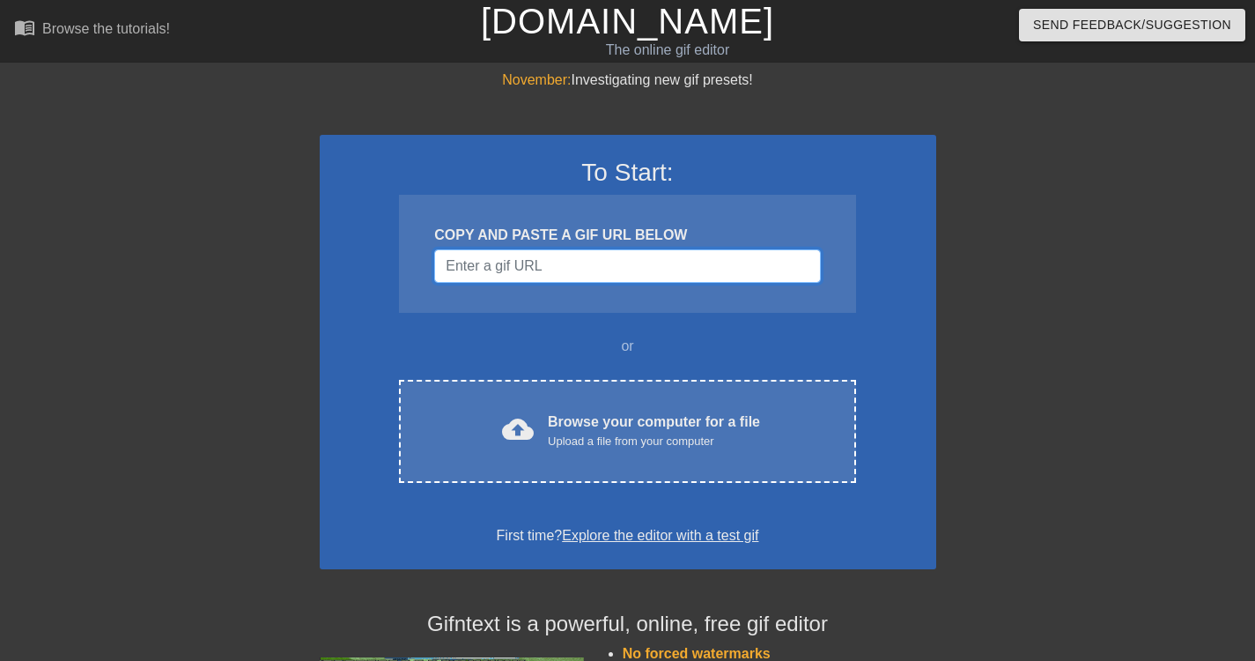
click at [611, 267] on input "Username" at bounding box center [627, 265] width 386 height 33
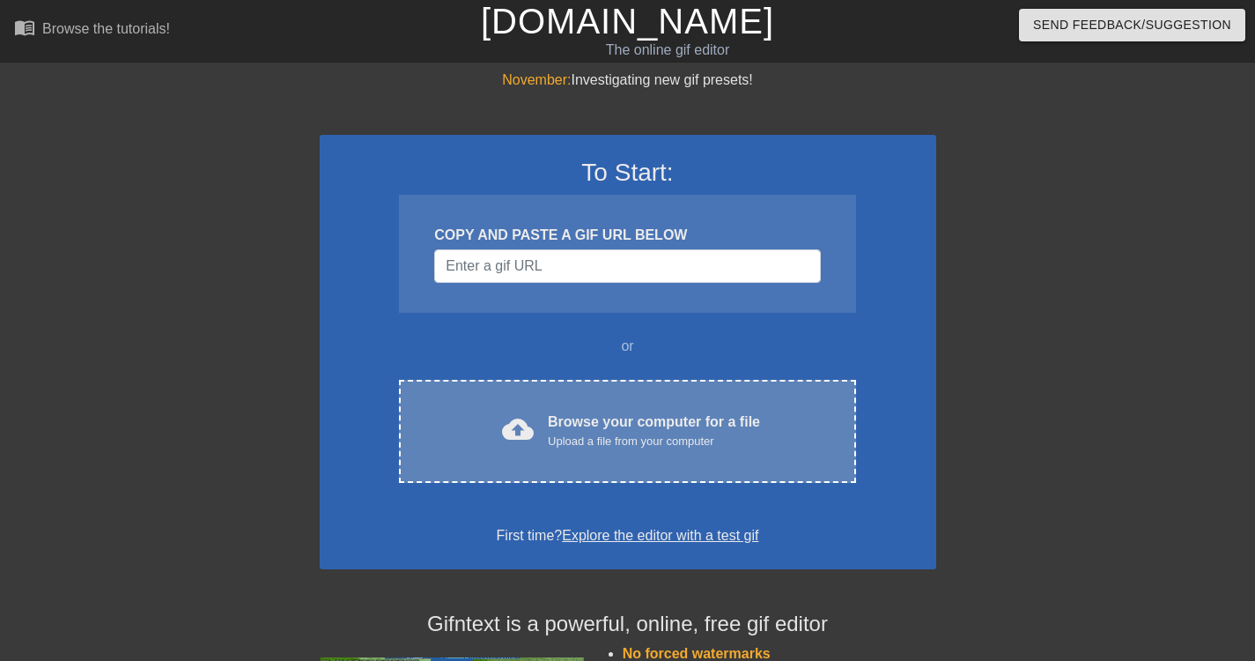
click at [561, 426] on div "Browse your computer for a file Upload a file from your computer" at bounding box center [654, 430] width 212 height 39
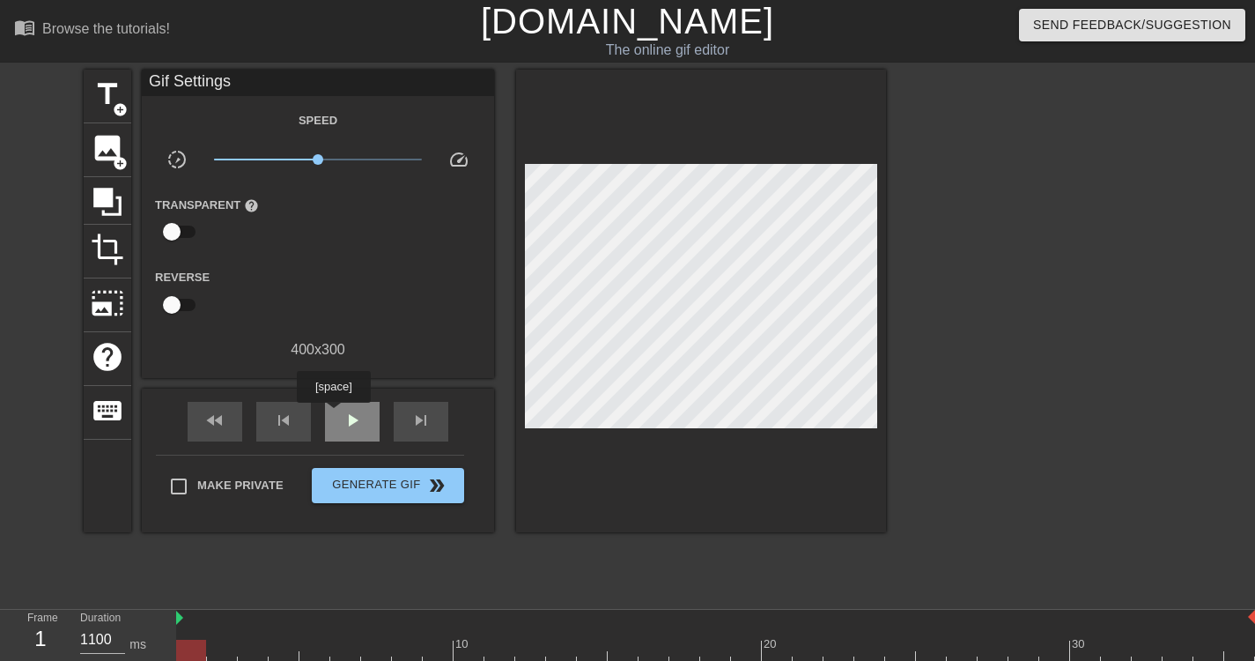
click at [333, 415] on div "play_arrow" at bounding box center [352, 422] width 55 height 40
click at [362, 429] on span "pause" at bounding box center [352, 420] width 21 height 21
click at [362, 429] on span "play_arrow" at bounding box center [352, 420] width 21 height 21
click at [362, 429] on span "pause" at bounding box center [352, 420] width 21 height 21
click at [236, 426] on div "fast_rewind" at bounding box center [215, 422] width 55 height 40
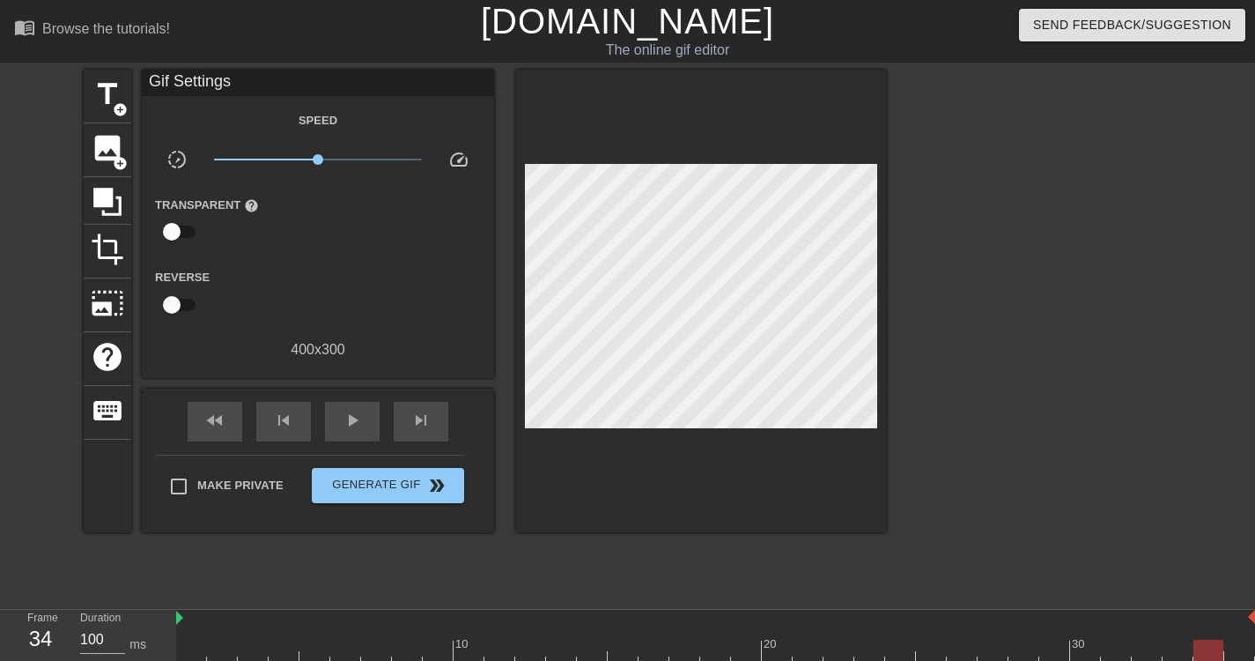
click at [1205, 649] on div at bounding box center [715, 651] width 1079 height 22
drag, startPoint x: 1210, startPoint y: 649, endPoint x: 1248, endPoint y: 655, distance: 39.1
click at [1248, 655] on div at bounding box center [1240, 651] width 30 height 22
click at [373, 418] on div "play_arrow" at bounding box center [352, 422] width 55 height 40
click at [370, 418] on div "pause" at bounding box center [352, 422] width 55 height 40
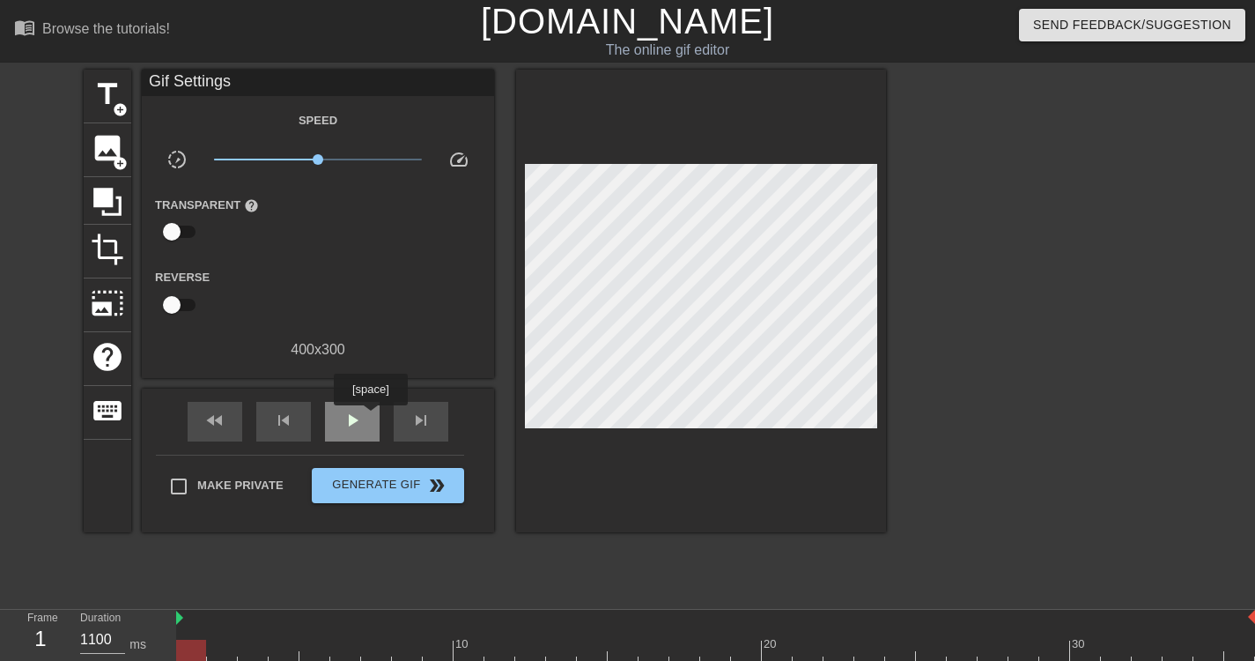
click at [370, 418] on div "play_arrow" at bounding box center [352, 422] width 55 height 40
click at [370, 418] on div "pause" at bounding box center [352, 422] width 55 height 40
click at [370, 418] on div "play_arrow" at bounding box center [352, 422] width 55 height 40
click at [344, 433] on div "pause" at bounding box center [352, 422] width 55 height 40
click at [349, 425] on span "play_arrow" at bounding box center [352, 420] width 21 height 21
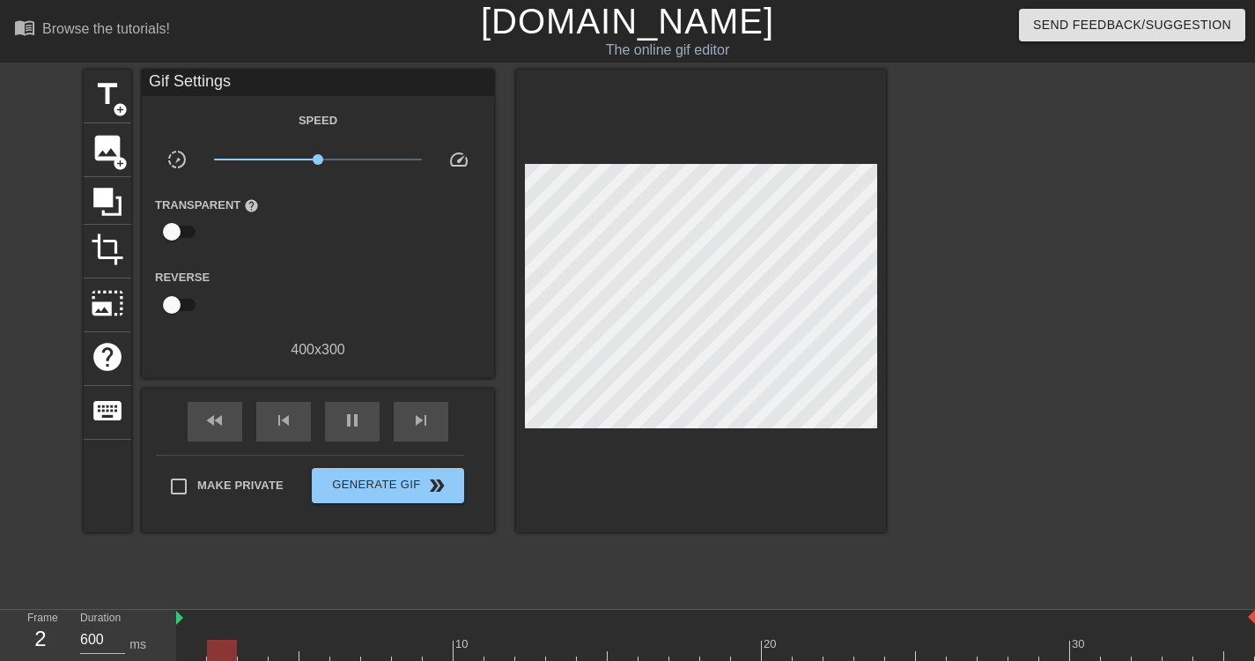
click at [26, 195] on div "title add_circle image add_circle crop photo_size_select_large help keyboard Gi…" at bounding box center [627, 334] width 1255 height 529
drag, startPoint x: 108, startPoint y: 189, endPoint x: 99, endPoint y: 210, distance: 23.3
click at [99, 210] on icon at bounding box center [107, 201] width 33 height 33
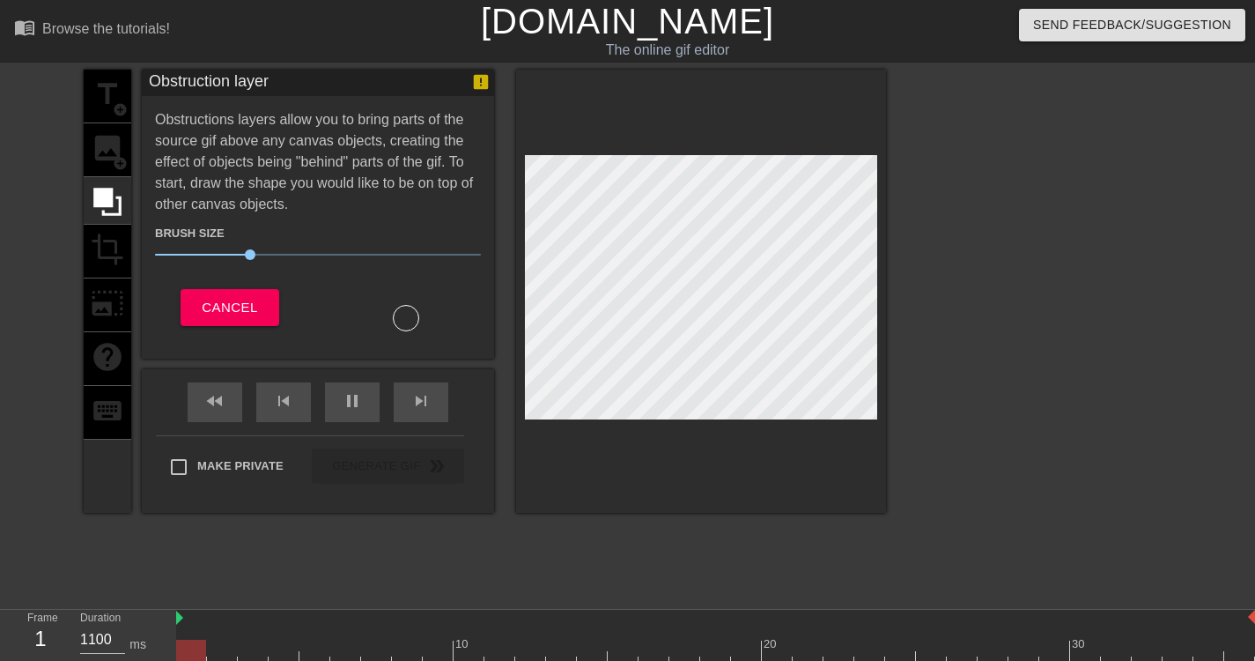
click at [101, 256] on div "title add_circle image add_circle crop photo_size_select_large help keyboard" at bounding box center [108, 291] width 48 height 443
click at [241, 316] on span "Cancel" at bounding box center [230, 307] width 56 height 23
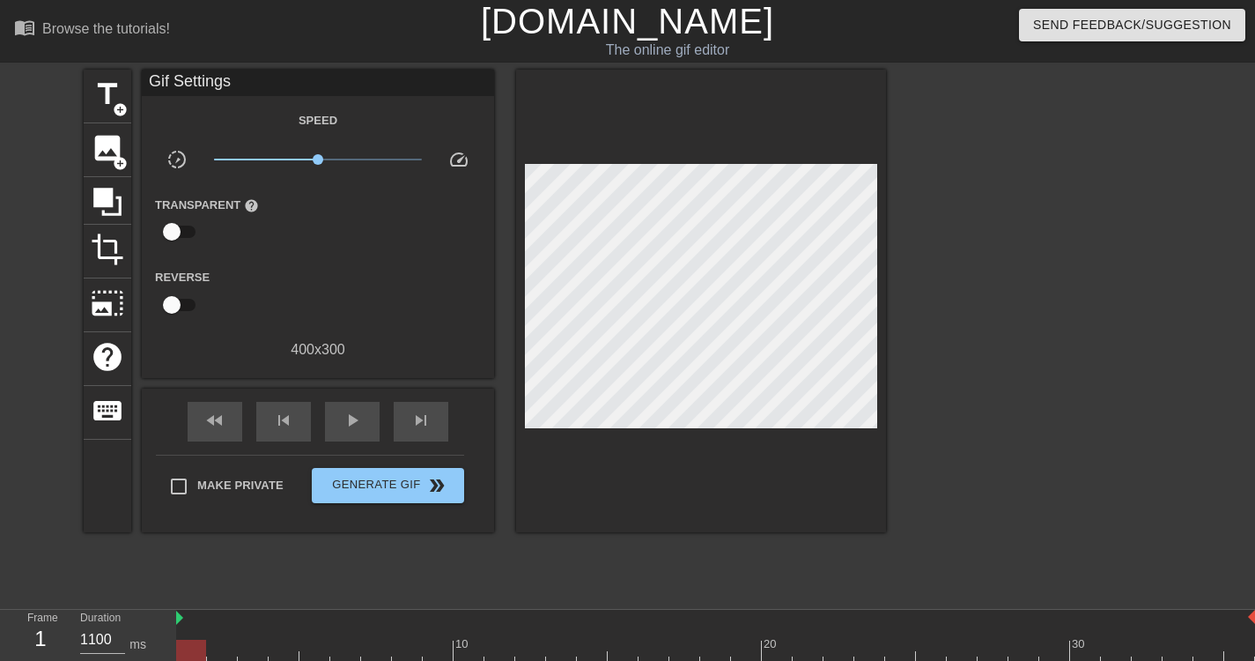
drag, startPoint x: 218, startPoint y: 631, endPoint x: 184, endPoint y: 648, distance: 37.4
click at [184, 648] on div "10 20 30" at bounding box center [715, 636] width 1079 height 52
click at [164, 578] on div "title add_circle image add_circle crop photo_size_select_large help keyboard Gi…" at bounding box center [485, 334] width 803 height 529
click at [333, 424] on div "play_arrow" at bounding box center [352, 422] width 55 height 40
drag, startPoint x: 230, startPoint y: 641, endPoint x: 182, endPoint y: 648, distance: 48.0
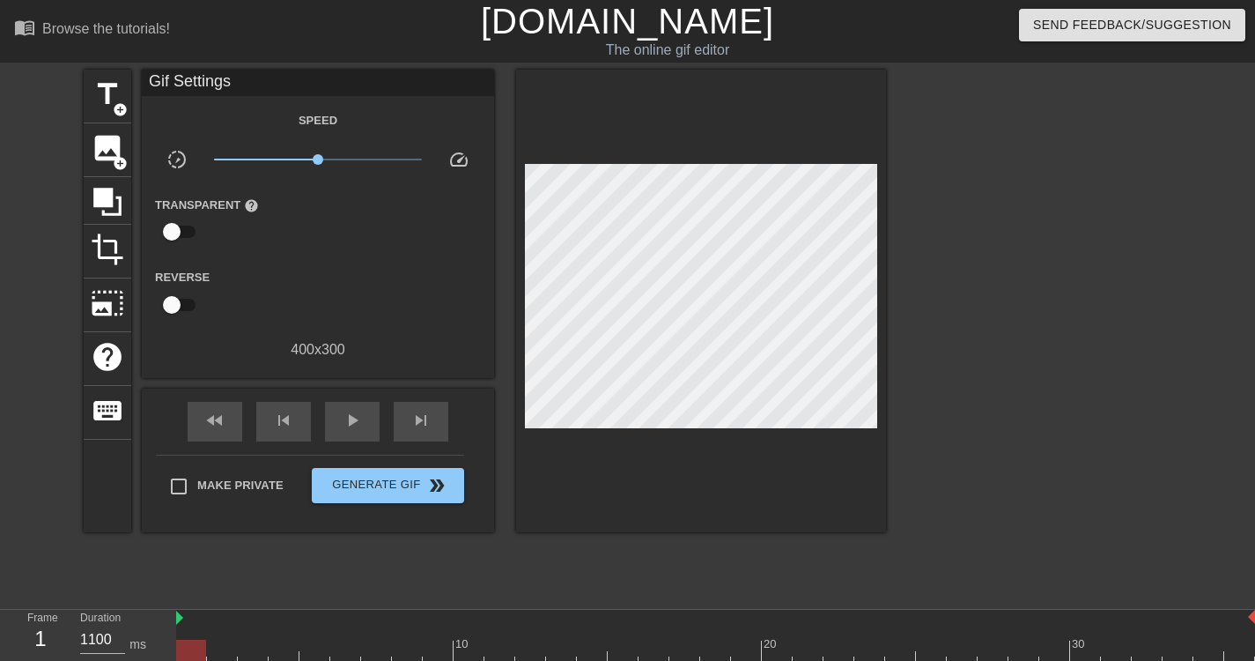
click at [182, 648] on div at bounding box center [715, 651] width 1079 height 22
click at [357, 417] on span "play_arrow" at bounding box center [352, 420] width 21 height 21
drag, startPoint x: 357, startPoint y: 646, endPoint x: 196, endPoint y: 642, distance: 161.3
click at [196, 642] on div at bounding box center [715, 651] width 1079 height 22
click at [362, 429] on span "play_arrow" at bounding box center [352, 420] width 21 height 21
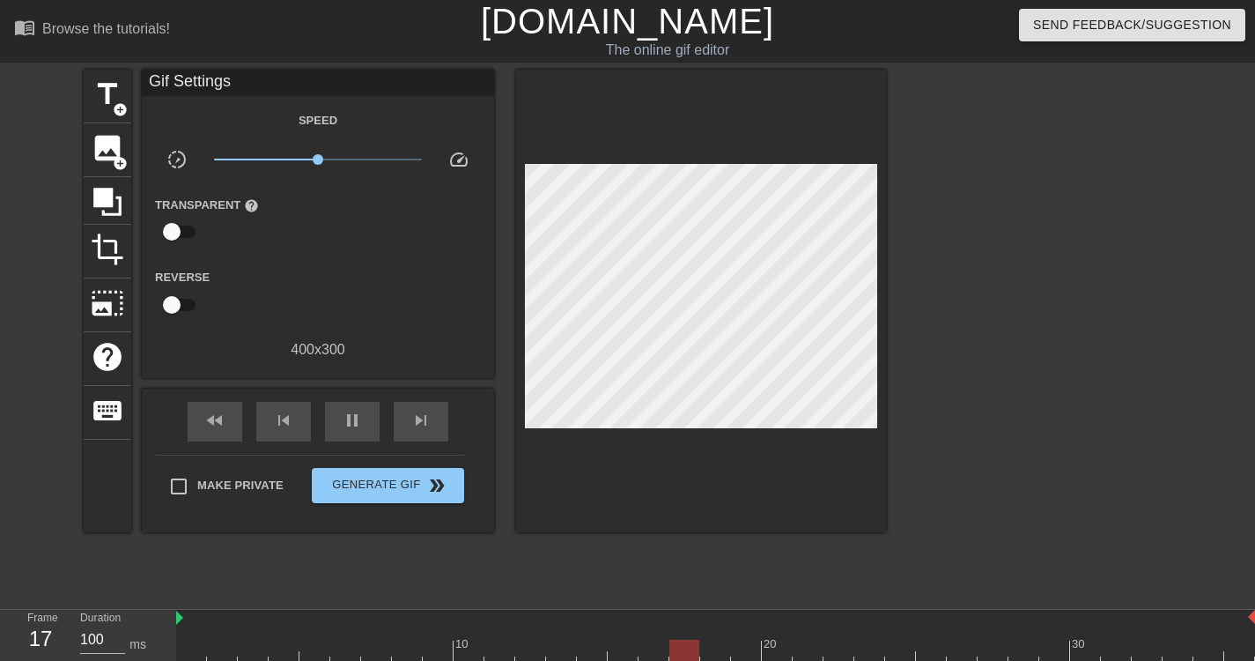
click at [1173, 323] on div "title add_circle image add_circle crop photo_size_select_large help keyboard Gi…" at bounding box center [627, 334] width 1255 height 529
type input "1100"
click at [169, 302] on input "checkbox" at bounding box center [172, 304] width 100 height 33
checkbox input "true"
type input "1100"
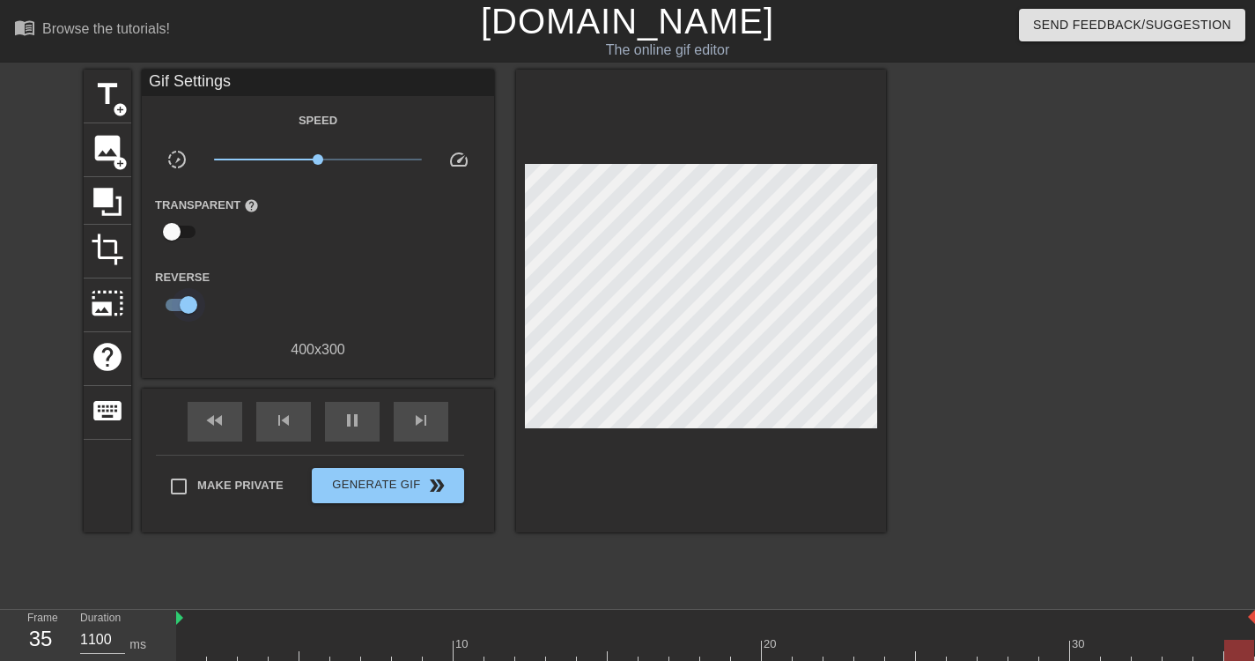
click at [184, 304] on input "checkbox" at bounding box center [188, 304] width 100 height 33
checkbox input "false"
type input "1100"
click at [171, 310] on input "checkbox" at bounding box center [172, 304] width 100 height 33
checkbox input "true"
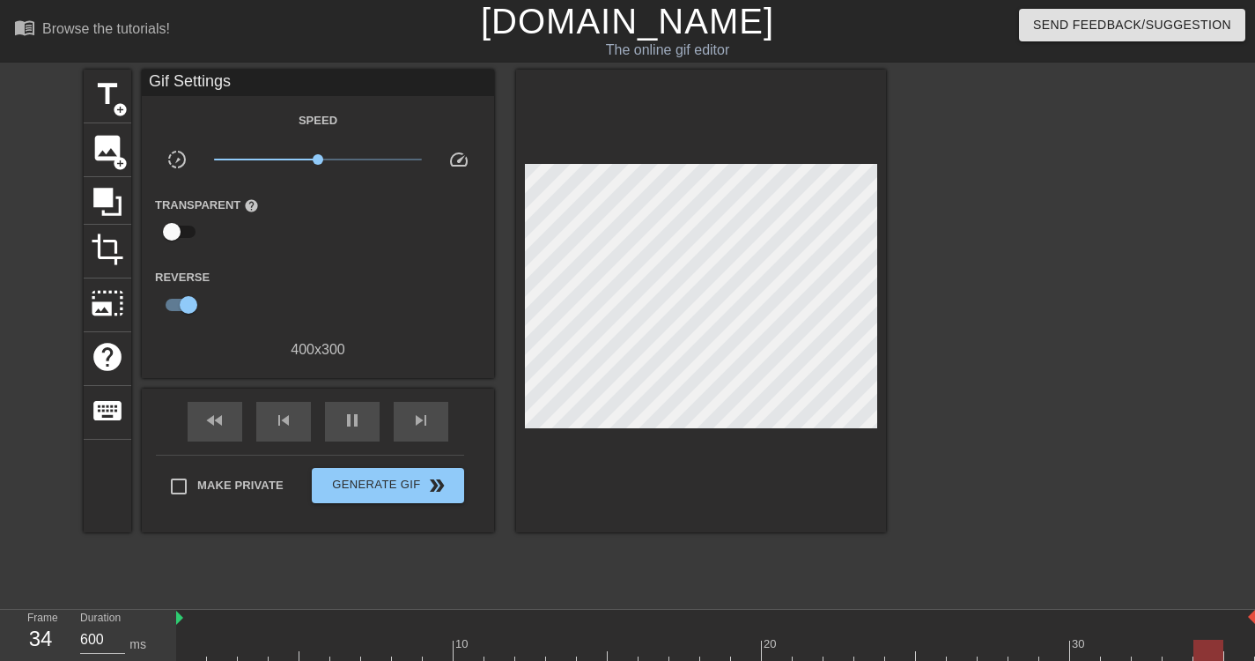
type input "1100"
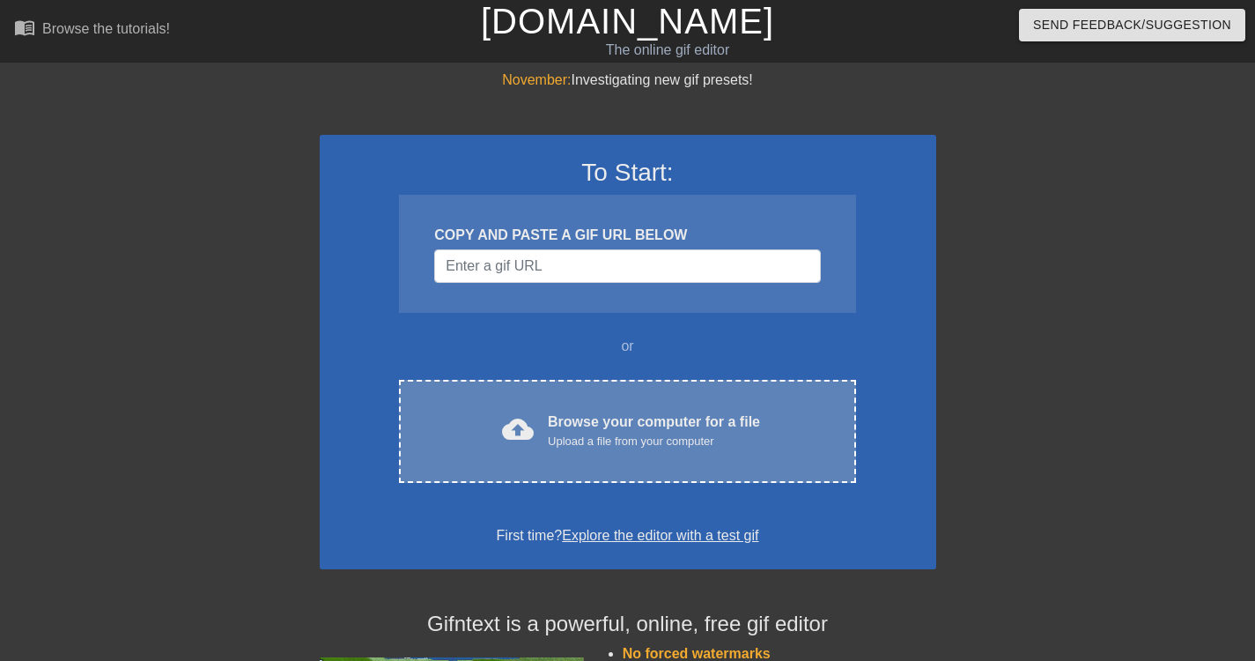
click at [563, 428] on div "Browse your computer for a file Upload a file from your computer" at bounding box center [654, 430] width 212 height 39
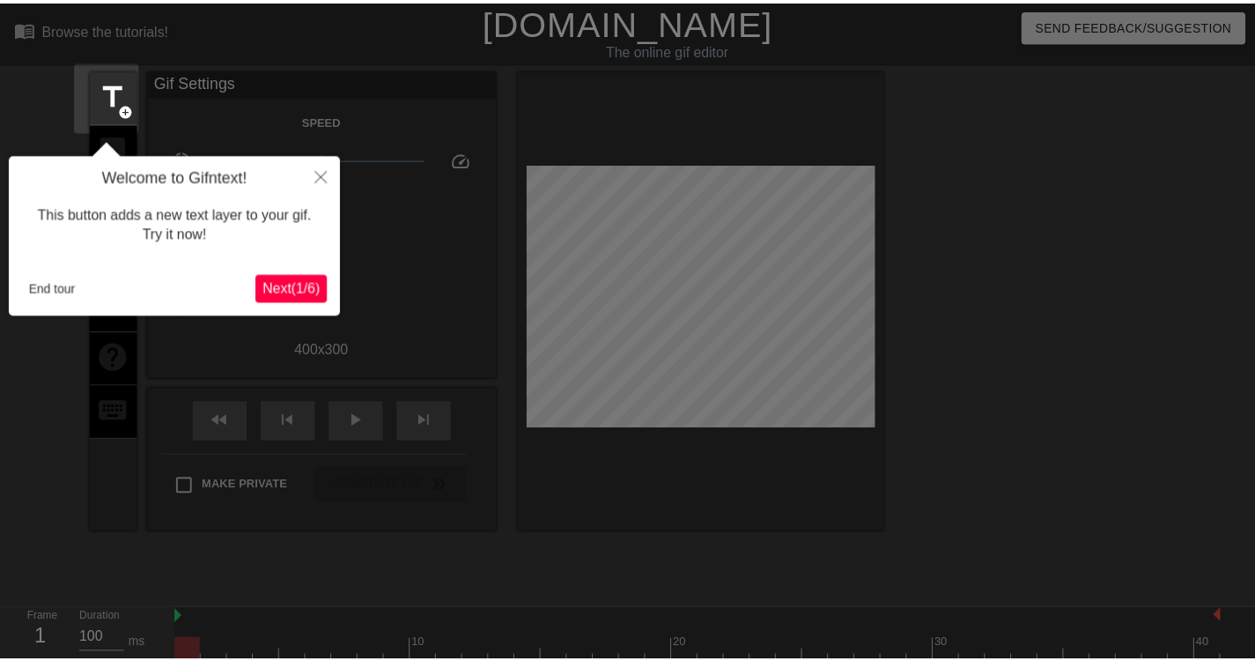
scroll to position [43, 0]
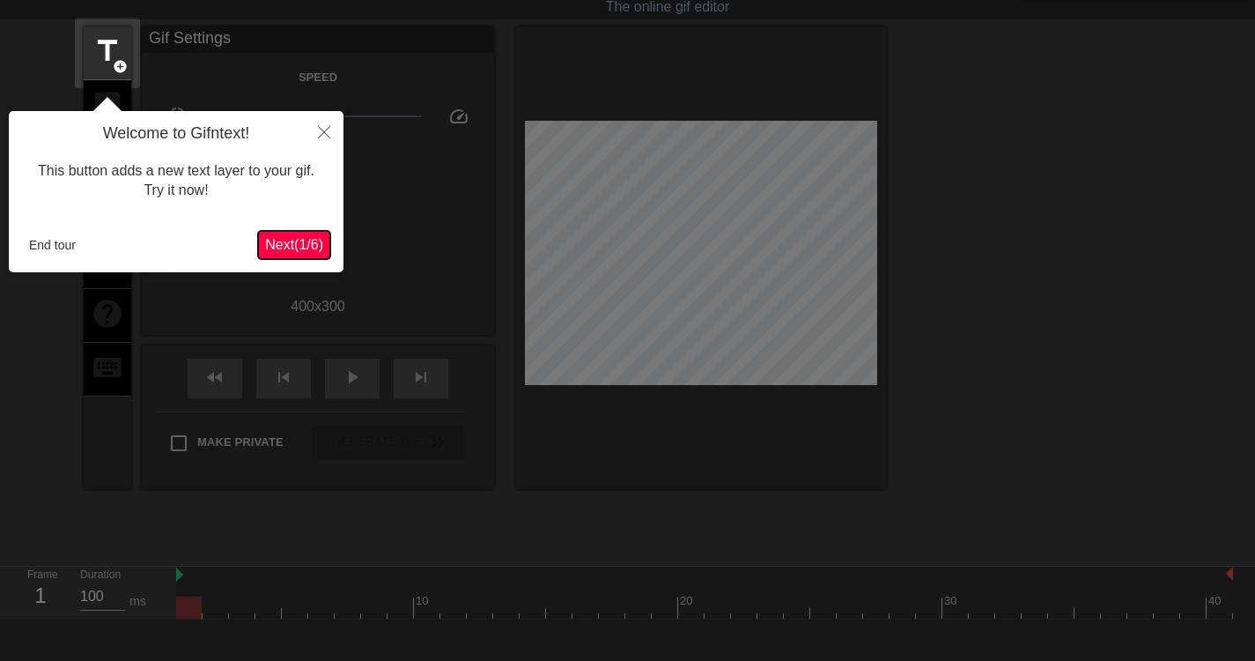
click at [286, 247] on span "Next ( 1 / 6 )" at bounding box center [294, 244] width 58 height 15
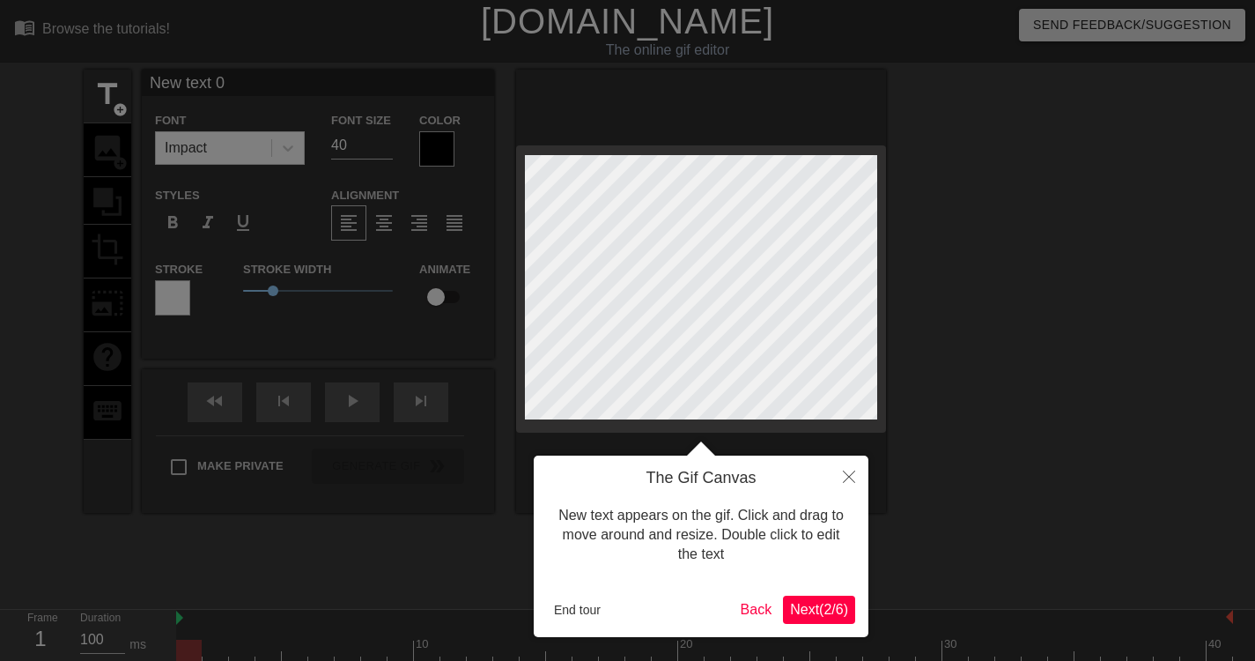
click at [810, 614] on span "Next ( 2 / 6 )" at bounding box center [819, 609] width 58 height 15
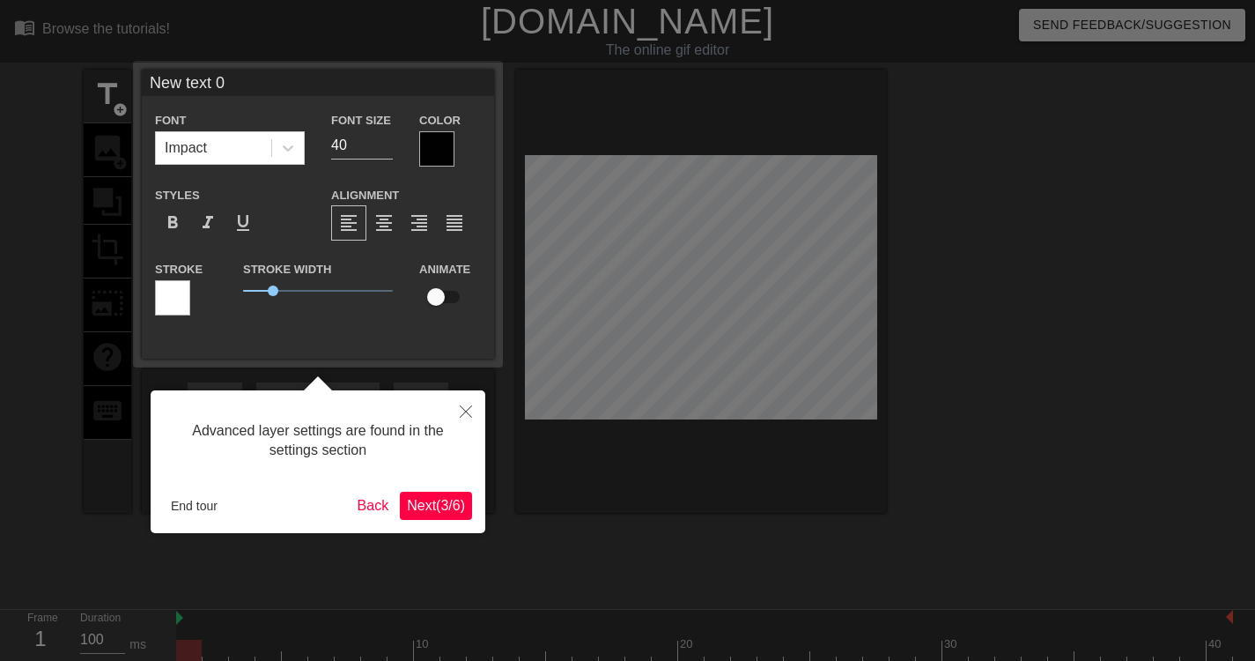
scroll to position [43, 0]
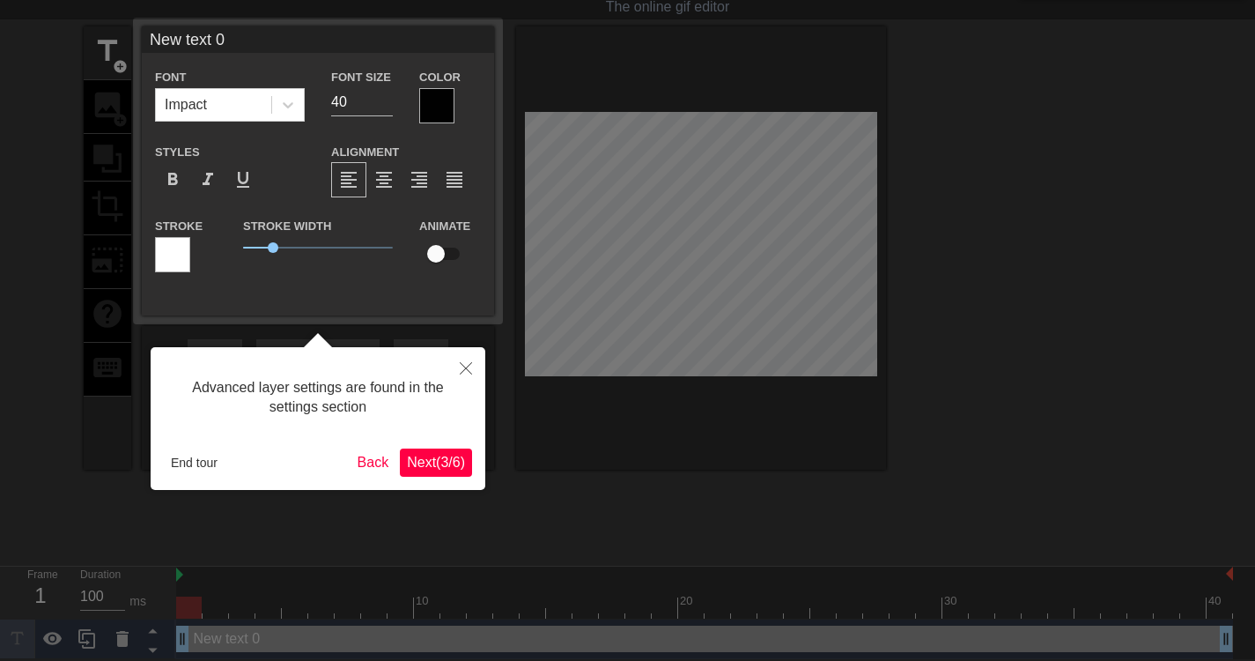
click at [435, 455] on span "Next ( 3 / 6 )" at bounding box center [436, 462] width 58 height 15
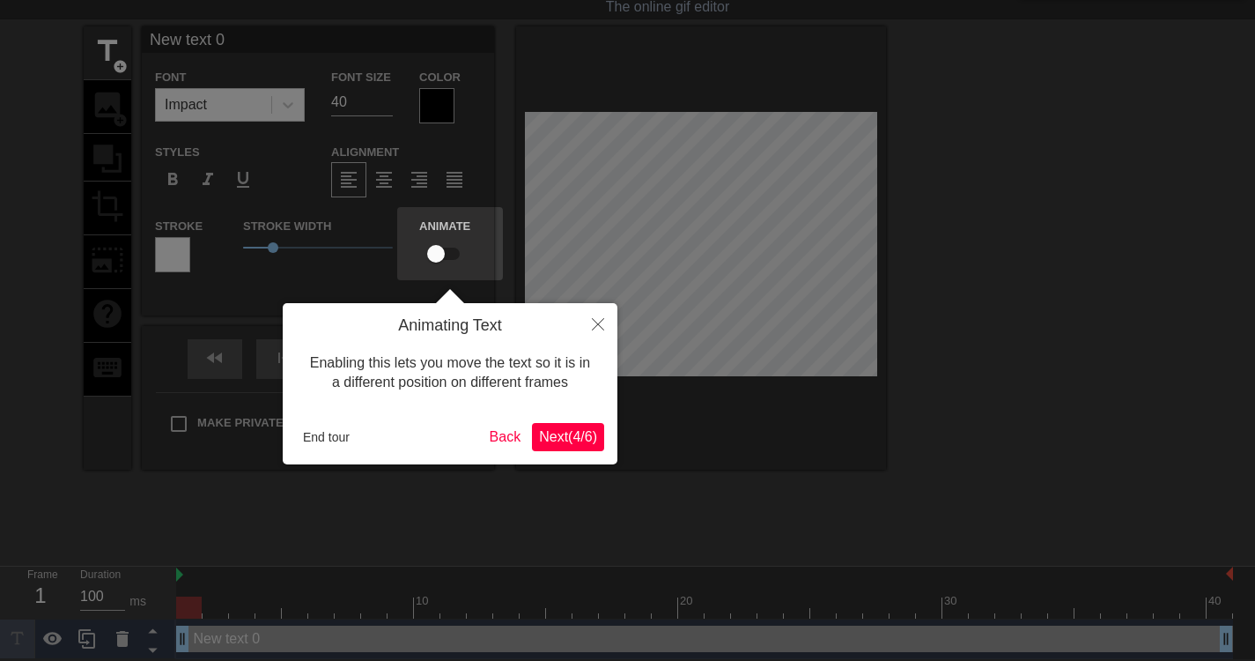
scroll to position [0, 0]
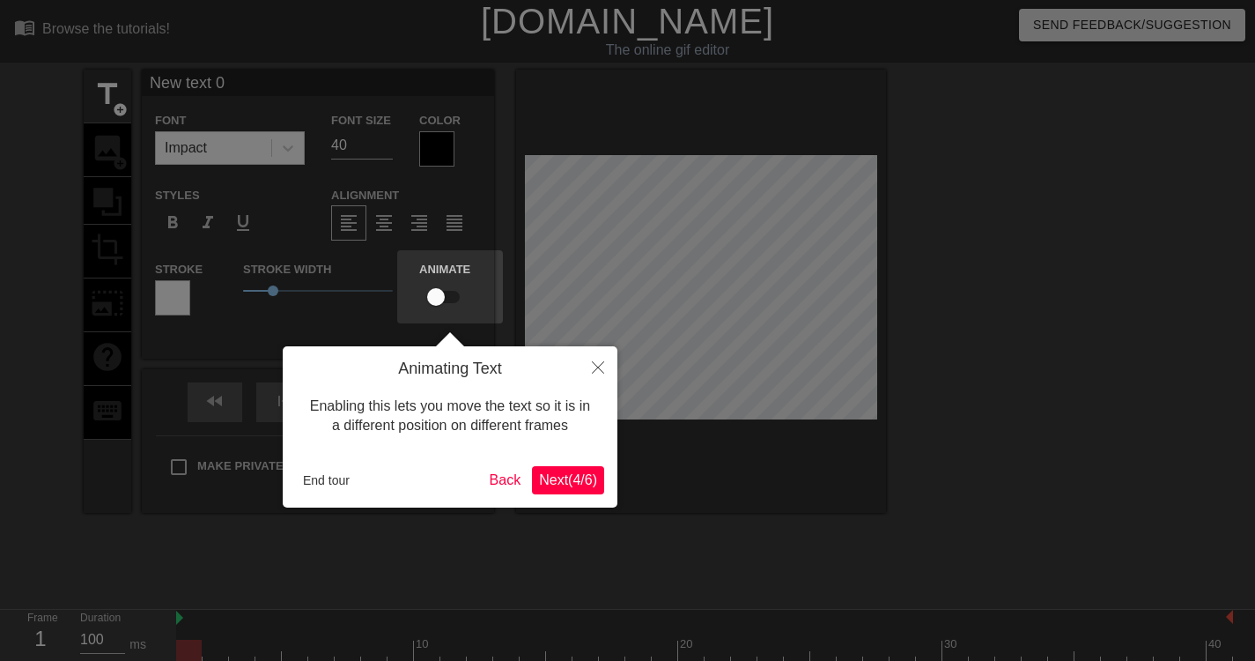
click at [545, 478] on span "Next ( 4 / 6 )" at bounding box center [568, 479] width 58 height 15
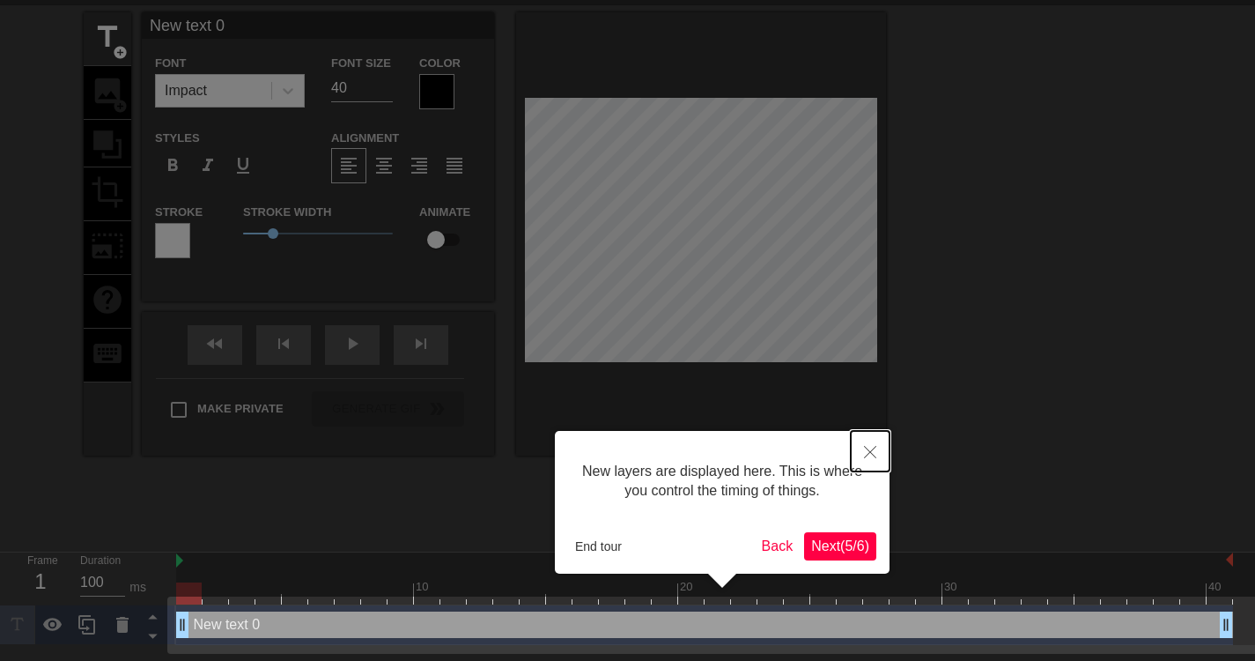
click at [877, 456] on button "Close" at bounding box center [870, 451] width 39 height 41
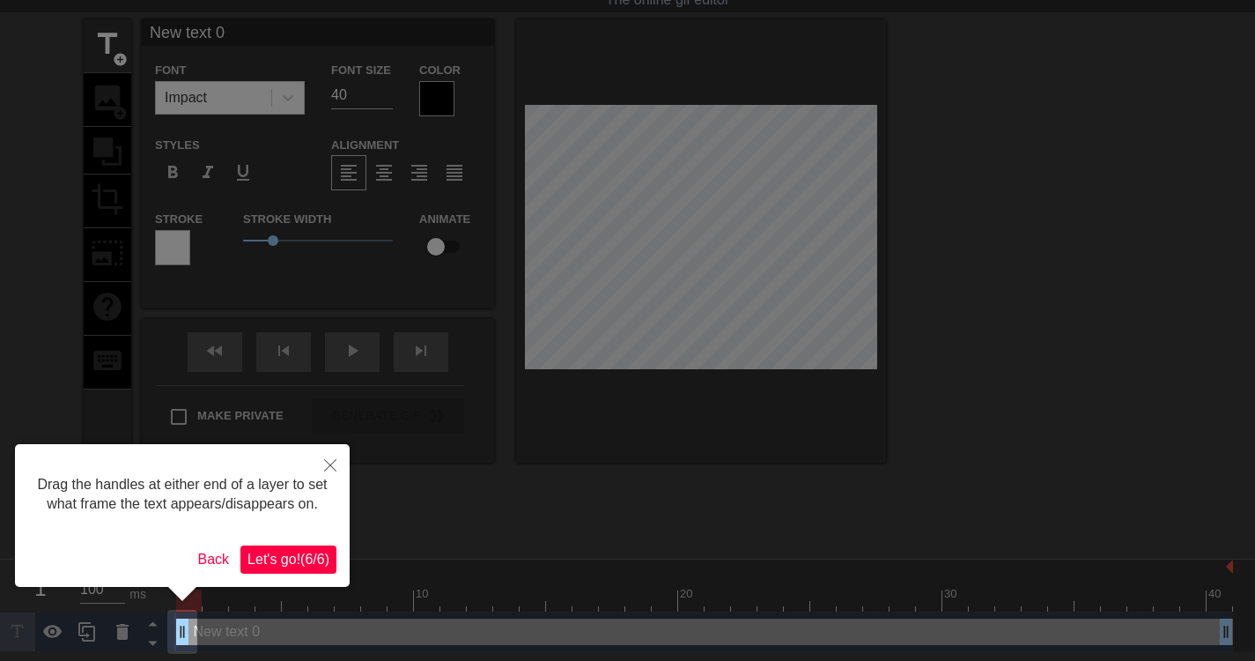
scroll to position [0, 0]
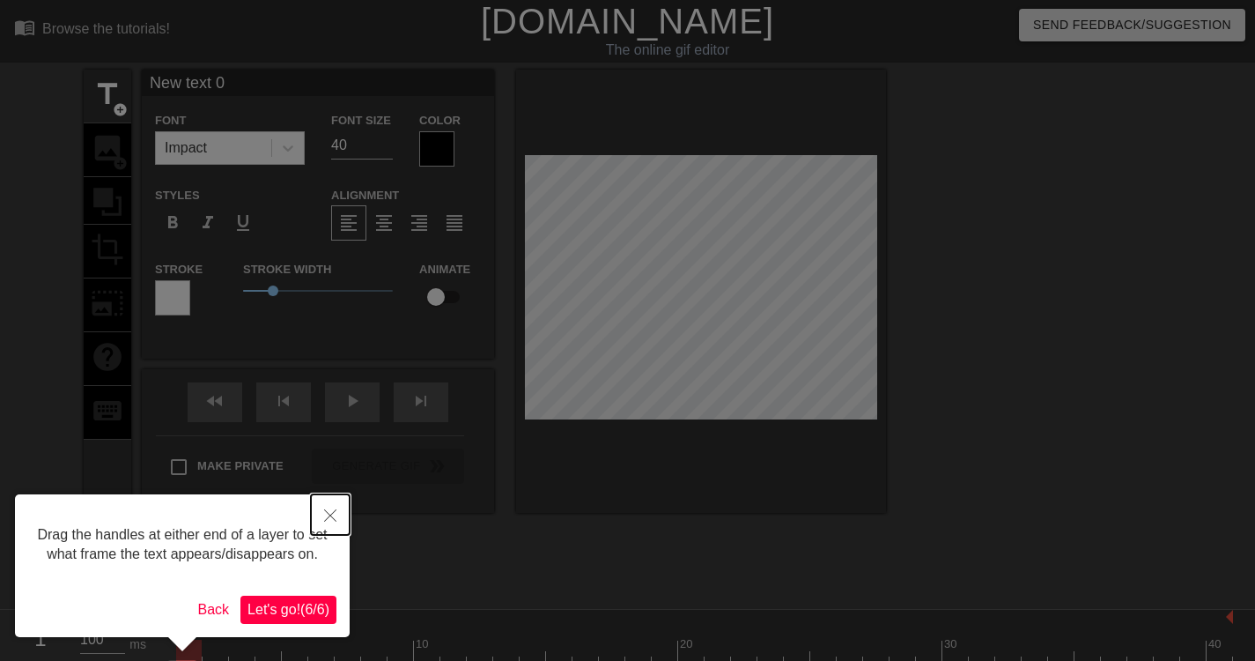
click at [342, 508] on button "Close" at bounding box center [330, 514] width 39 height 41
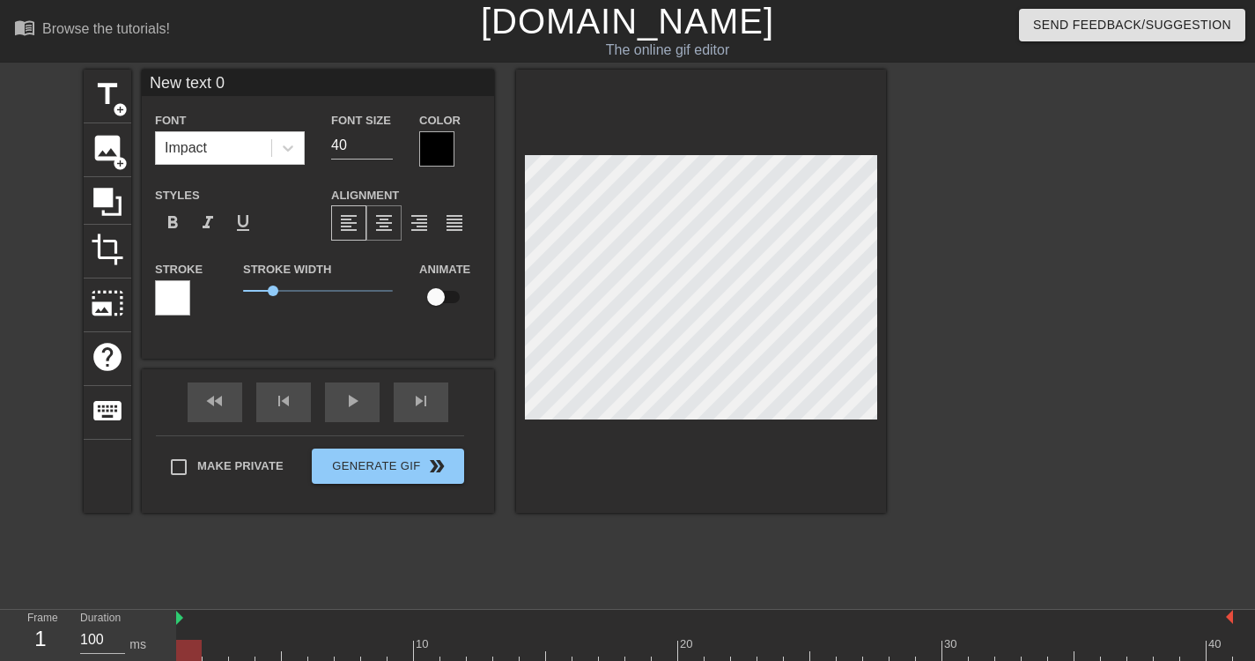
click at [376, 240] on div "format_align_center" at bounding box center [384, 222] width 35 height 35
click at [247, 144] on div "Impact" at bounding box center [213, 148] width 115 height 32
click at [349, 148] on input "40" at bounding box center [362, 145] width 62 height 28
type input "N"
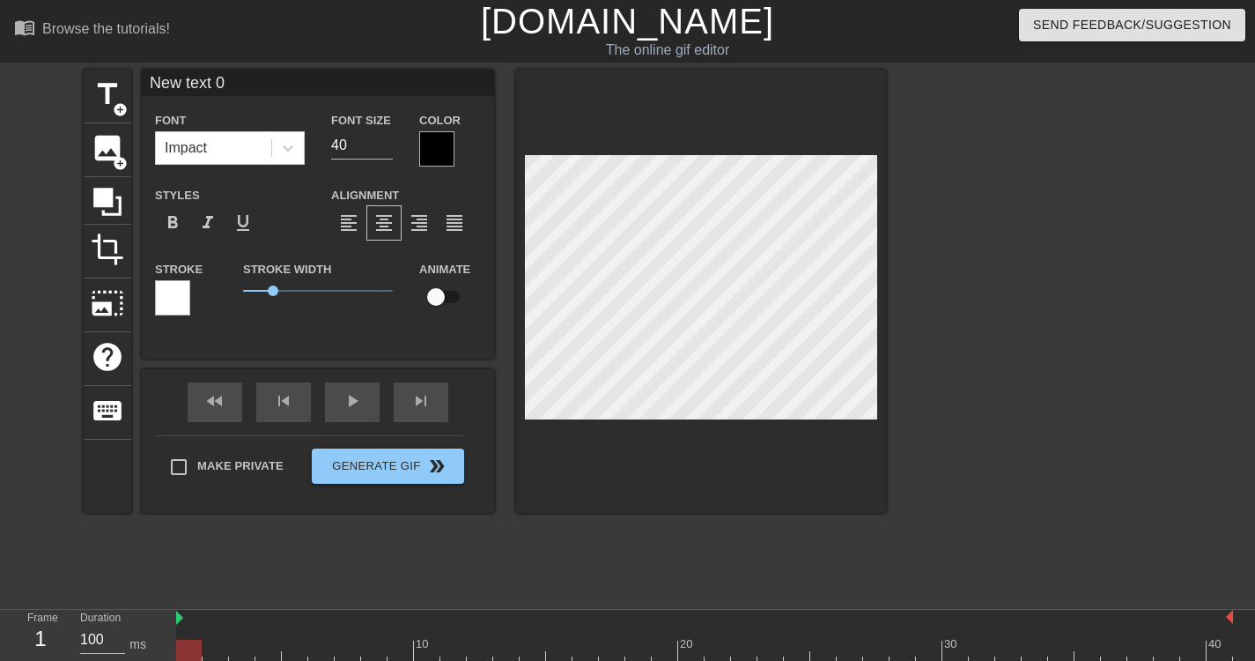
type textarea "N"
type input "NO"
type textarea "NO"
type input "NOW"
type textarea "NOW"
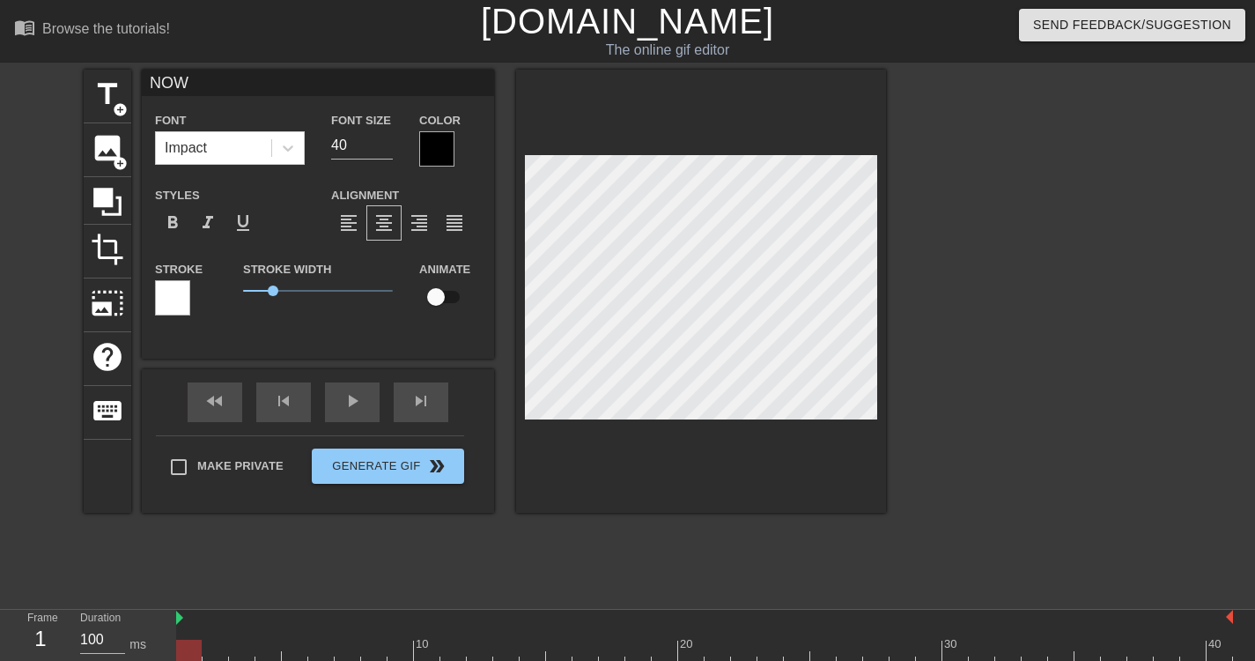
type input "NOW"
type textarea "NOW"
type input "NOW K"
type textarea "NOW K"
type input "NOW KI"
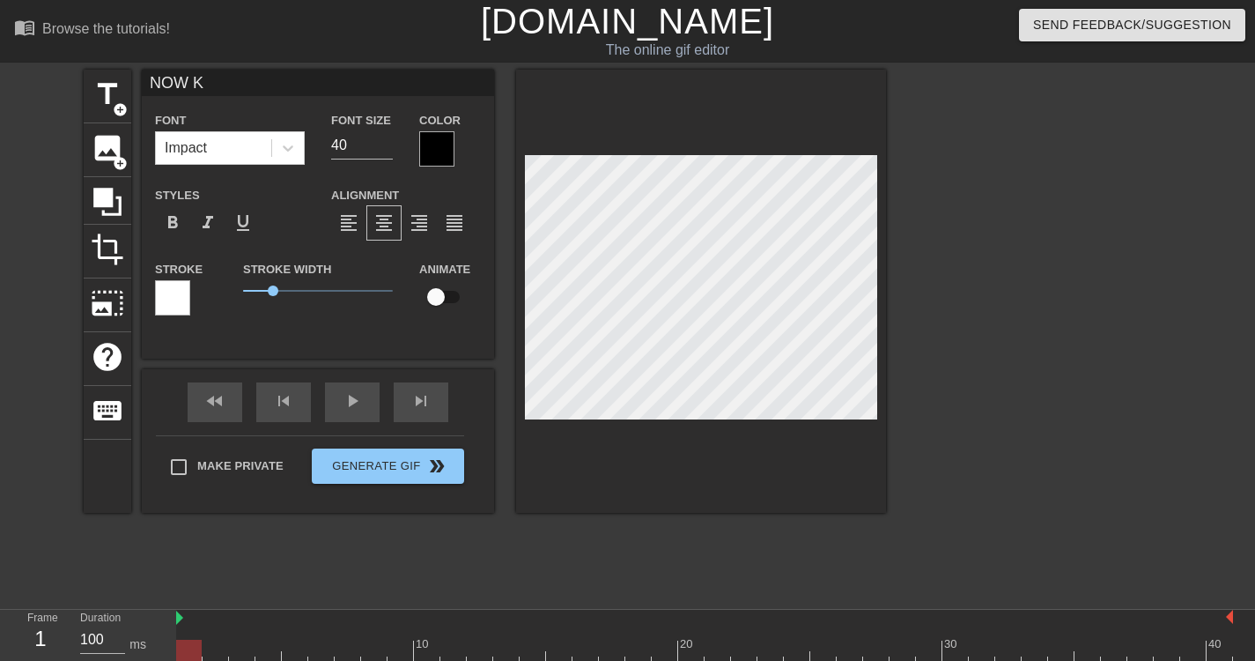
type textarea "NOW KI"
type input "NOW KIS"
type textarea "NOW KIS"
type input "NOW KISS"
type textarea "NOW KISS"
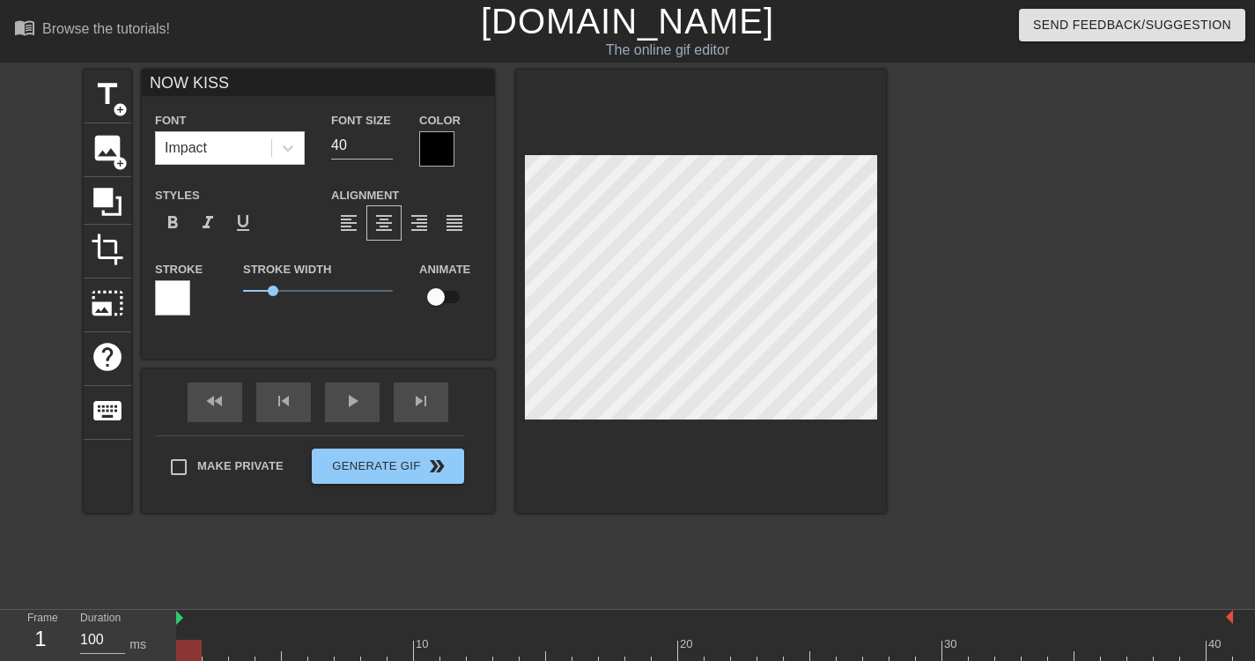
scroll to position [3, 4]
type input "NOW KIS"
type textarea "NOW KIS"
type input "NOW KI"
type textarea "NOW KI"
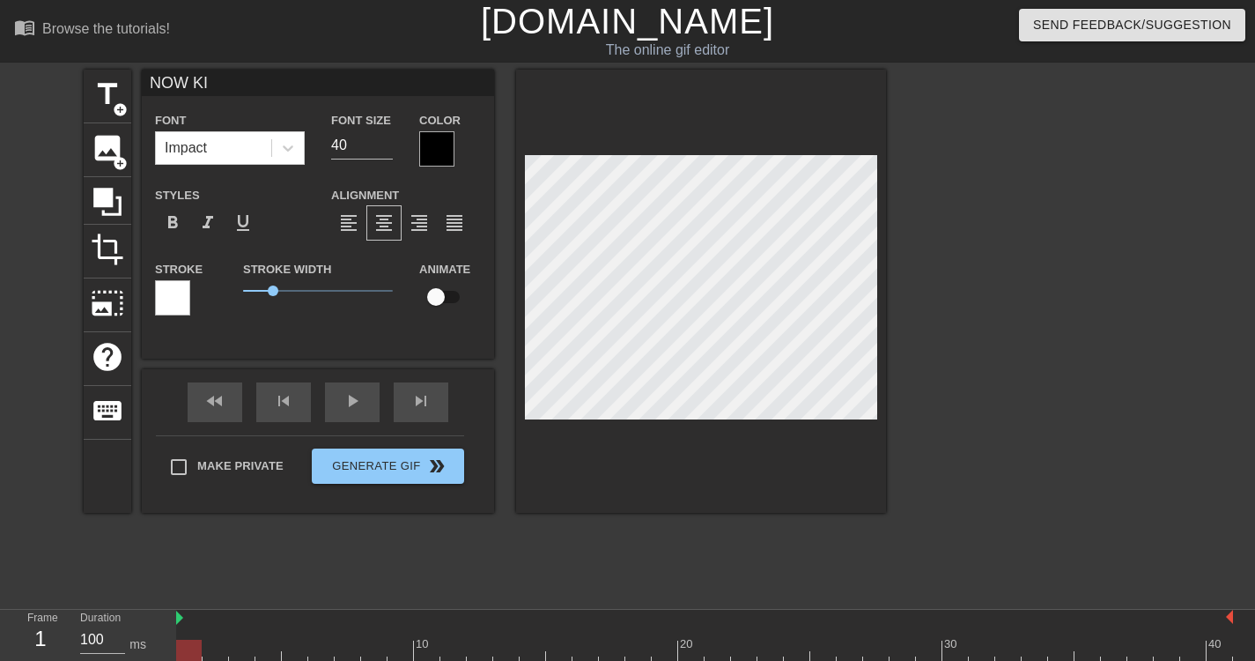
type input "NOW K"
type textarea "NOW K"
type input "NOW"
type textarea "NOW"
type input "NOW"
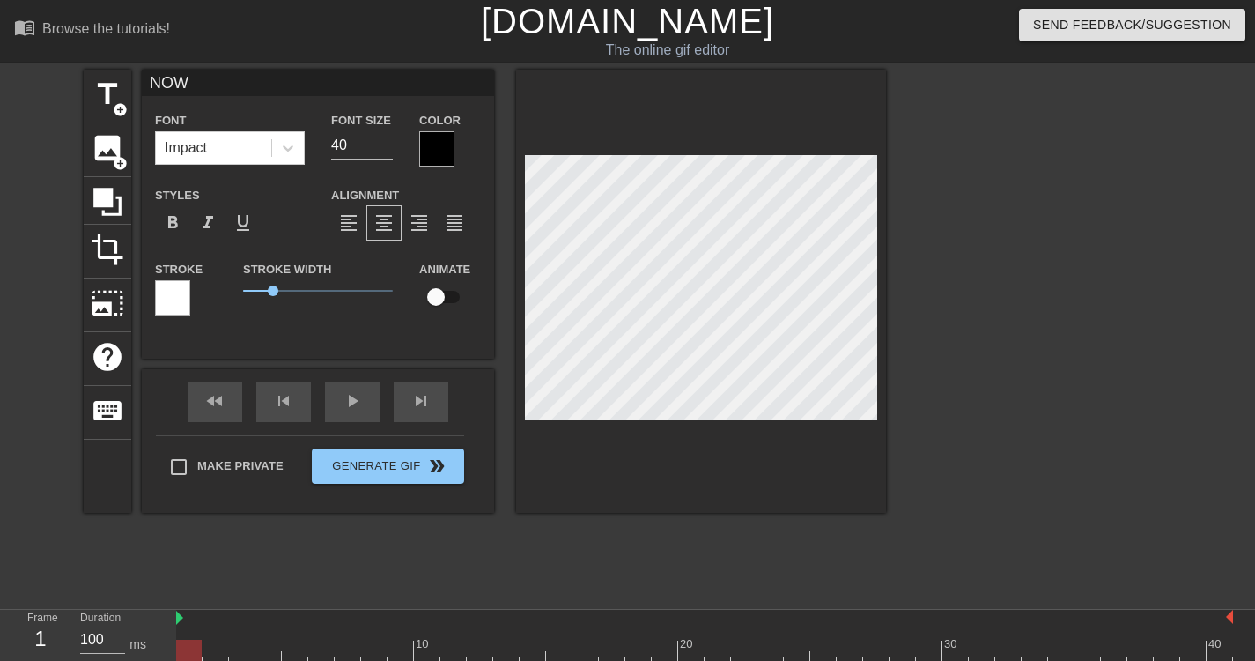
type textarea "NOW"
type input "NO"
type textarea "NO"
type input "N"
type textarea "N"
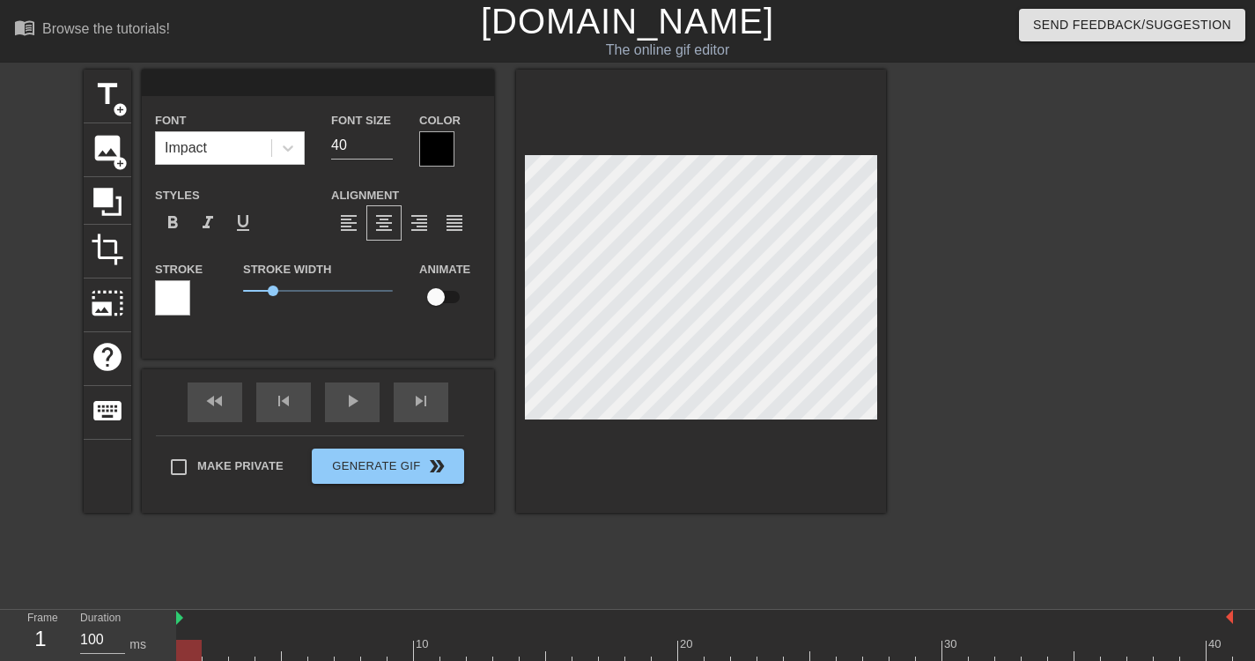
type input "n"
type textarea "n"
type input "no"
type textarea "now"
type input "nowq"
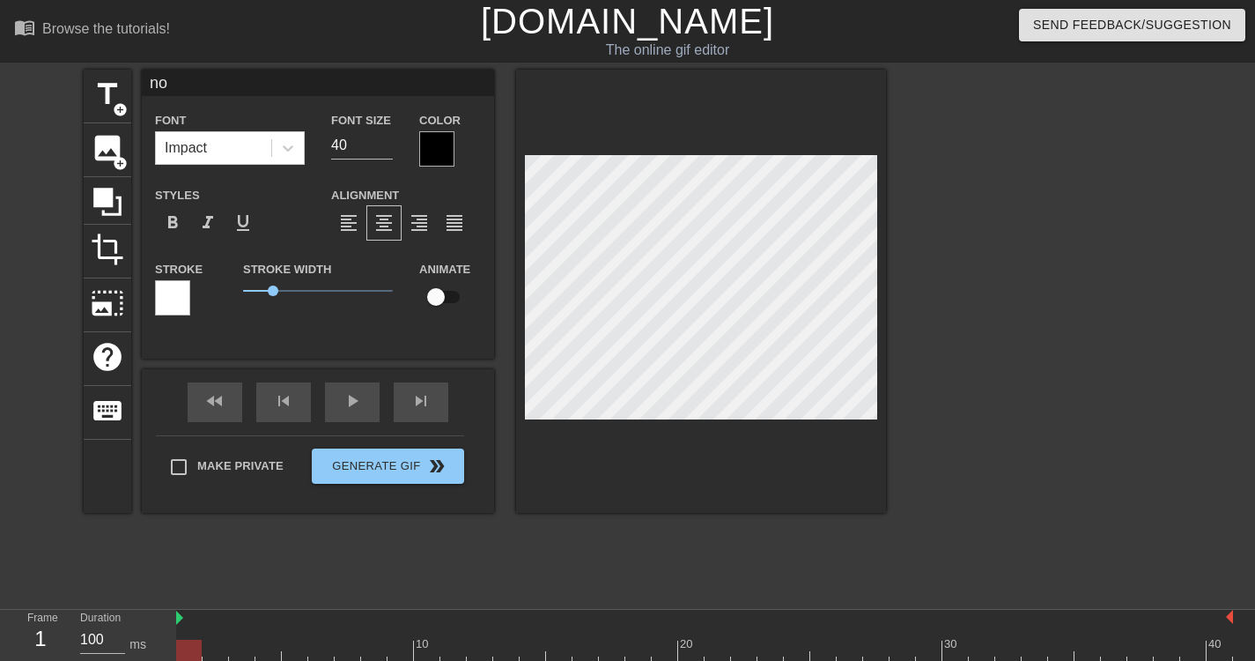
type textarea "nowq"
type input "nowq"
type textarea "nowq"
type input "nowq"
type textarea "nowq"
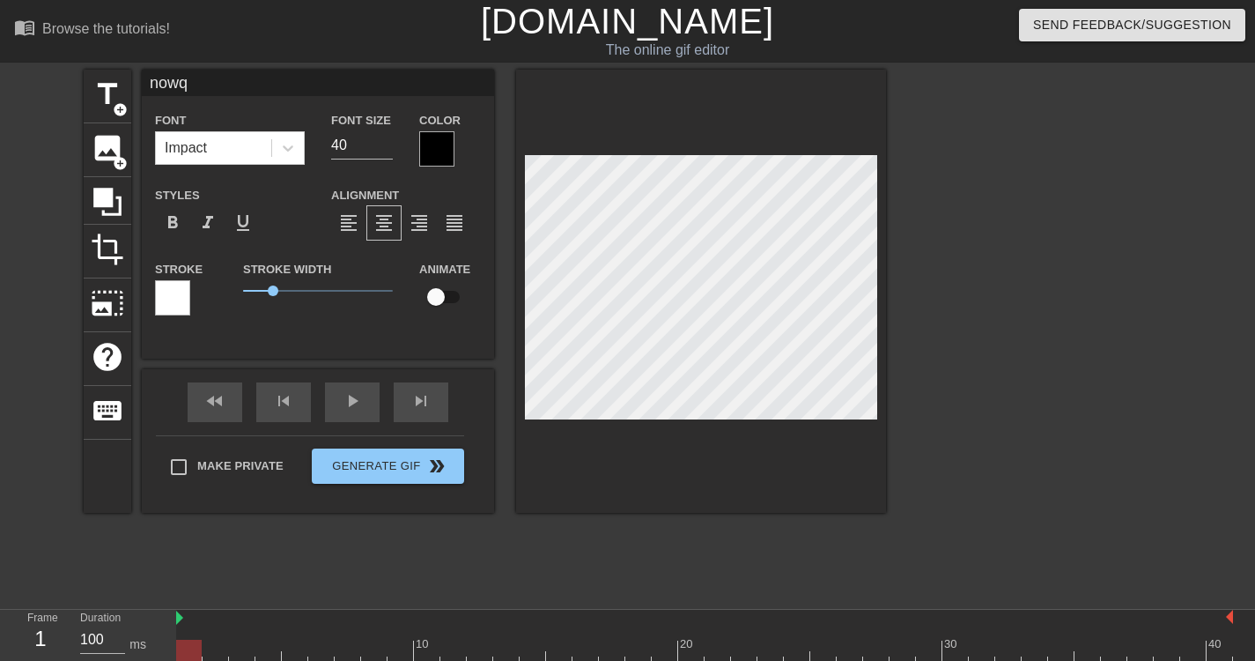
type input "now"
type textarea "now"
type input "now"
type textarea "now"
type input "now k"
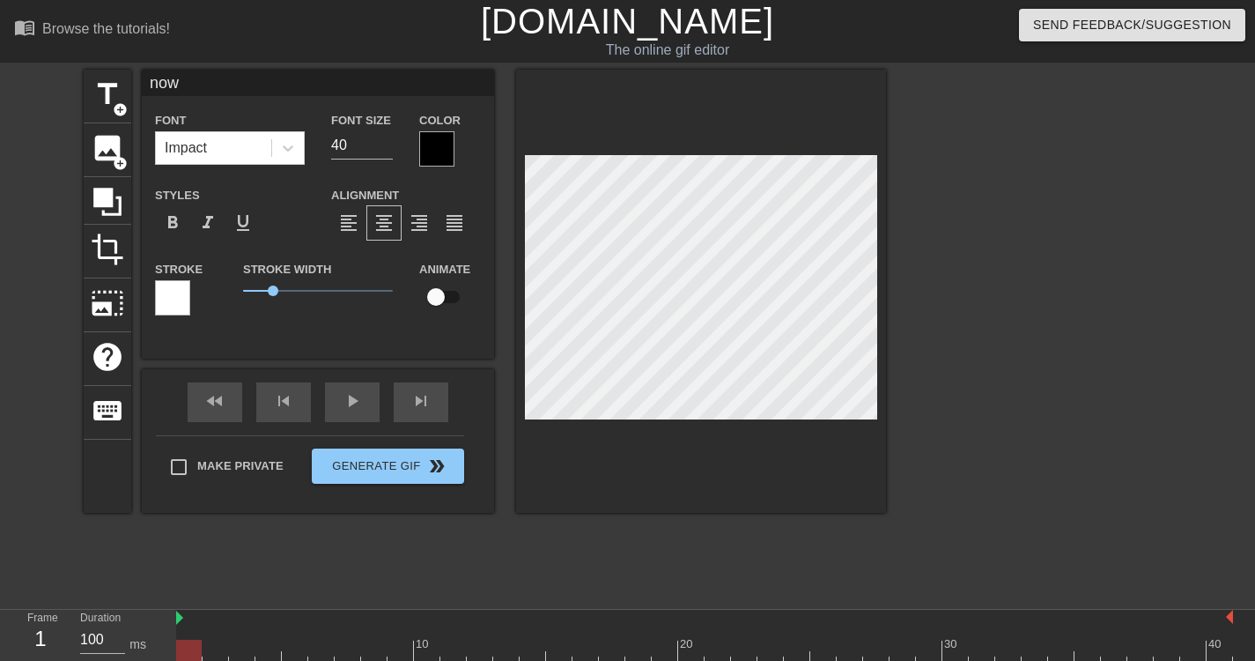
type textarea "now k"
type input "now ki"
type textarea "now ki"
type input "now kis"
type textarea "now kis"
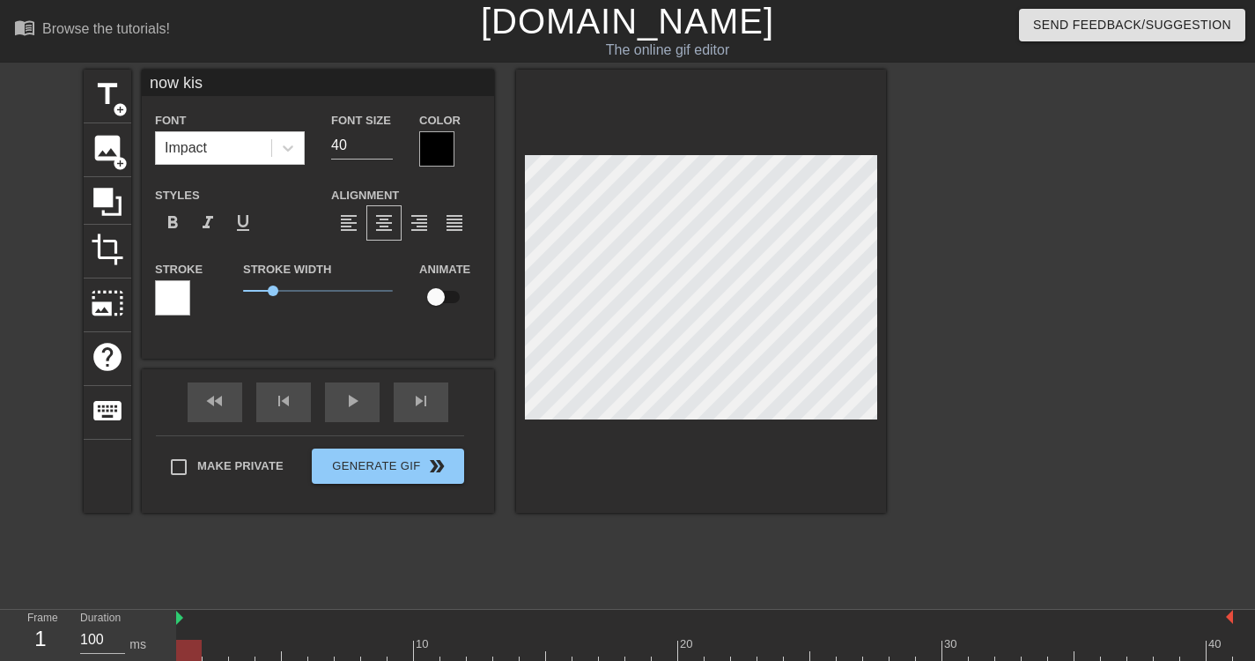
scroll to position [3, 4]
type input "now kiss"
type textarea "now kiss"
click at [611, 469] on div at bounding box center [701, 291] width 370 height 443
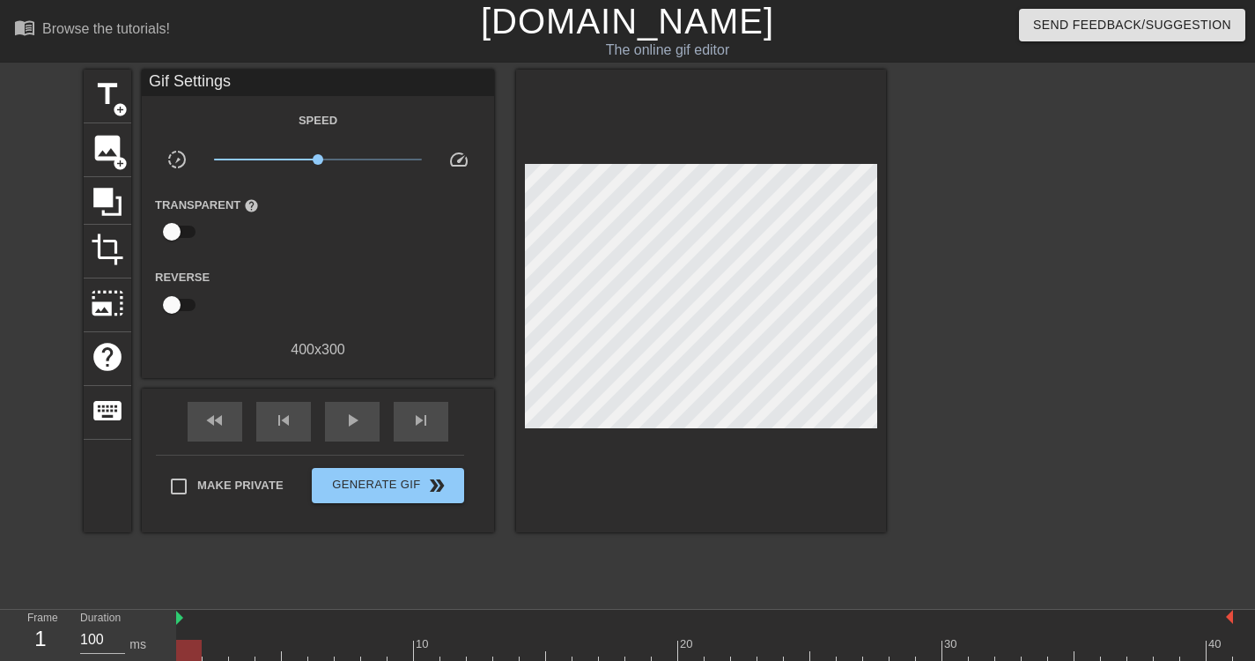
click at [174, 304] on input "checkbox" at bounding box center [172, 304] width 100 height 33
checkbox input "true"
click at [329, 427] on div "play_arrow" at bounding box center [352, 422] width 55 height 40
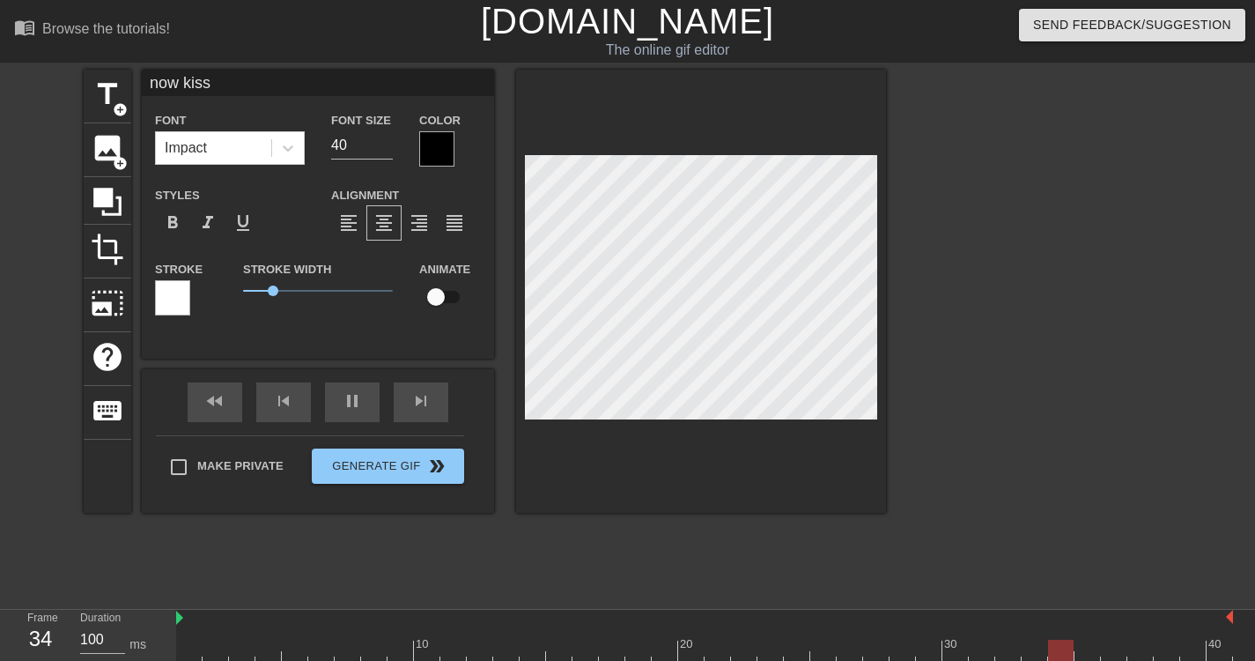
click at [649, 464] on div at bounding box center [701, 291] width 370 height 443
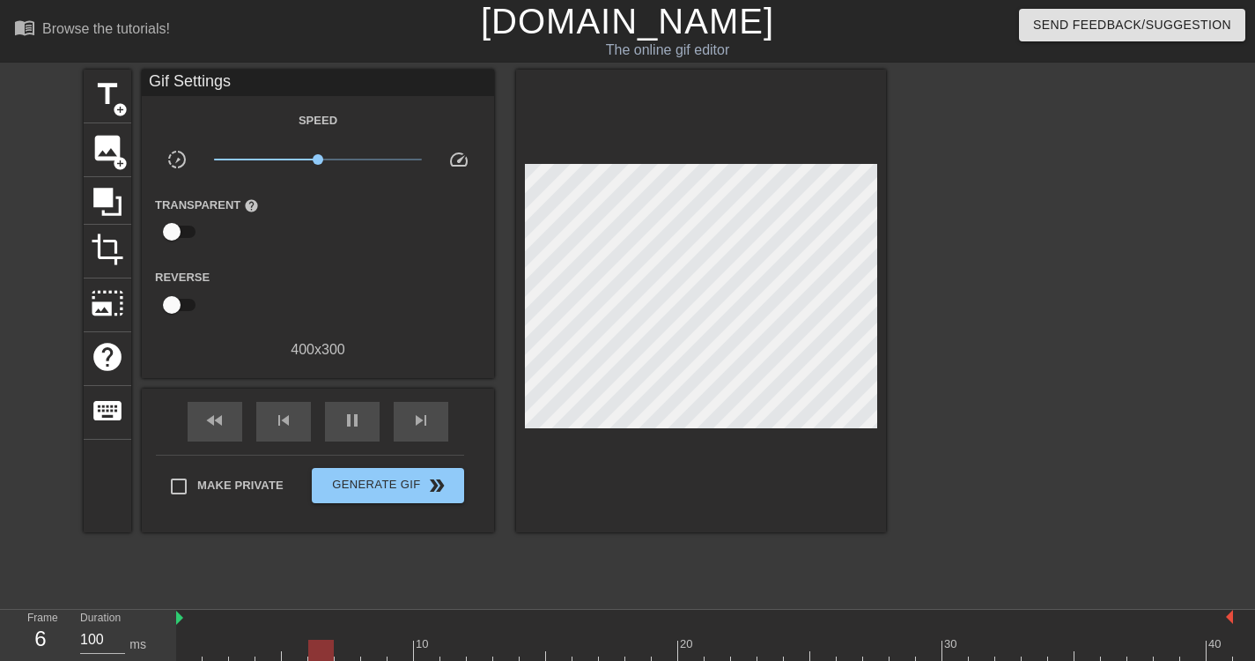
click at [689, 431] on div at bounding box center [701, 301] width 370 height 463
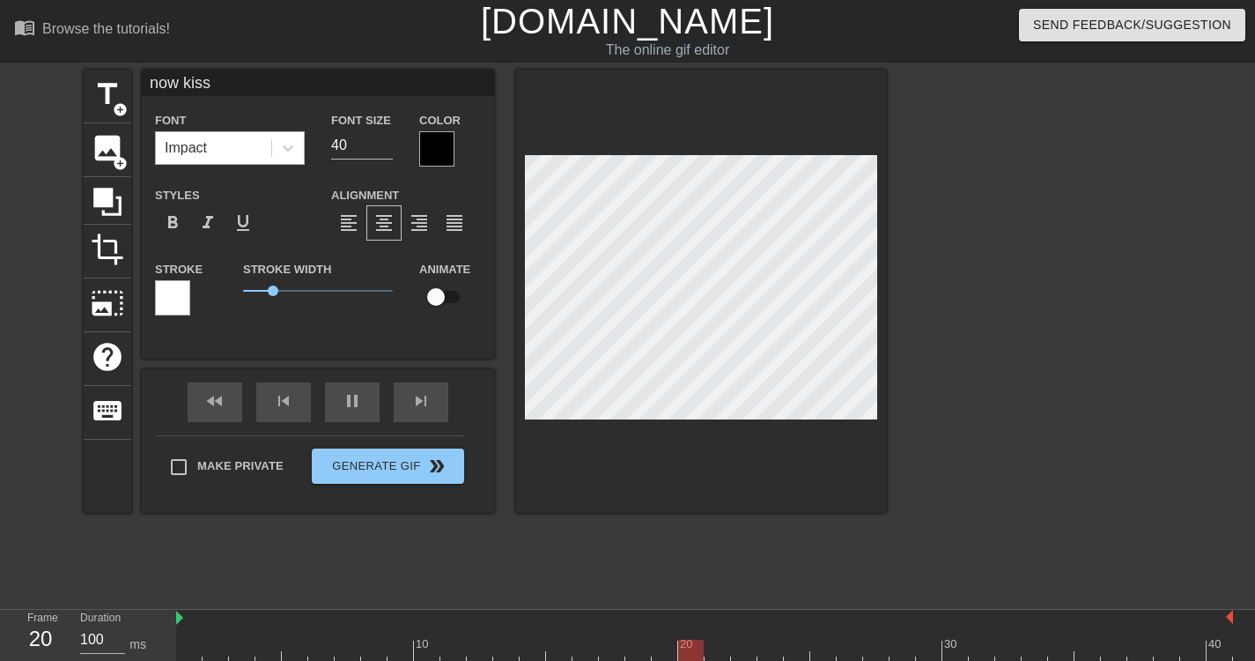
click at [255, 149] on div "Impact" at bounding box center [213, 148] width 115 height 32
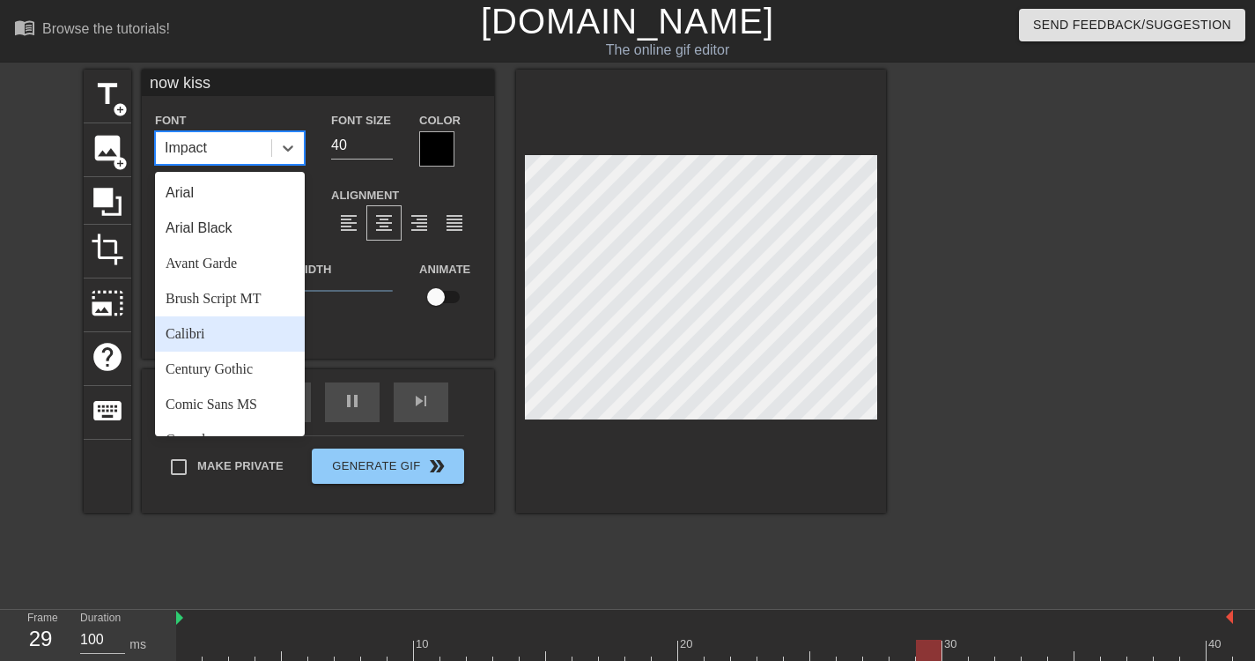
click at [230, 344] on div "Calibri" at bounding box center [230, 333] width 150 height 35
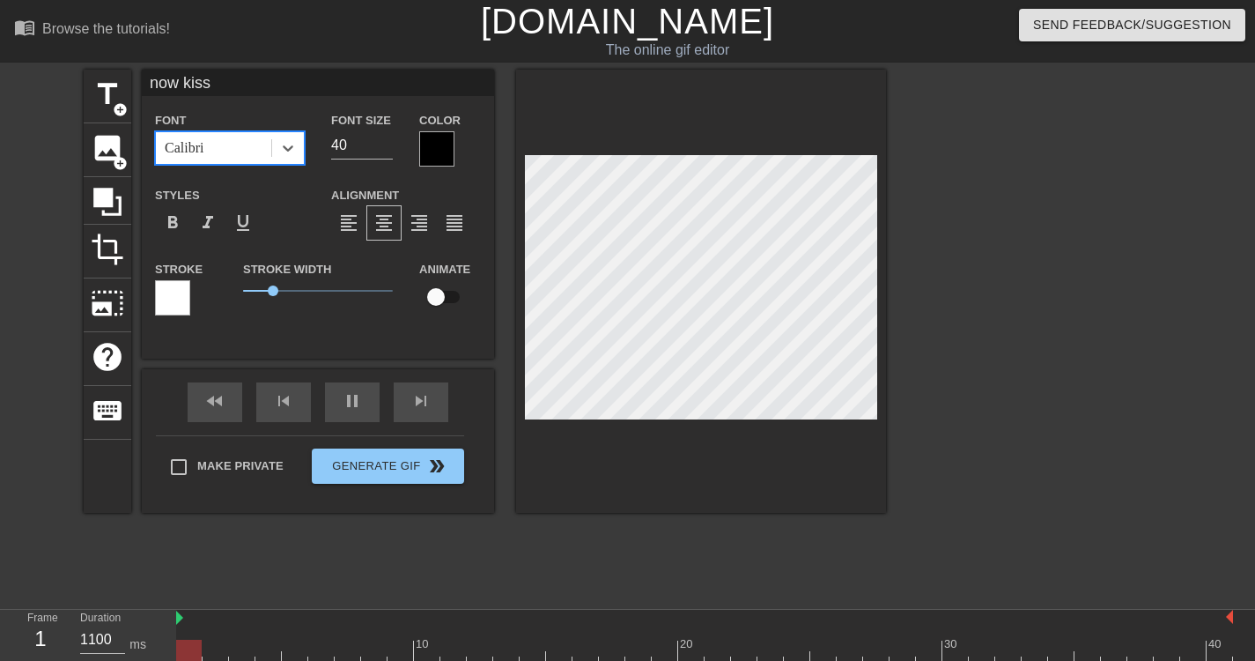
click at [222, 151] on div "Calibri" at bounding box center [213, 148] width 115 height 32
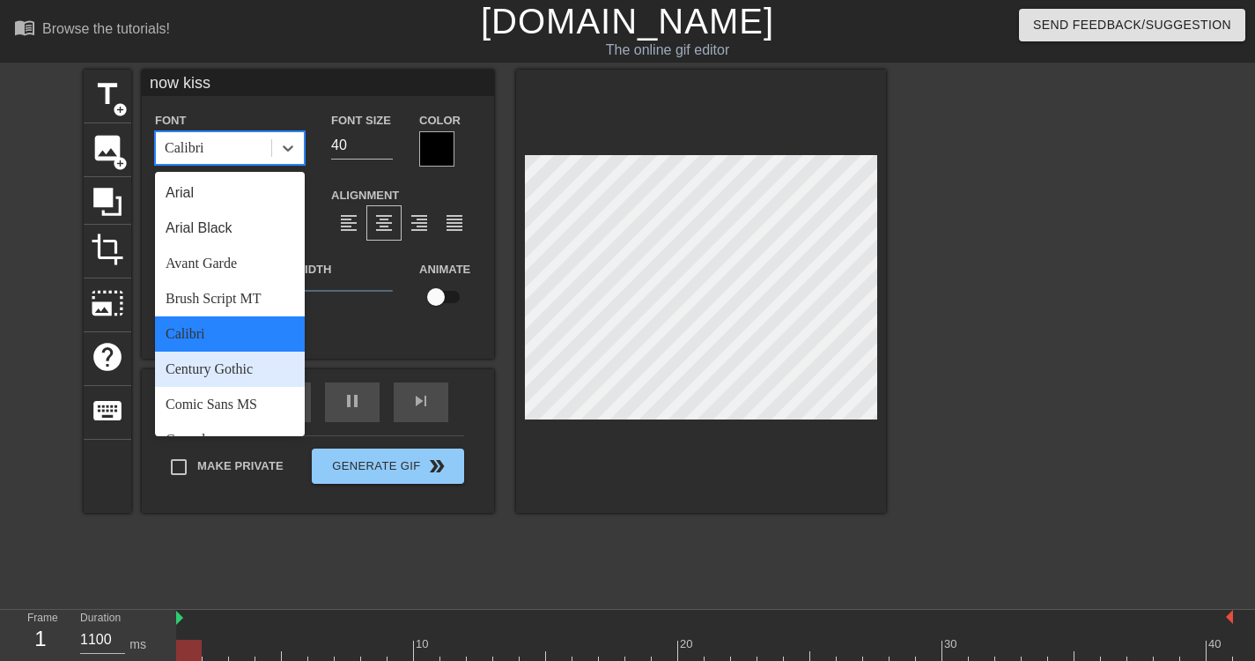
click at [230, 379] on div "Century Gothic" at bounding box center [230, 369] width 150 height 35
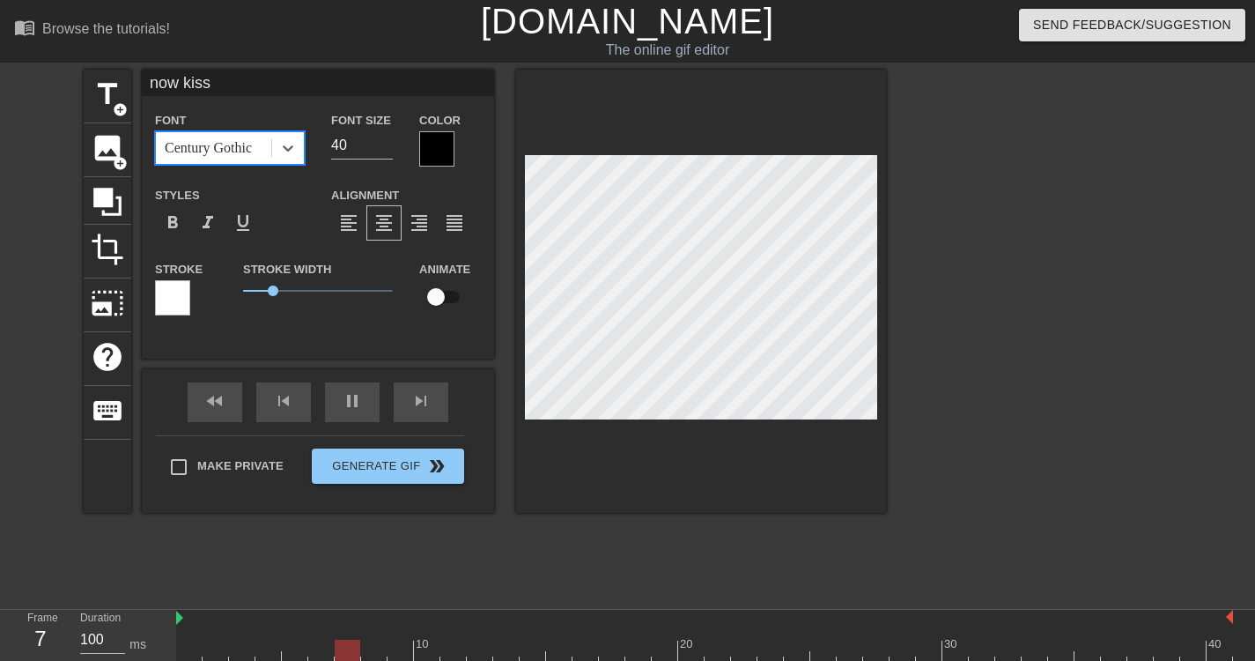
click at [237, 141] on div "Century Gothic" at bounding box center [208, 147] width 87 height 21
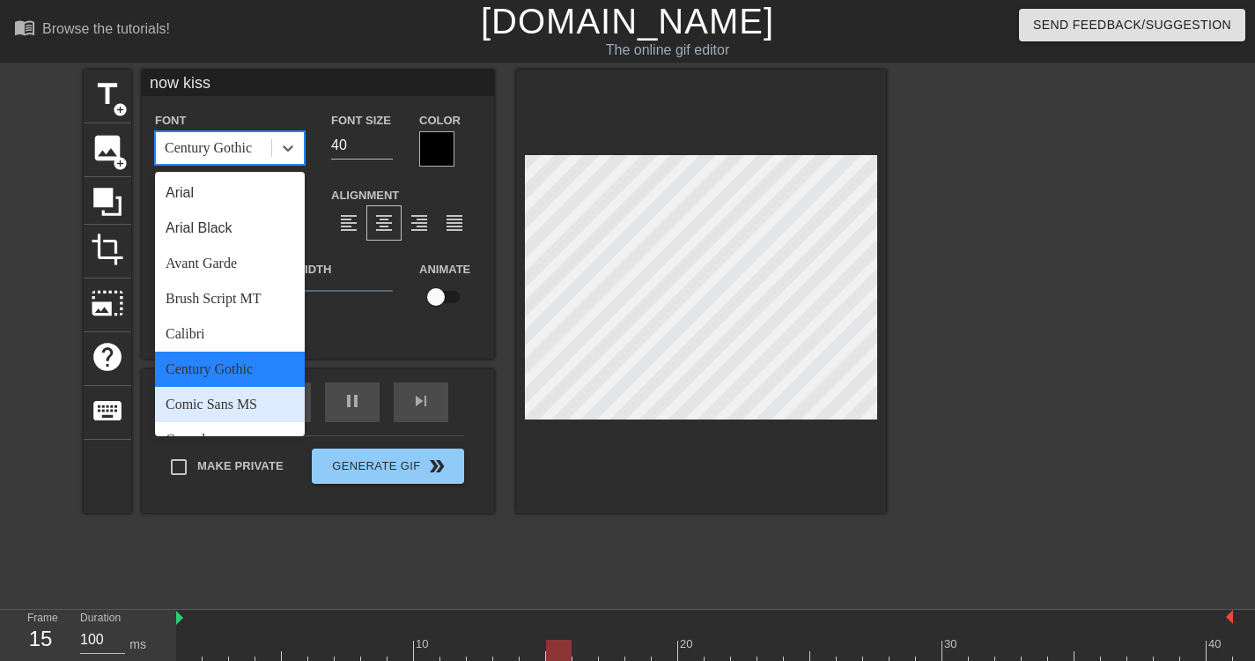
click at [218, 404] on div "Comic Sans MS" at bounding box center [230, 404] width 150 height 35
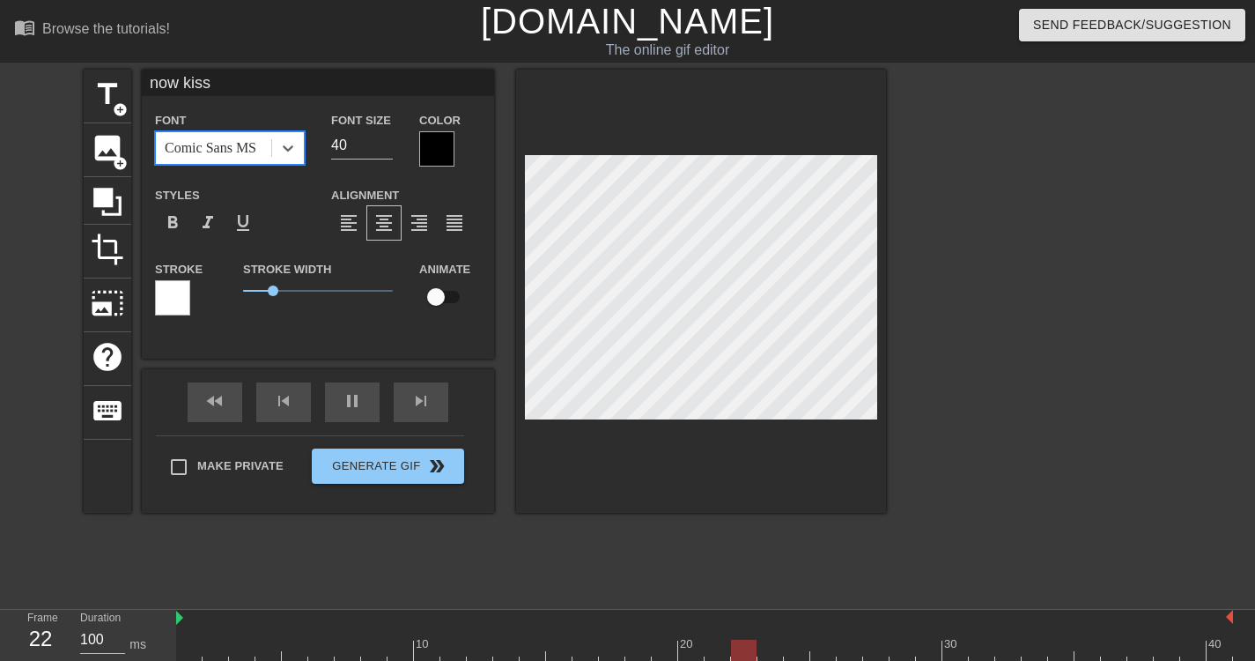
click at [243, 135] on div "Comic Sans MS" at bounding box center [213, 148] width 115 height 32
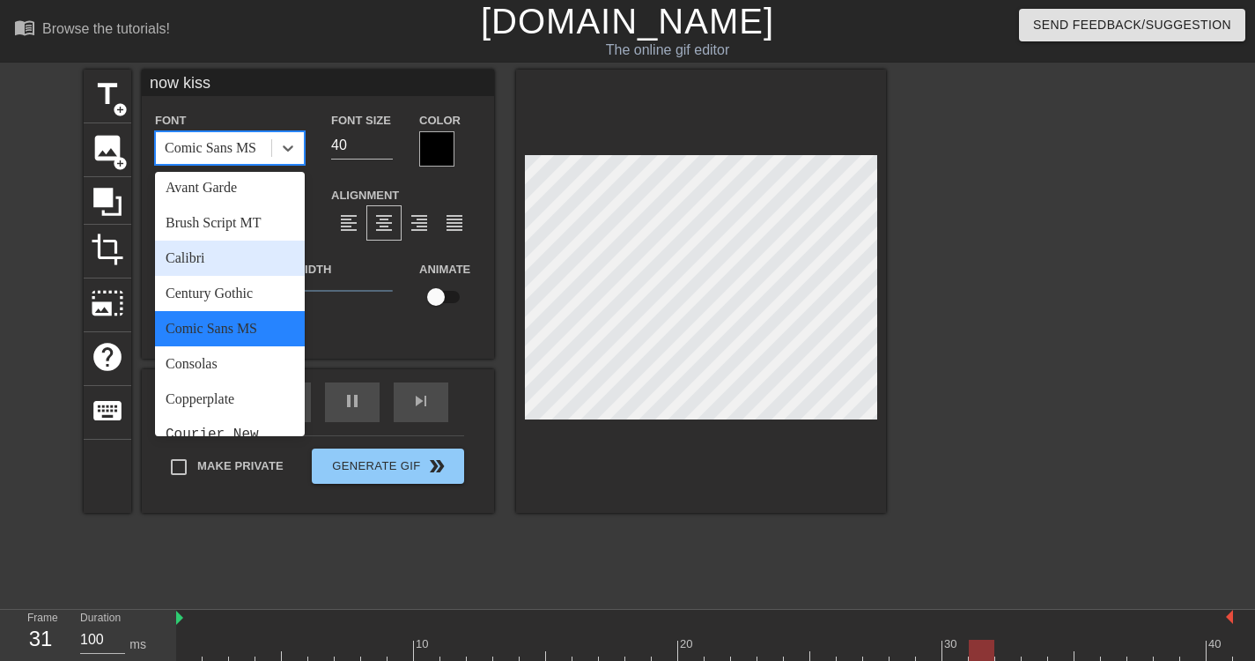
scroll to position [168, 0]
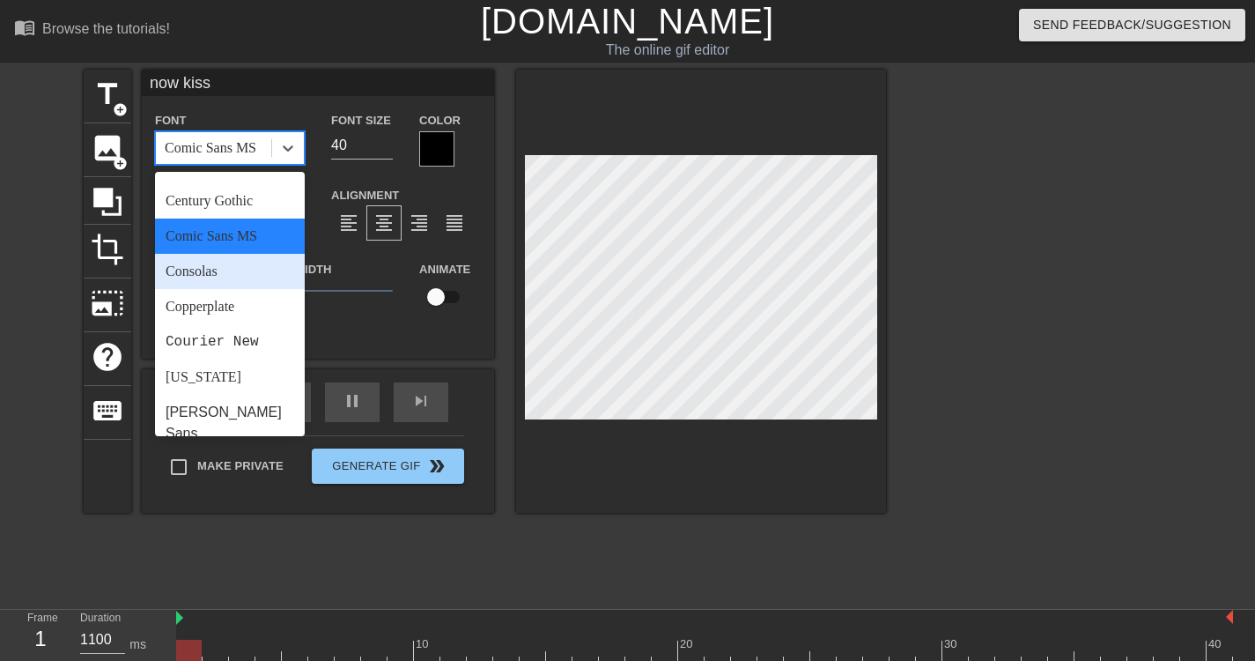
click at [226, 275] on div "Consolas" at bounding box center [230, 271] width 150 height 35
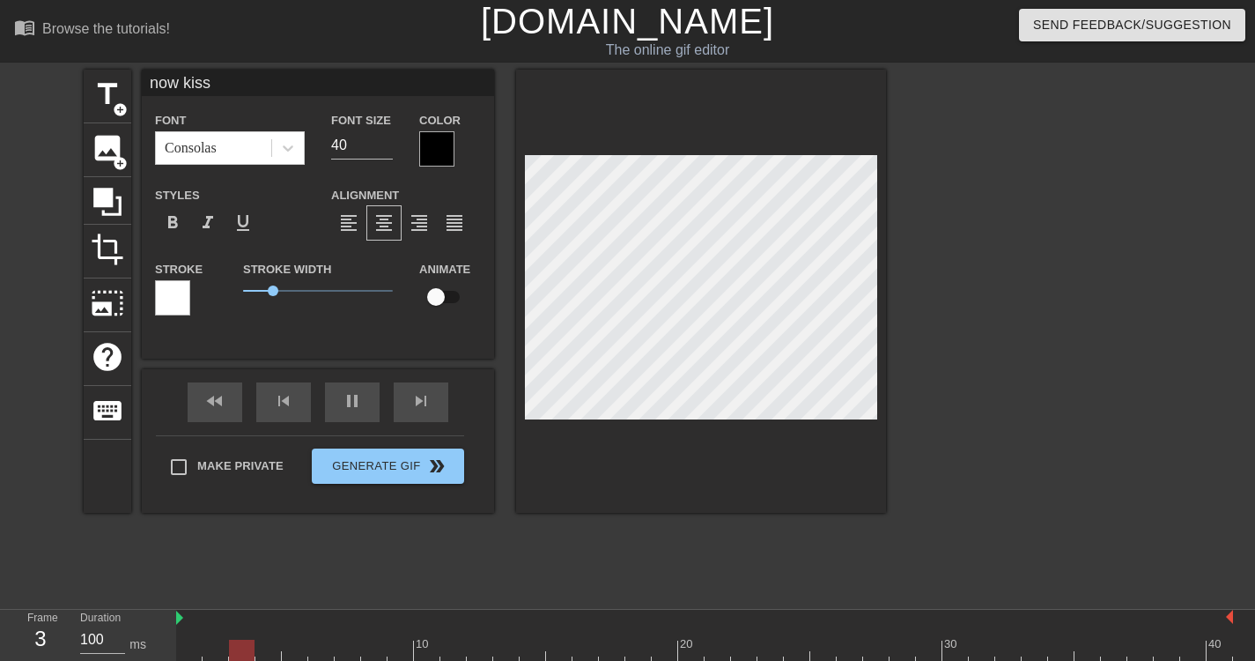
click at [234, 129] on div "Font Consolas" at bounding box center [230, 137] width 150 height 56
click at [231, 155] on div "Consolas" at bounding box center [213, 148] width 115 height 32
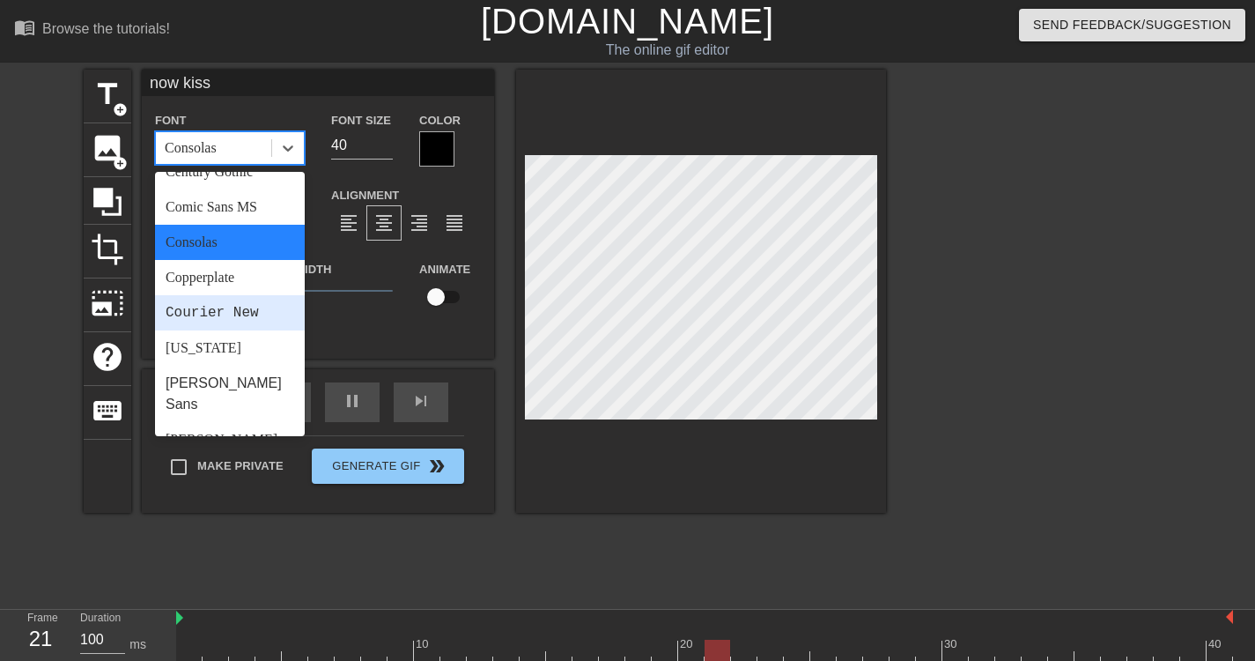
scroll to position [198, 0]
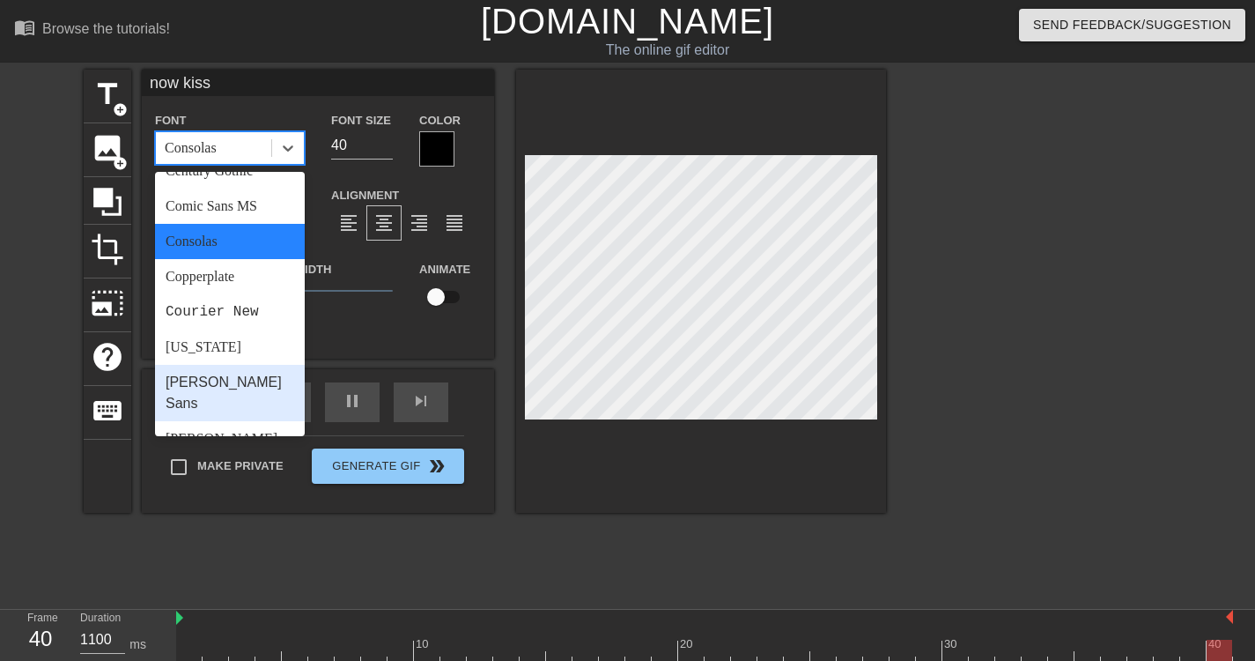
click at [233, 395] on div "Gill Sans" at bounding box center [230, 393] width 150 height 56
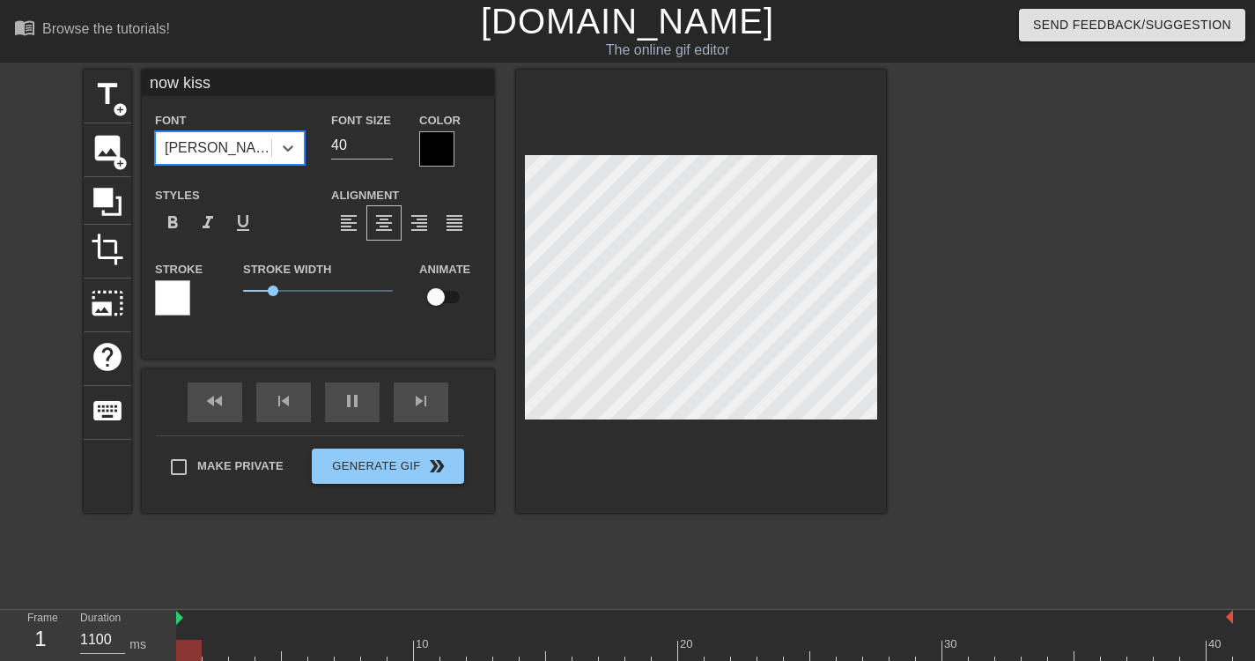
scroll to position [21, 0]
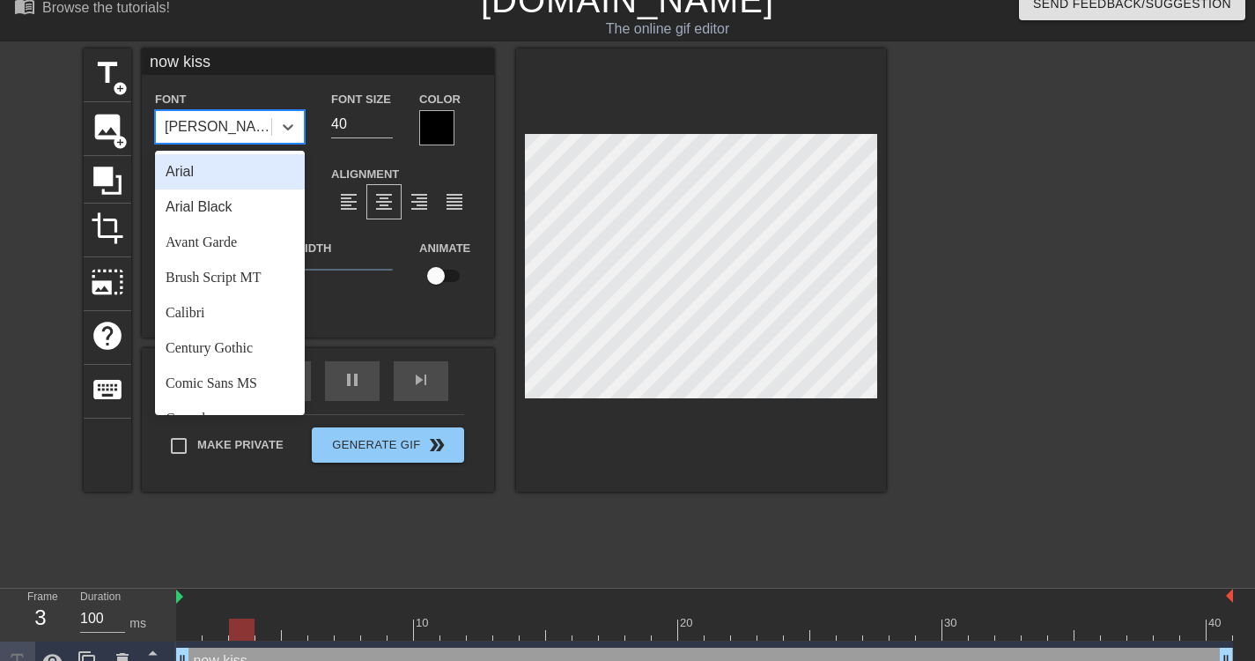
click at [214, 119] on div "Gill Sans" at bounding box center [219, 126] width 108 height 21
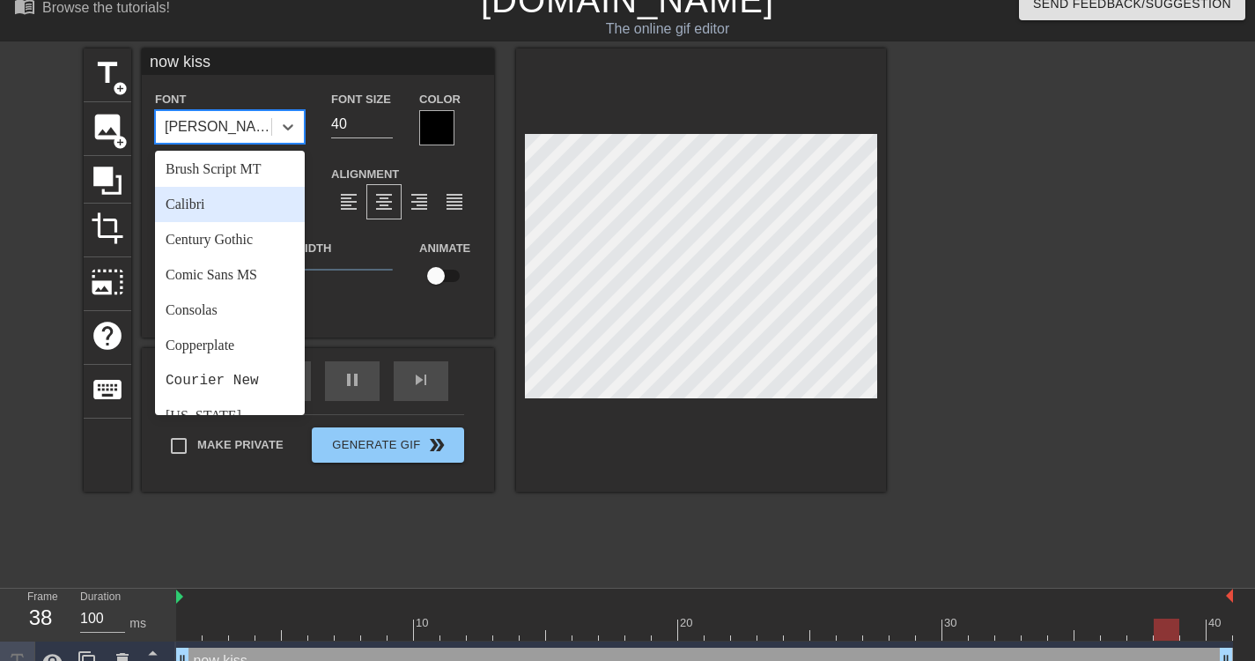
scroll to position [0, 0]
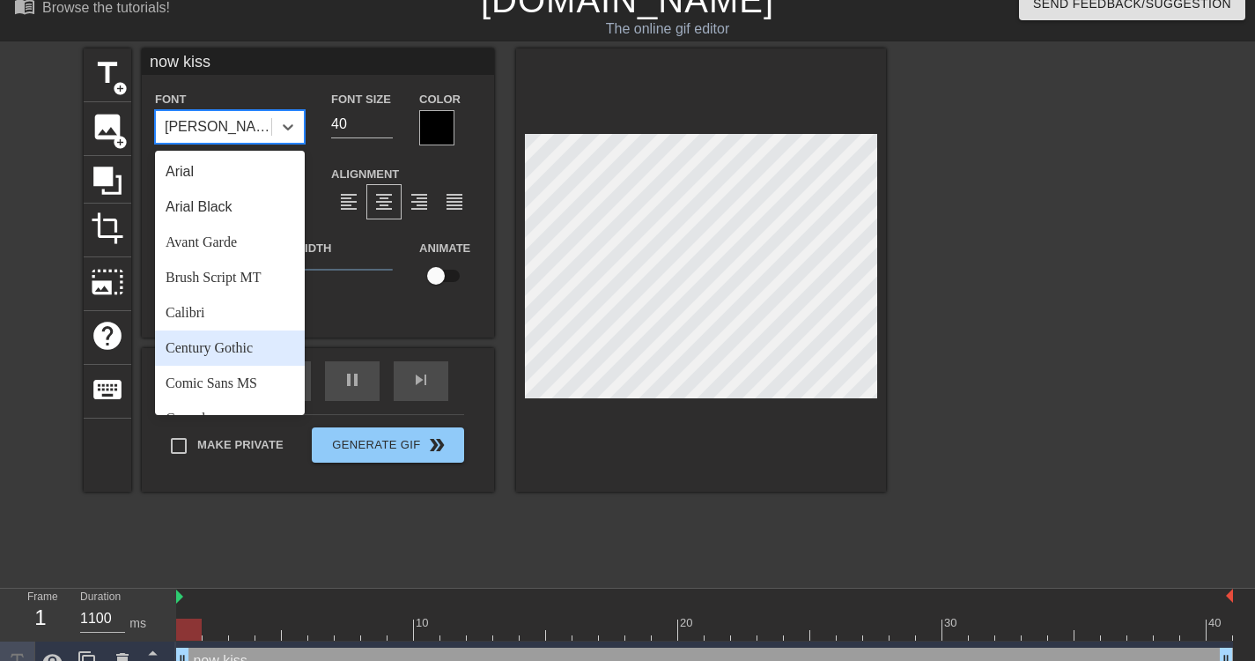
click at [219, 337] on div "Century Gothic" at bounding box center [230, 347] width 150 height 35
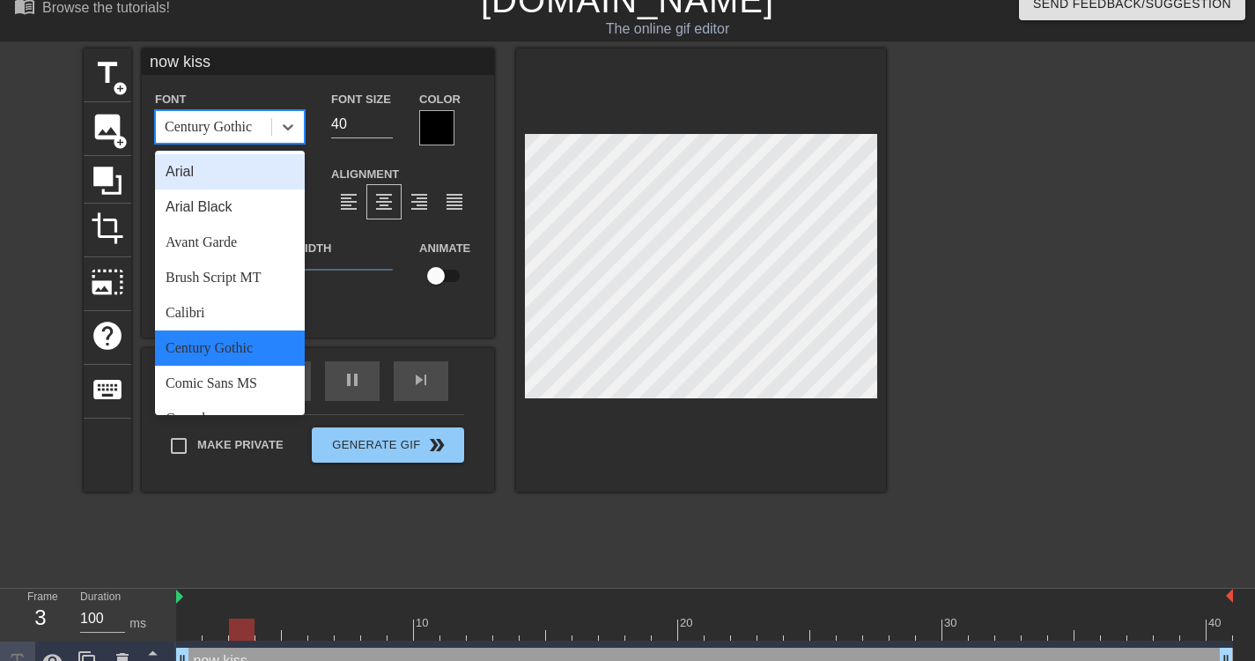
click at [240, 140] on div "Century Gothic" at bounding box center [213, 127] width 115 height 32
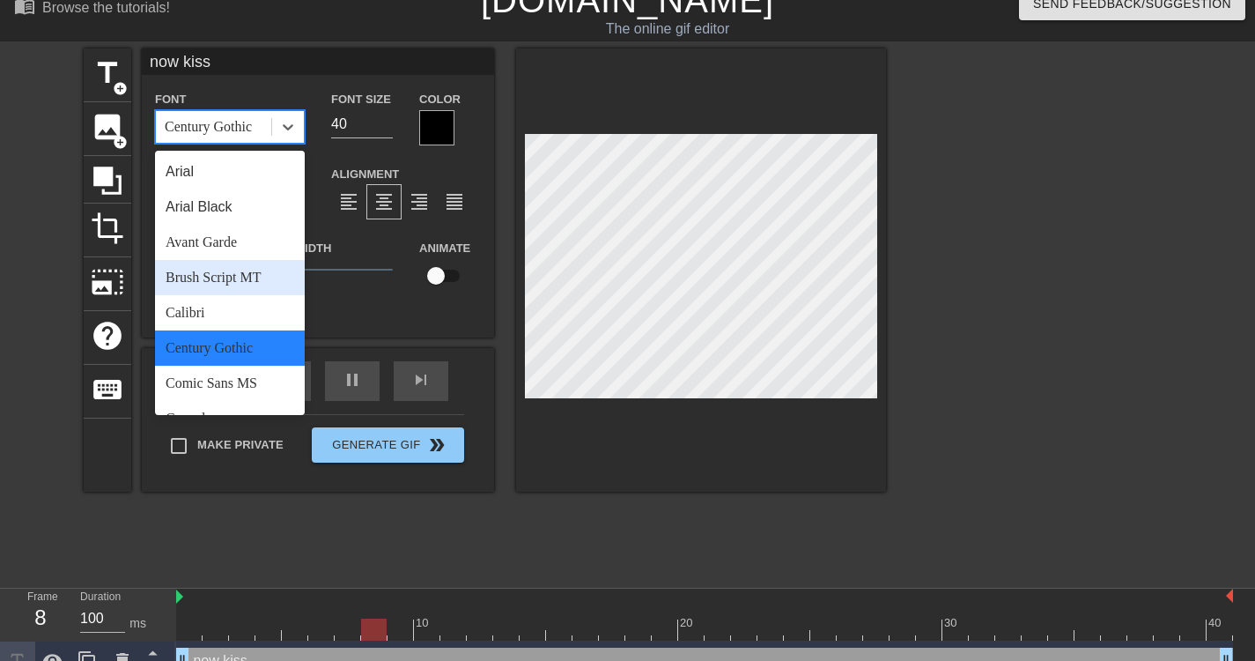
click at [223, 306] on div "Calibri" at bounding box center [230, 312] width 150 height 35
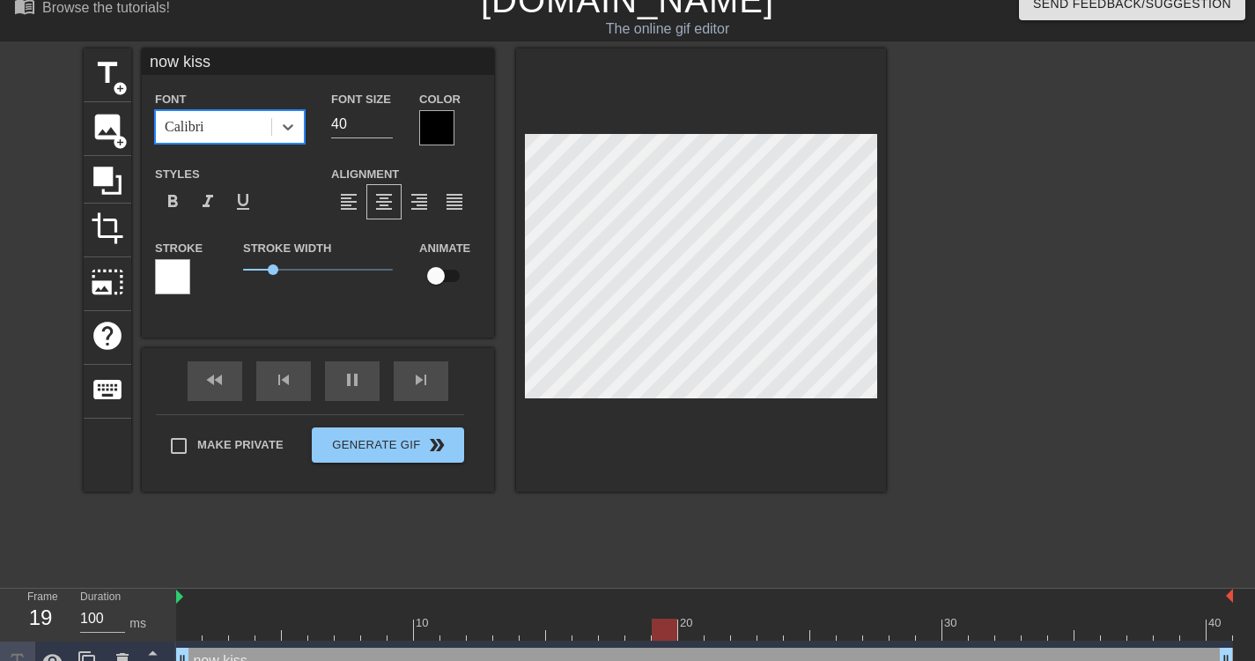
click at [254, 130] on div "Calibri" at bounding box center [213, 127] width 115 height 32
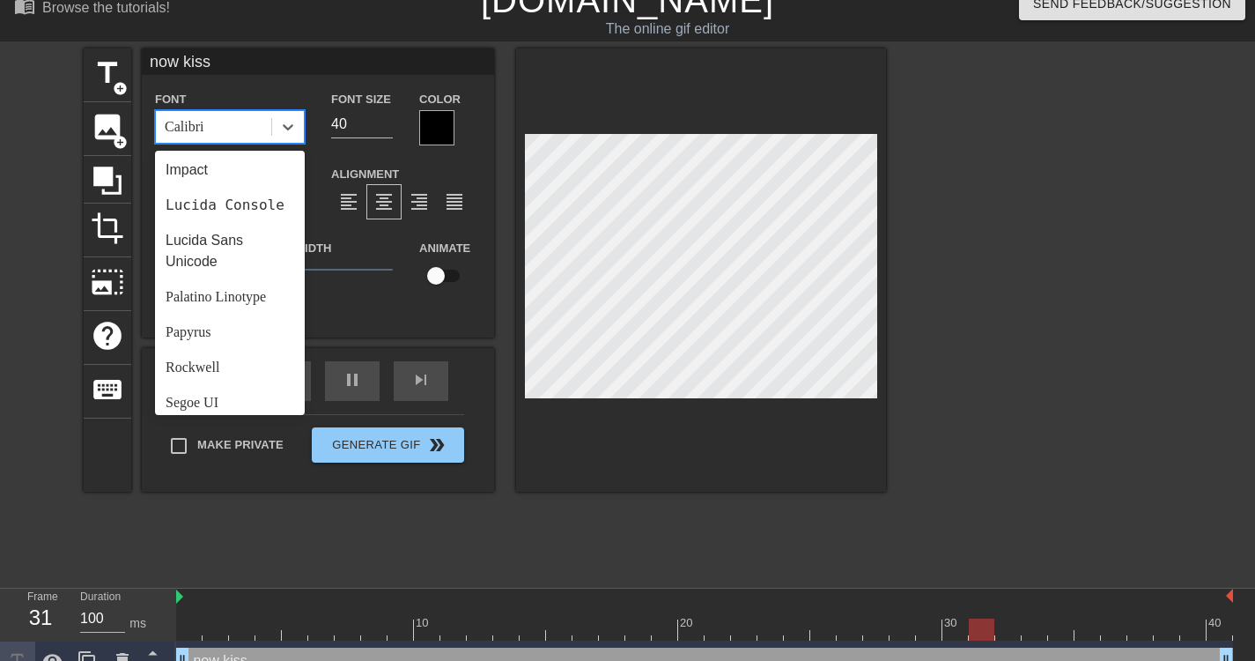
scroll to position [631, 0]
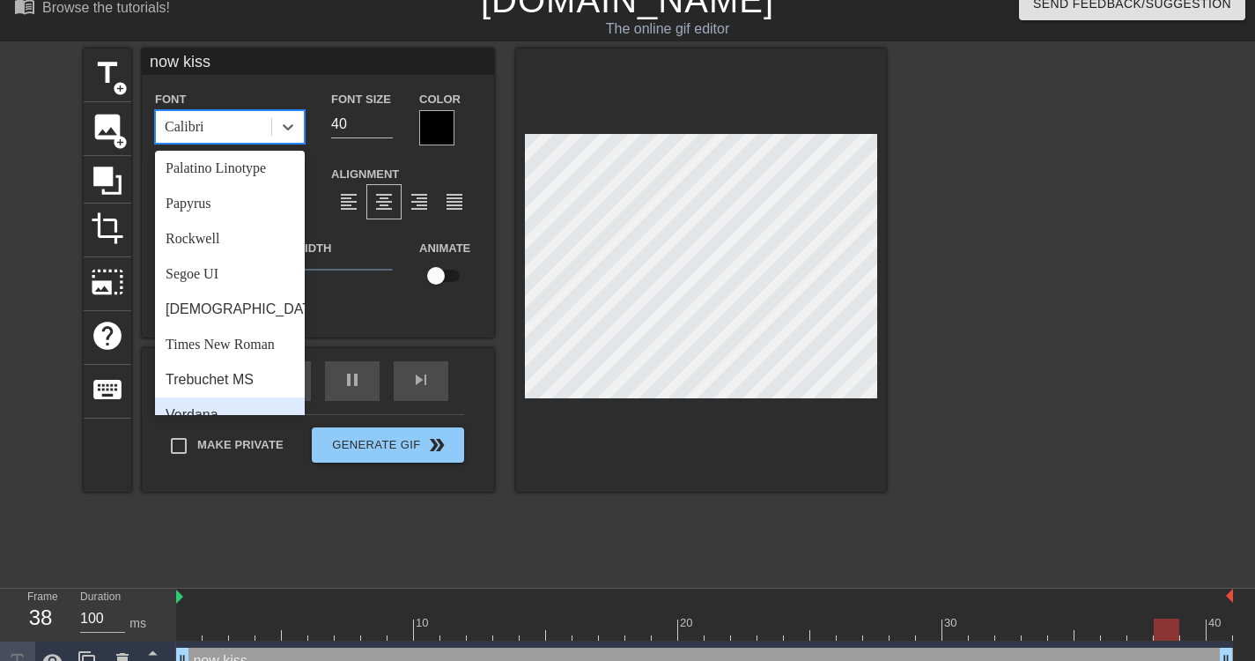
click at [217, 400] on div "Verdana" at bounding box center [230, 414] width 150 height 35
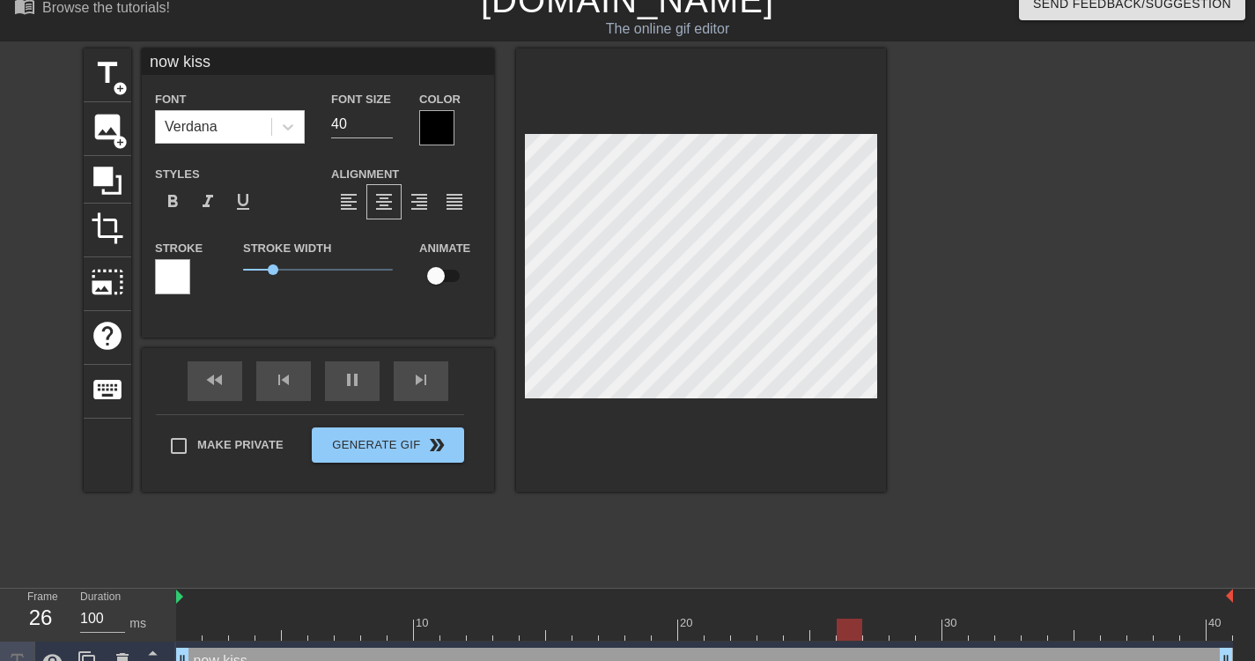
scroll to position [3, 2]
click at [187, 207] on div "format_bold" at bounding box center [172, 201] width 35 height 35
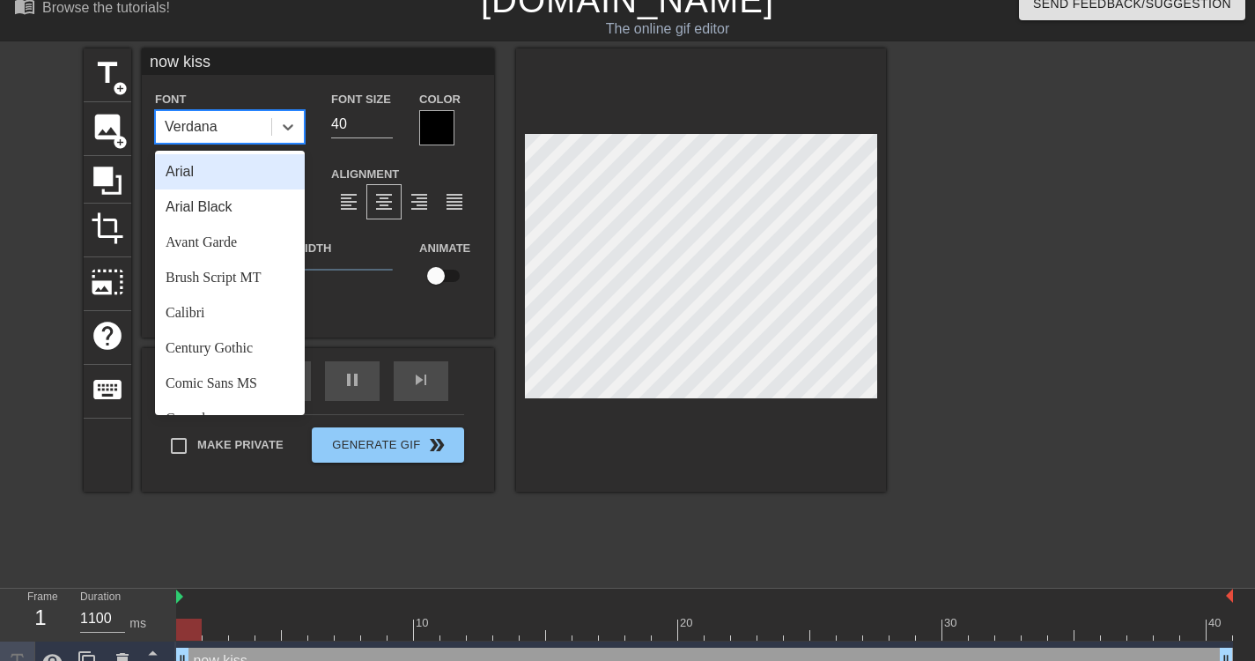
click at [227, 112] on div "Verdana" at bounding box center [213, 127] width 115 height 32
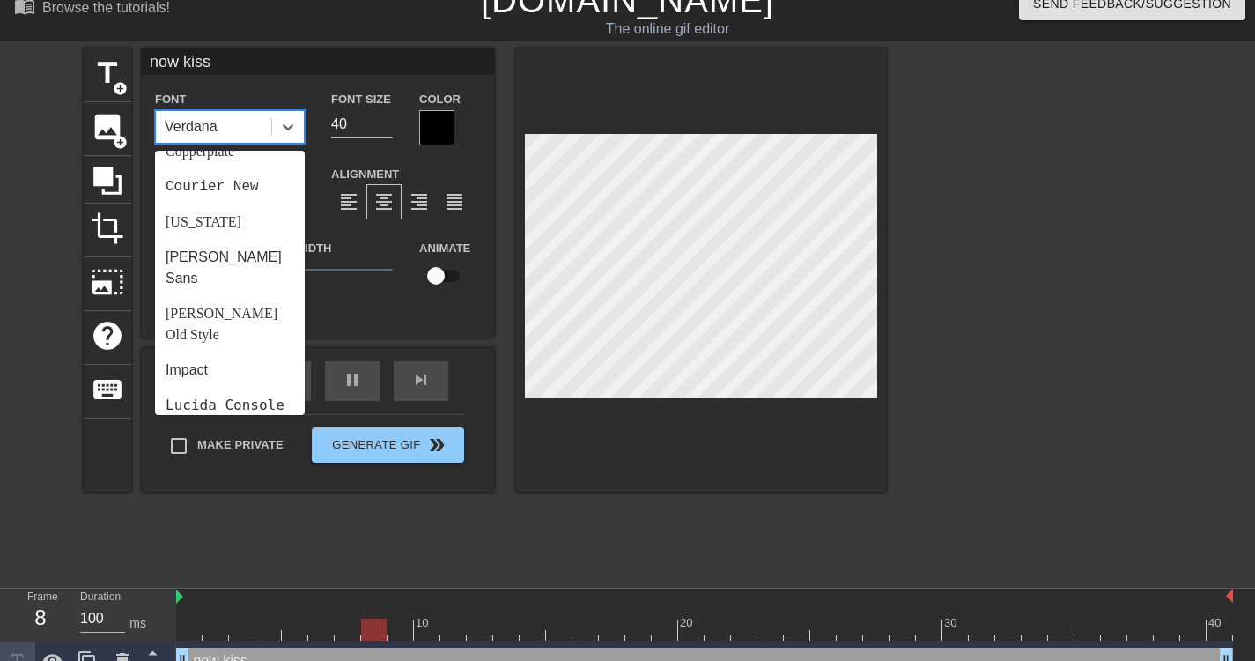
scroll to position [631, 0]
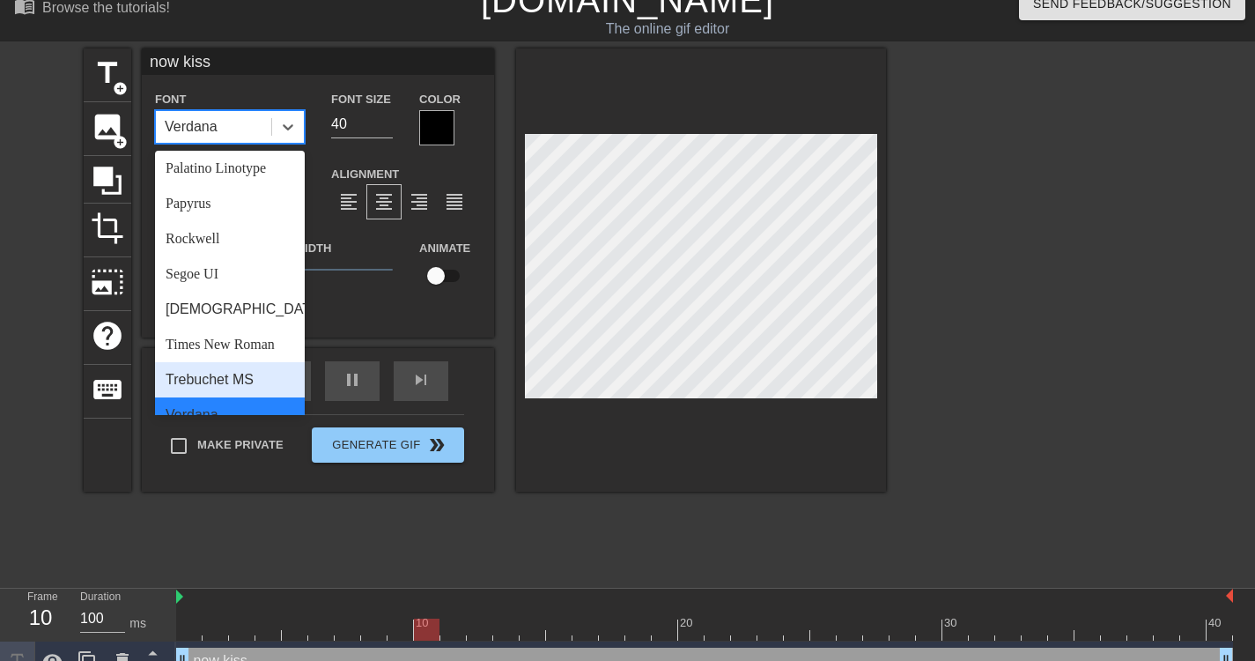
click at [226, 362] on div "Trebuchet MS" at bounding box center [230, 379] width 150 height 35
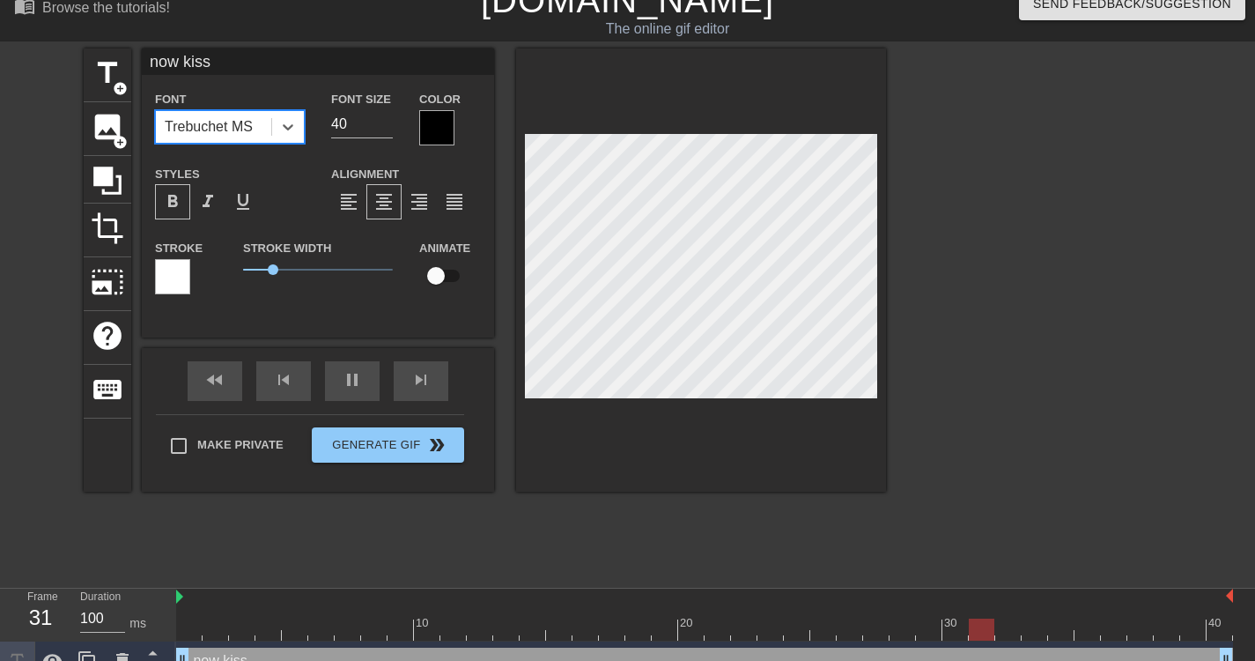
click at [651, 489] on div at bounding box center [701, 269] width 370 height 443
click at [716, 437] on div at bounding box center [701, 269] width 370 height 443
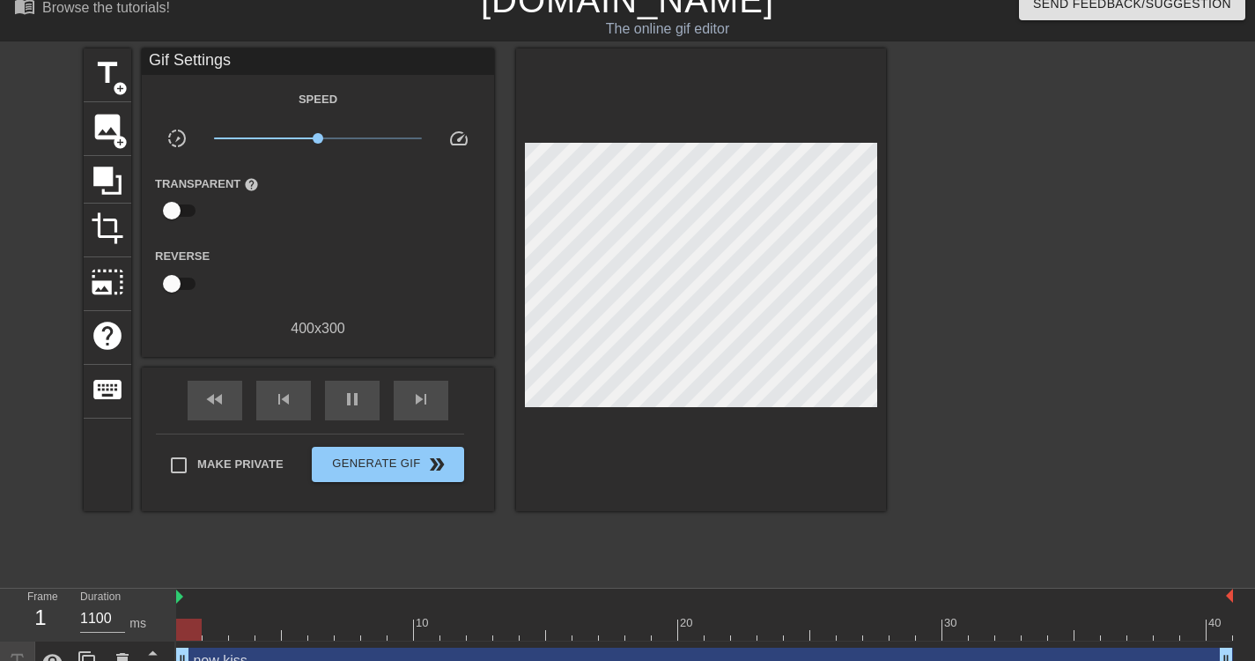
click at [709, 400] on div at bounding box center [701, 279] width 370 height 463
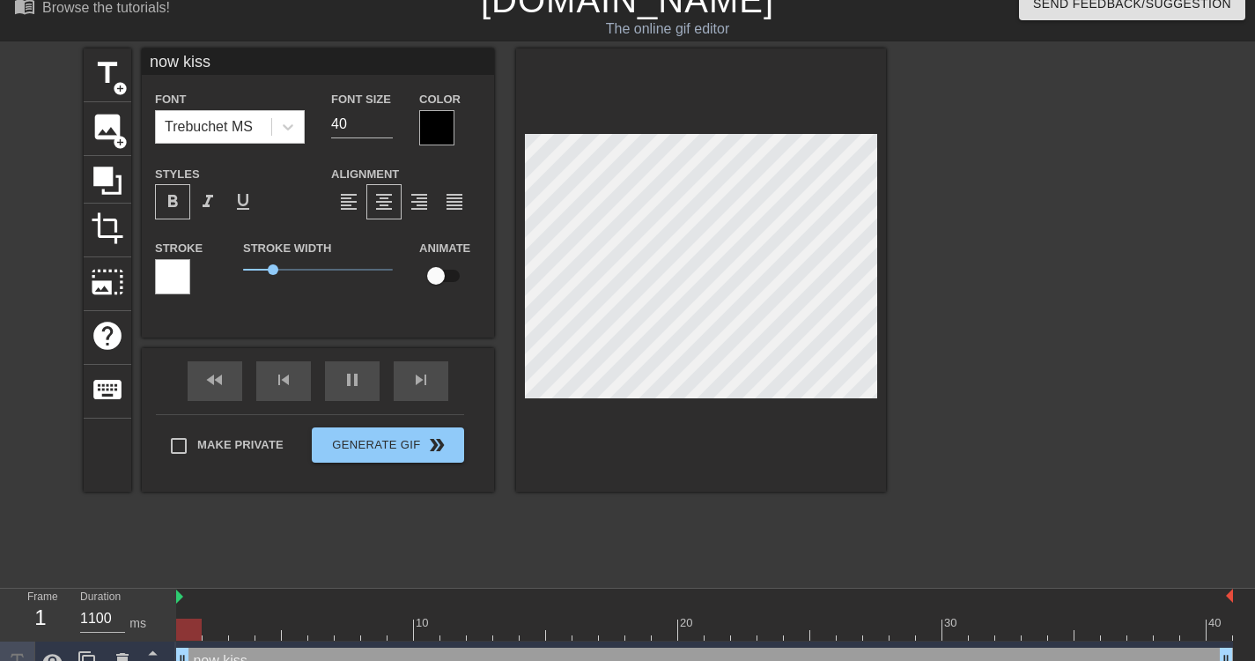
type input "100"
click at [436, 270] on input "checkbox" at bounding box center [436, 275] width 100 height 33
click at [448, 270] on input "checkbox" at bounding box center [453, 275] width 100 height 33
checkbox input "false"
click at [270, 278] on span "0.9" at bounding box center [318, 269] width 150 height 21
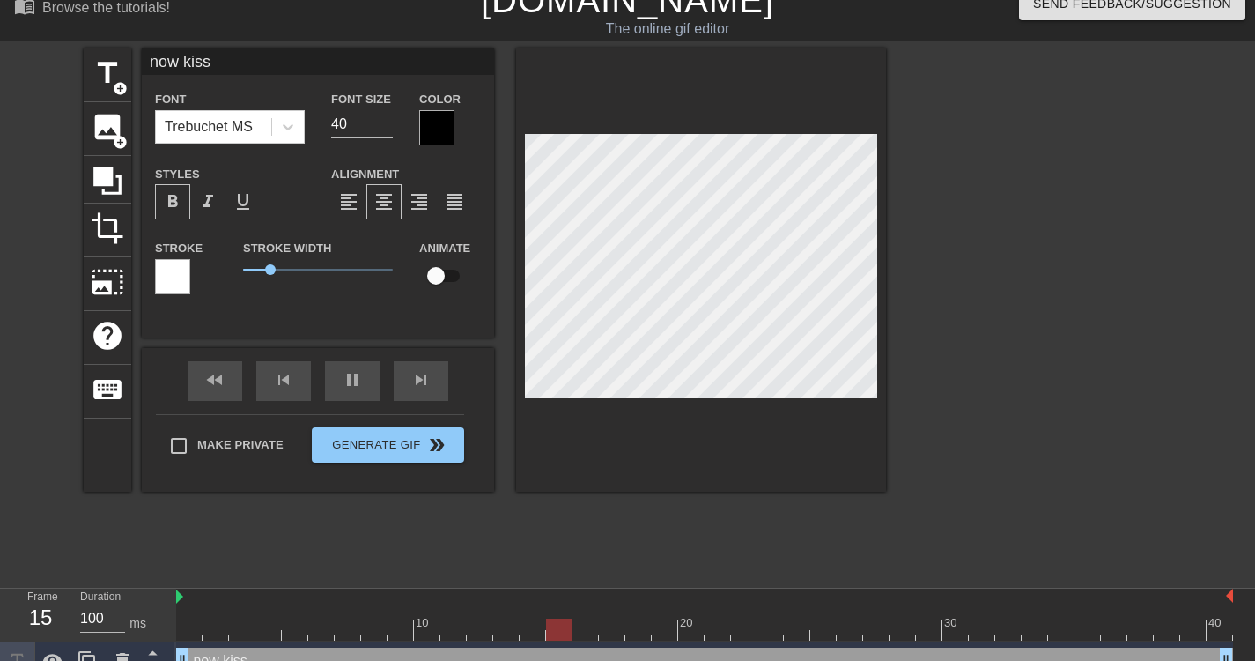
click at [525, 500] on div "title add_circle image add_circle crop photo_size_select_large help keyboard no…" at bounding box center [485, 312] width 803 height 529
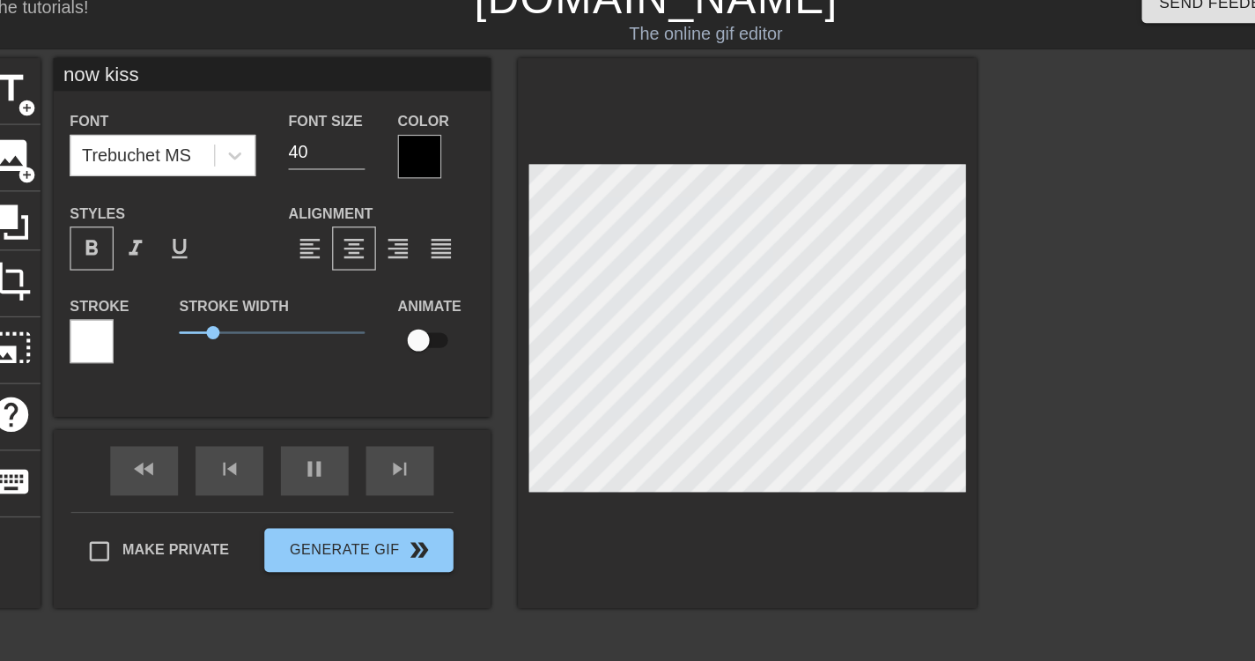
scroll to position [3, 4]
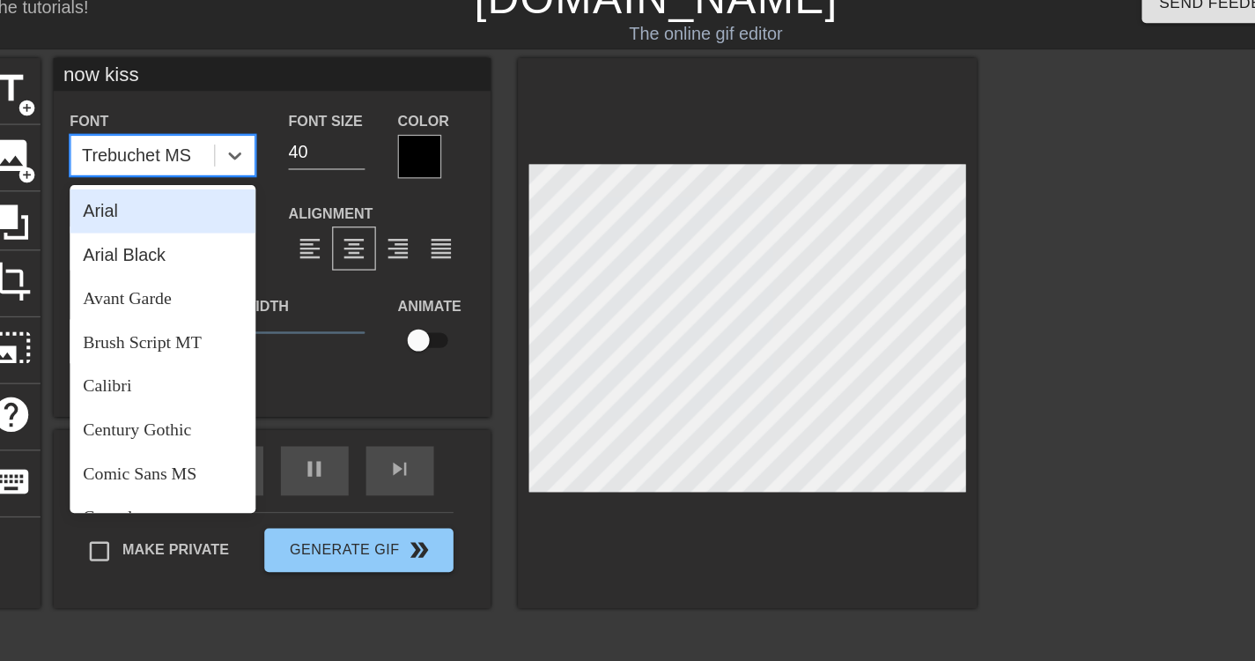
click at [223, 132] on div "Trebuchet MS" at bounding box center [209, 126] width 88 height 21
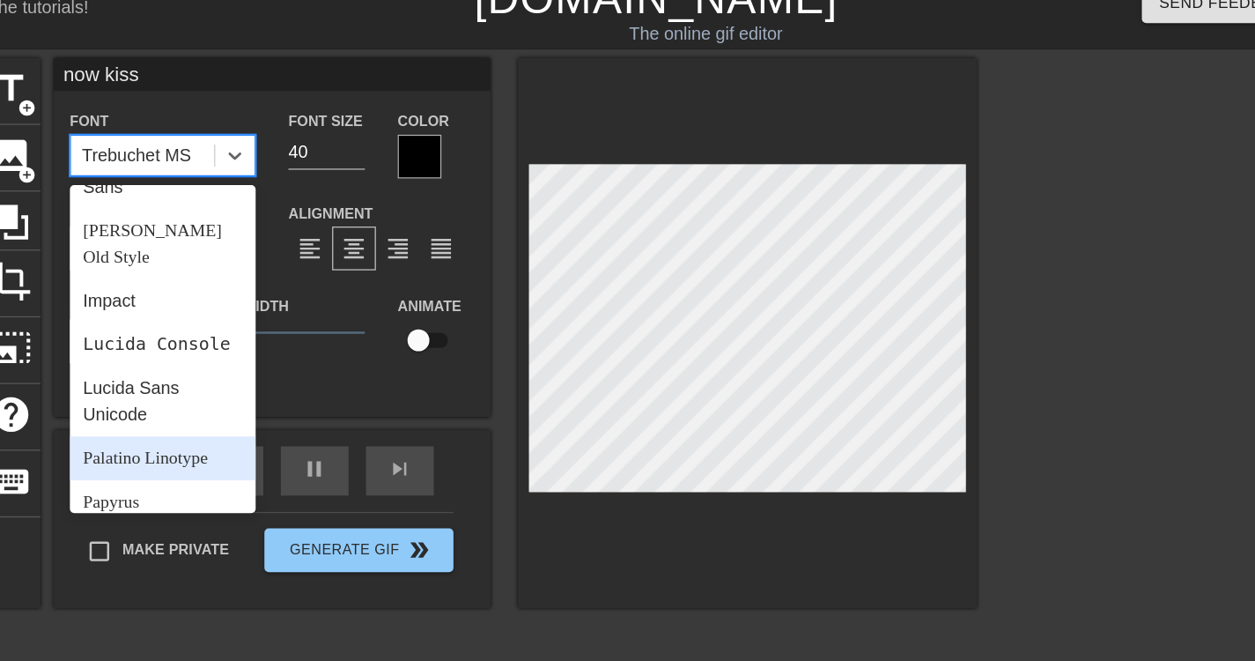
scroll to position [631, 0]
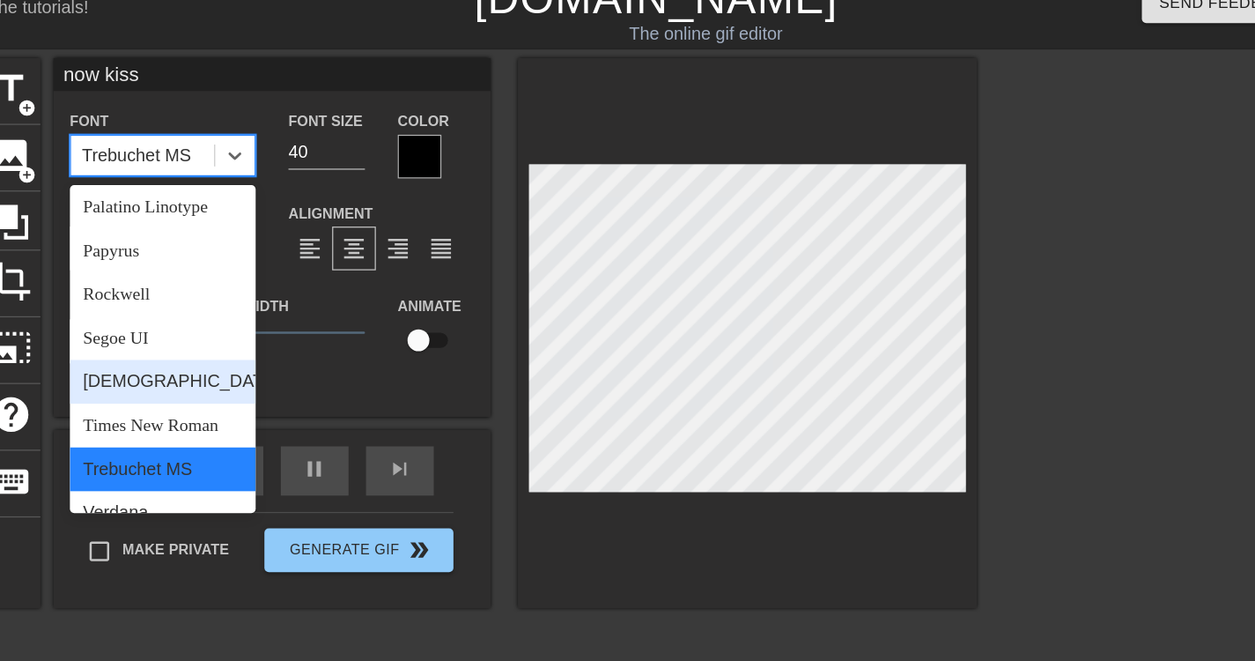
click at [261, 292] on div "Tahoma" at bounding box center [230, 309] width 150 height 35
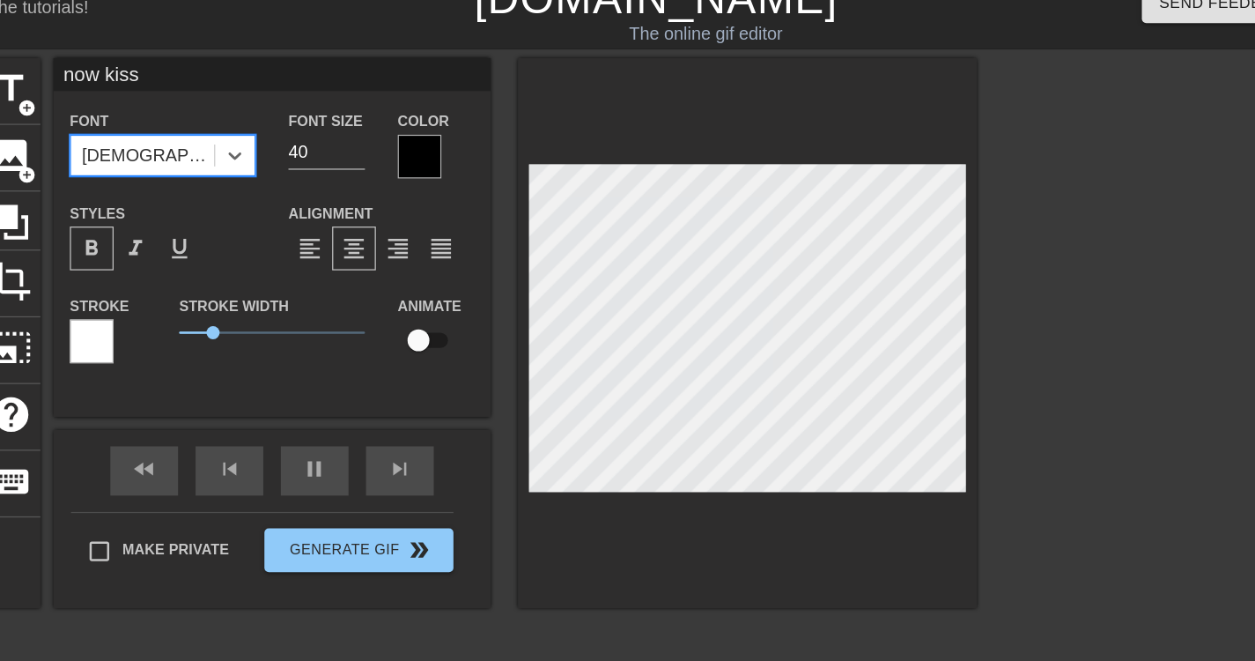
click at [252, 124] on div "Tahoma" at bounding box center [213, 127] width 115 height 32
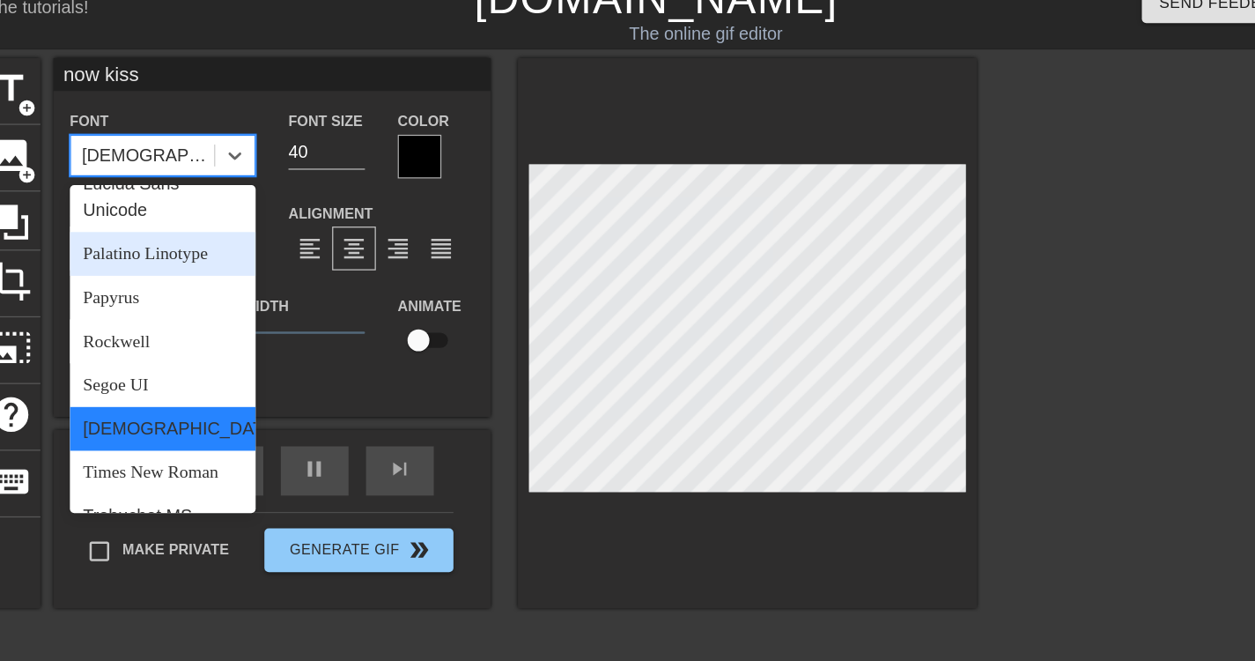
scroll to position [616, 0]
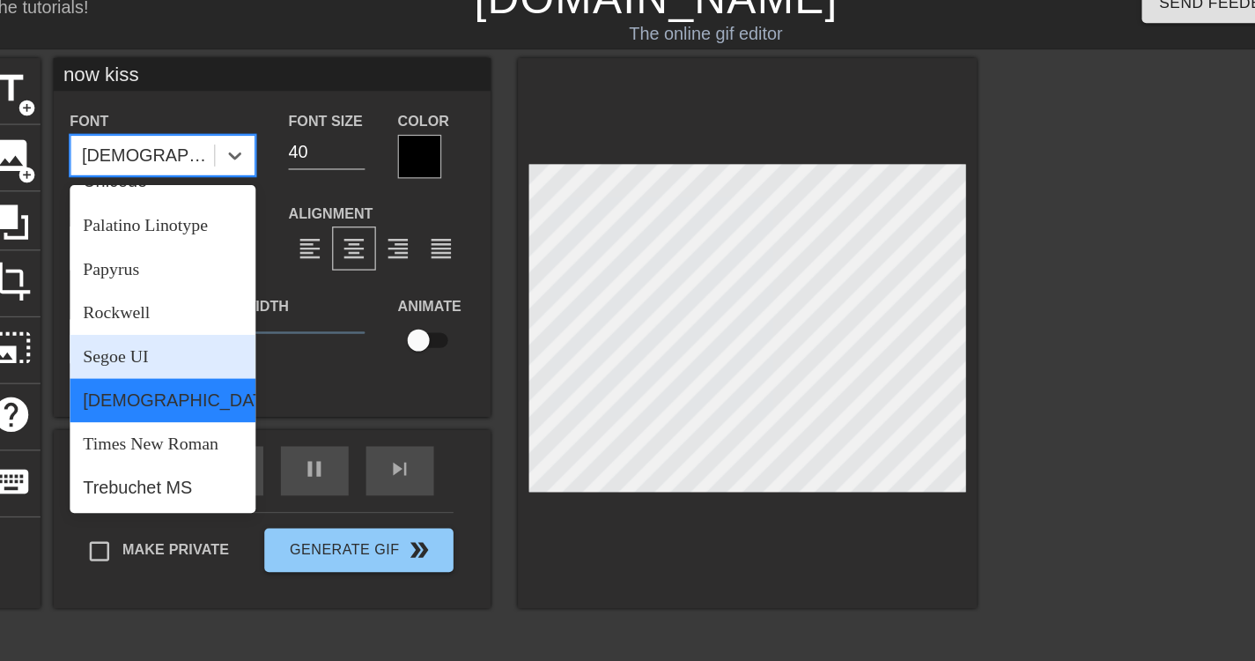
click at [241, 271] on div "Segoe UI" at bounding box center [230, 288] width 150 height 35
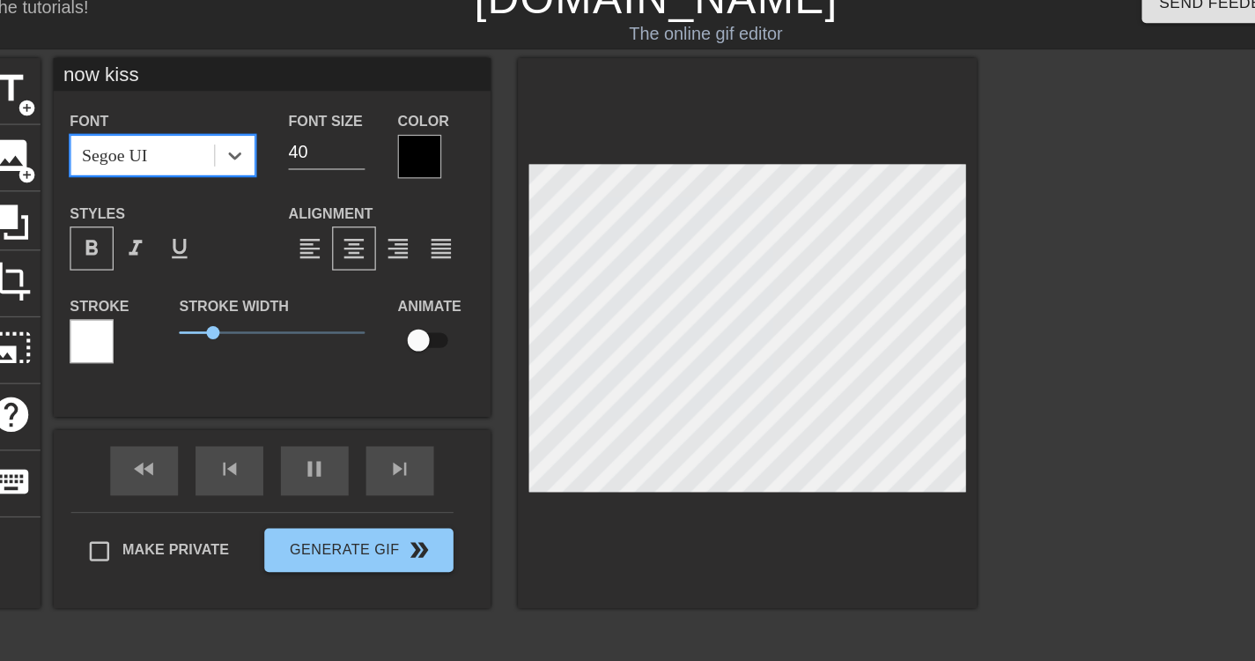
click at [245, 133] on div "Segoe UI" at bounding box center [213, 127] width 115 height 32
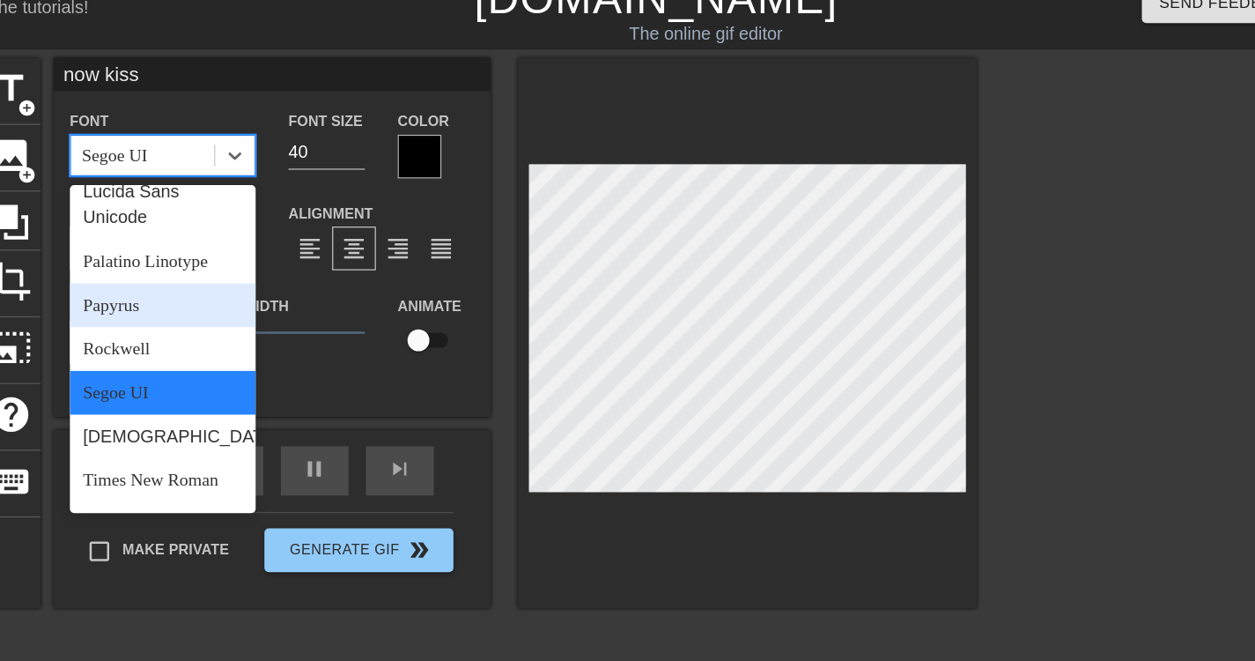
scroll to position [583, 0]
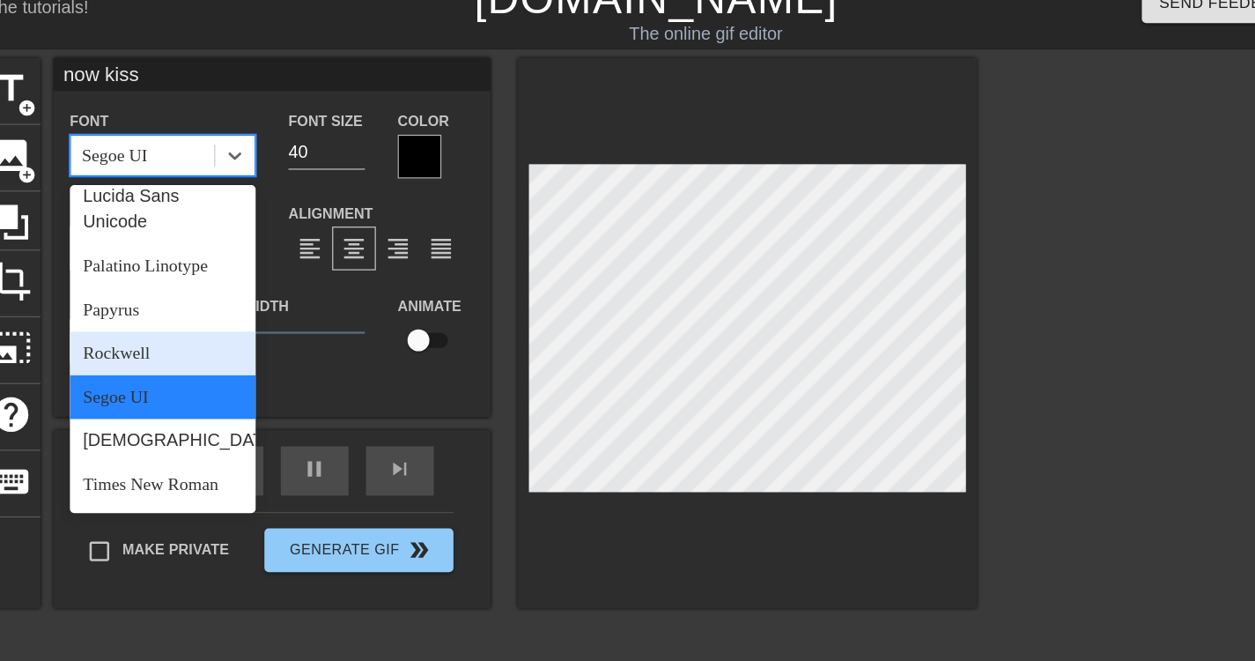
click at [224, 269] on div "Rockwell" at bounding box center [230, 286] width 150 height 35
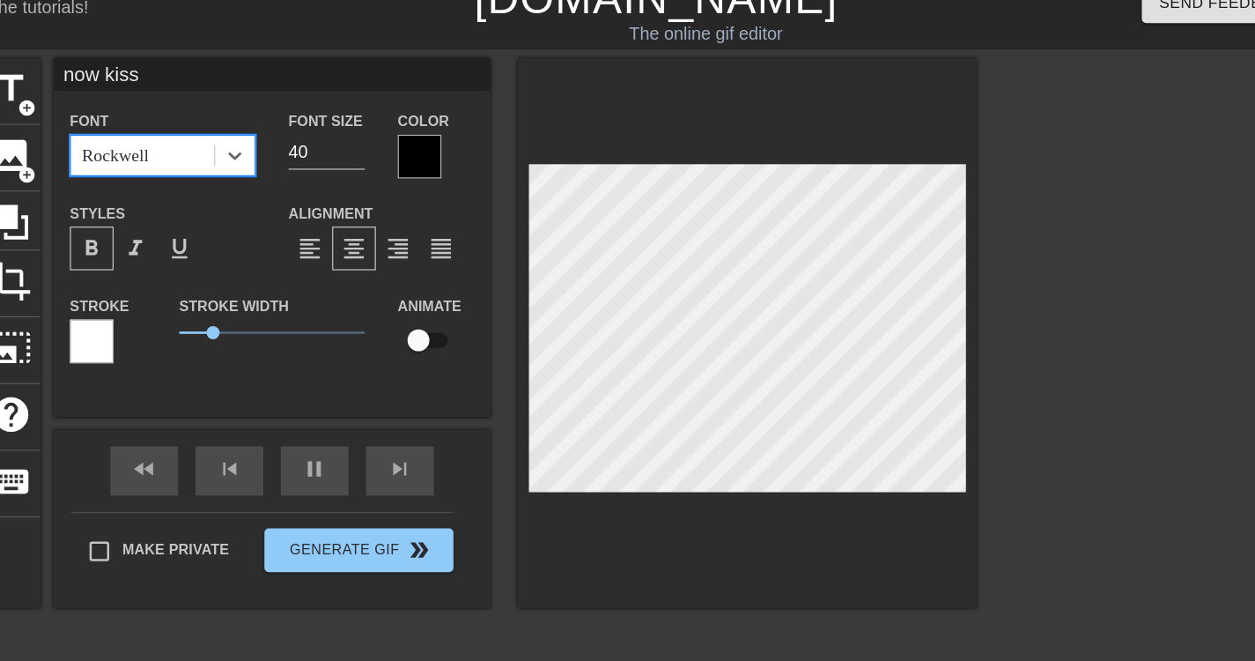
click at [252, 127] on div "Rockwell" at bounding box center [213, 127] width 115 height 32
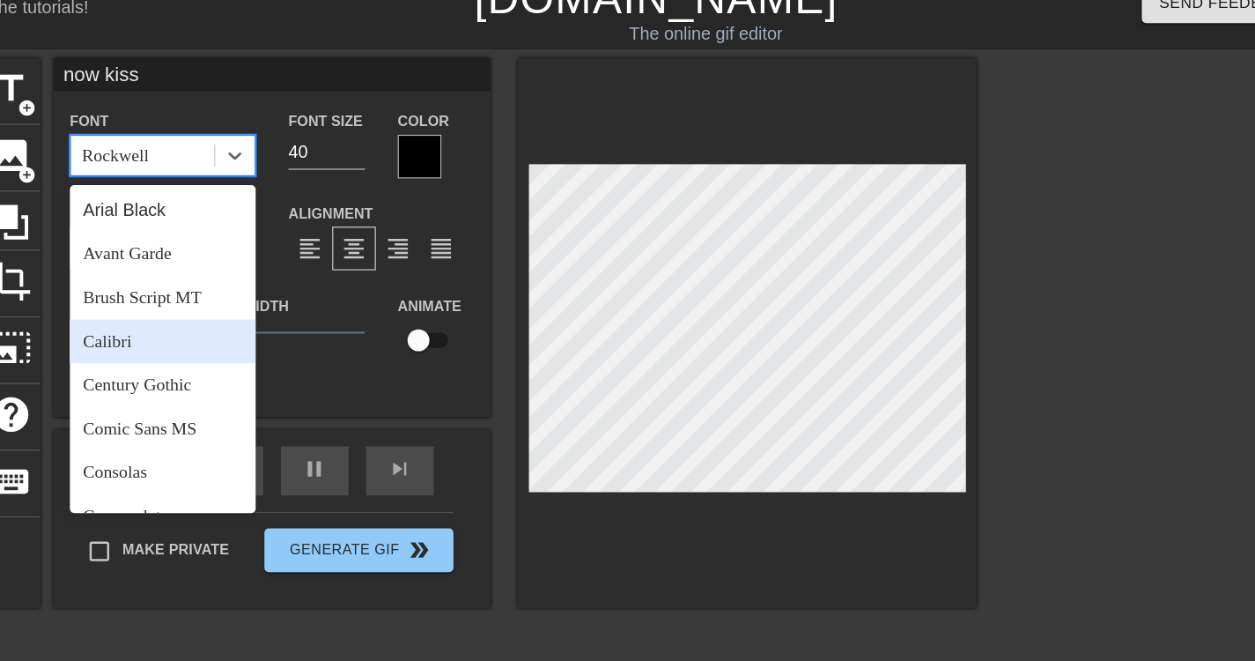
scroll to position [37, 0]
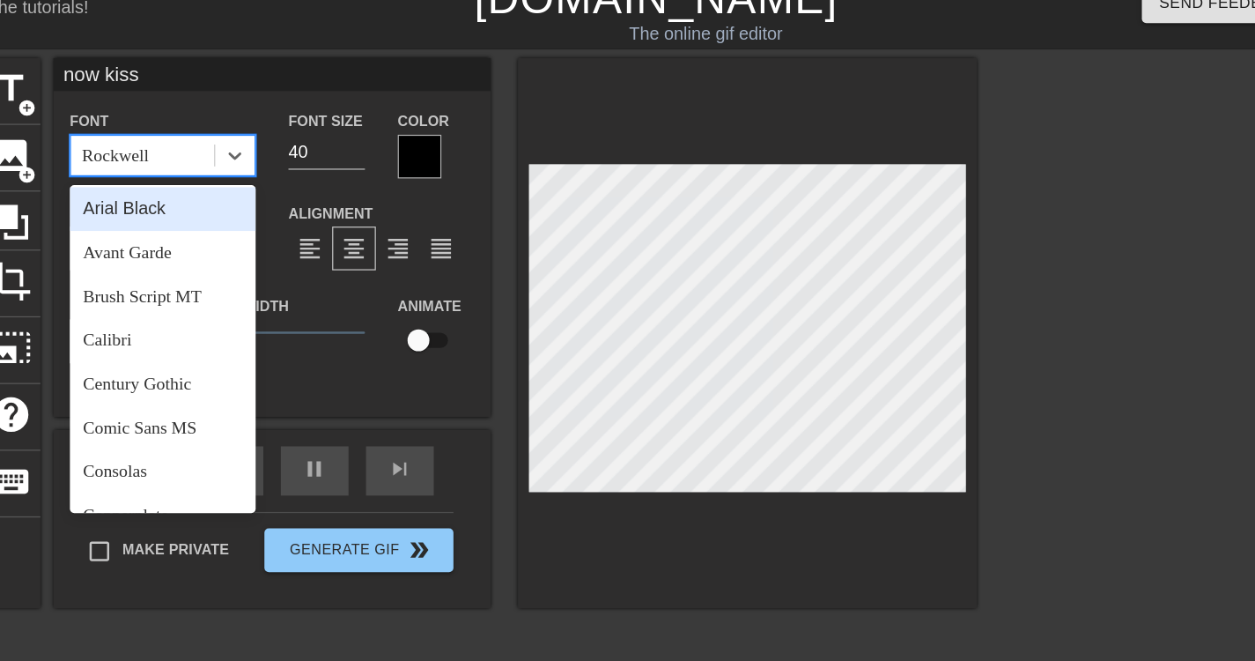
click at [229, 167] on div "Arial Black" at bounding box center [230, 169] width 150 height 35
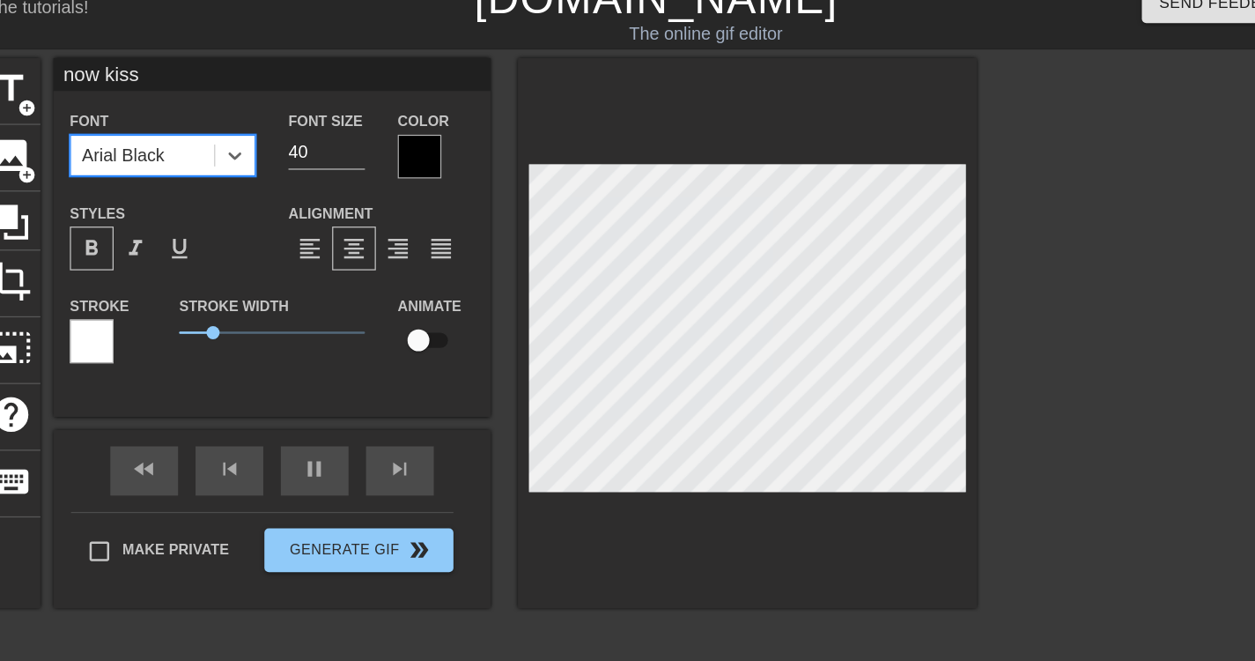
click at [246, 115] on div "Arial Black" at bounding box center [213, 127] width 115 height 32
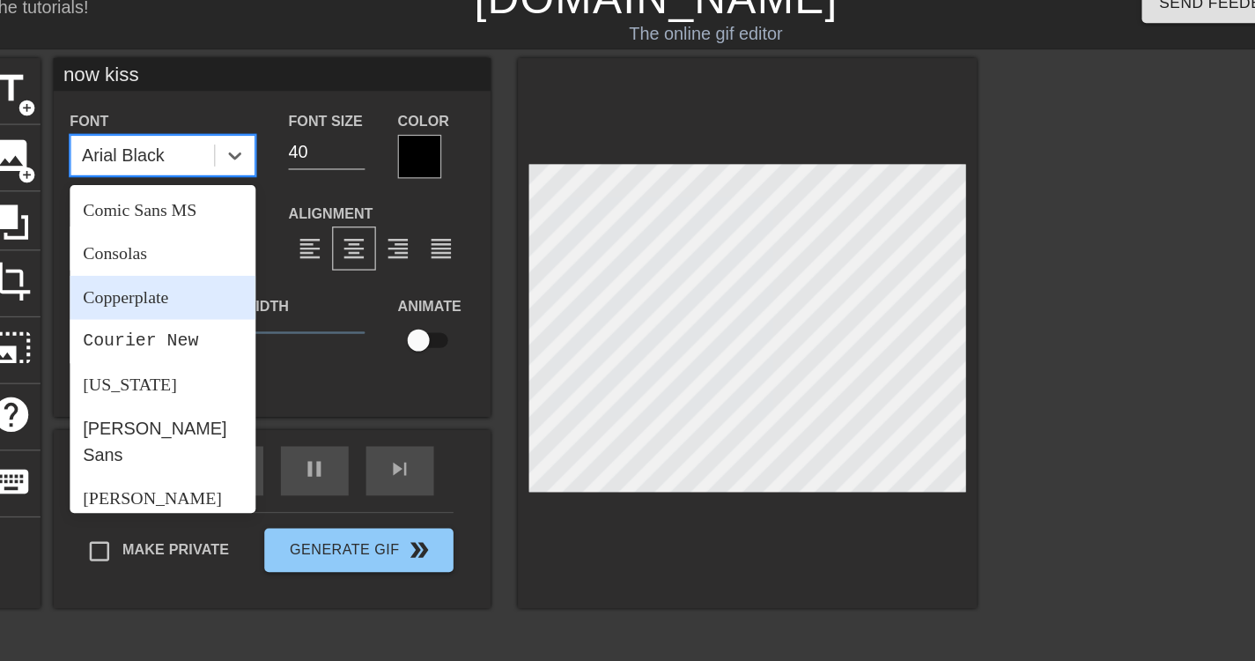
scroll to position [323, 0]
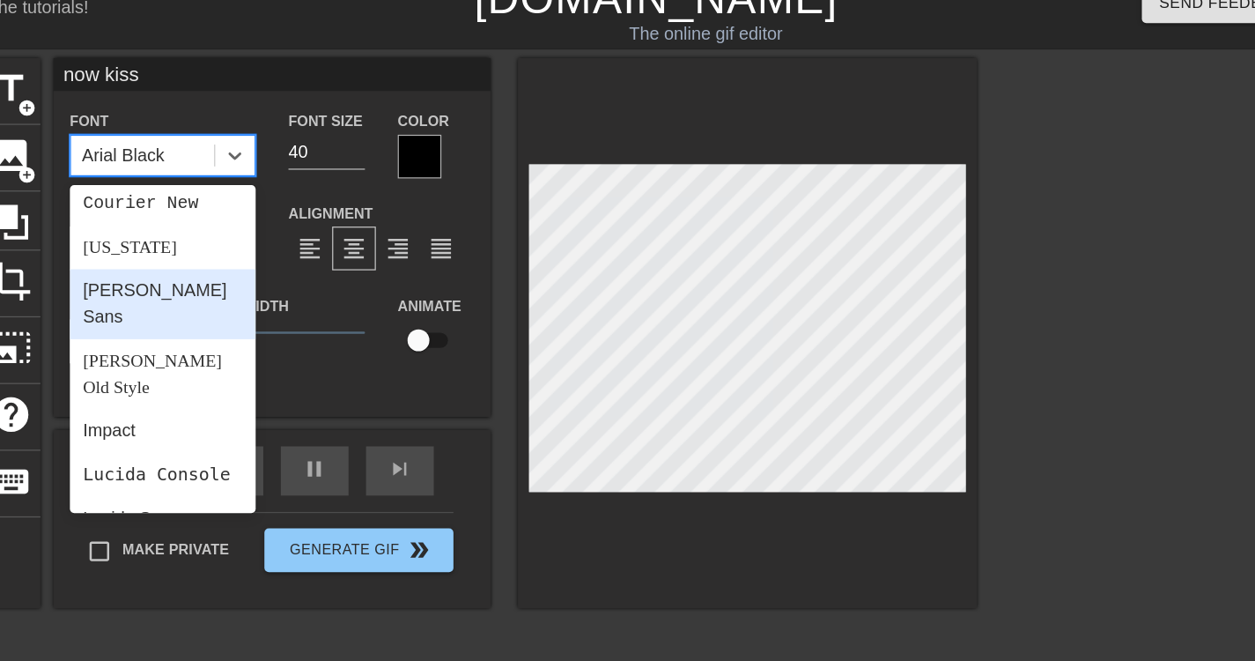
click at [232, 231] on div "Gill Sans" at bounding box center [230, 246] width 150 height 56
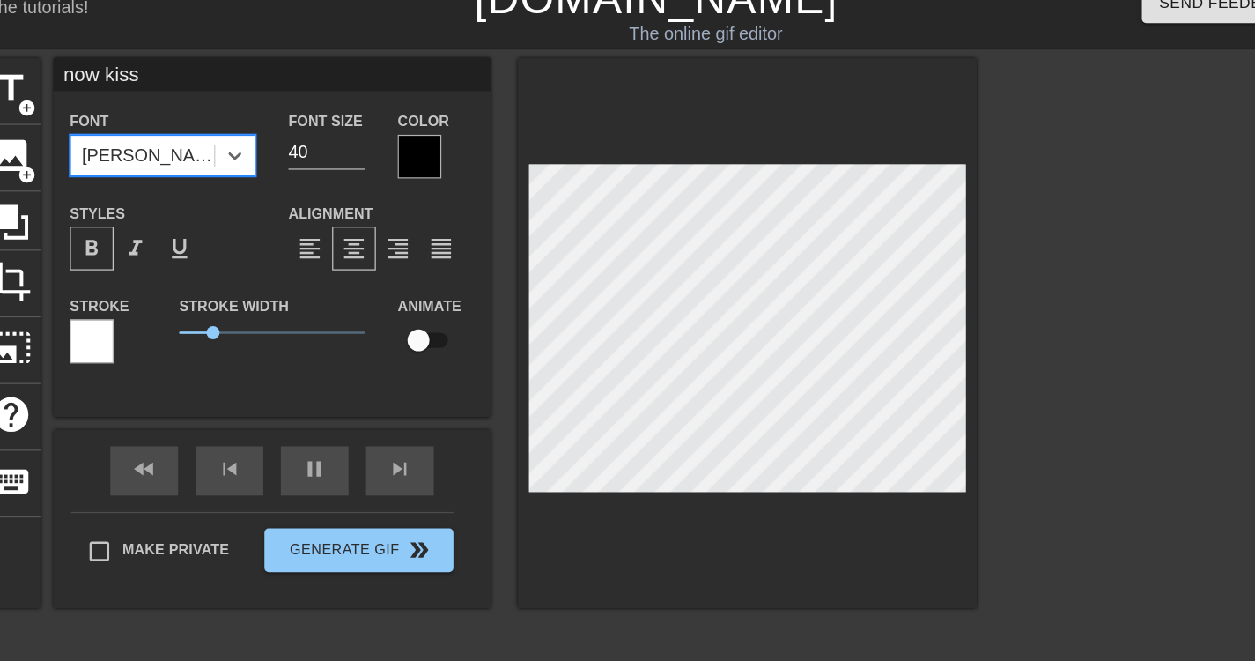
click at [232, 132] on div "Gill Sans" at bounding box center [213, 127] width 115 height 32
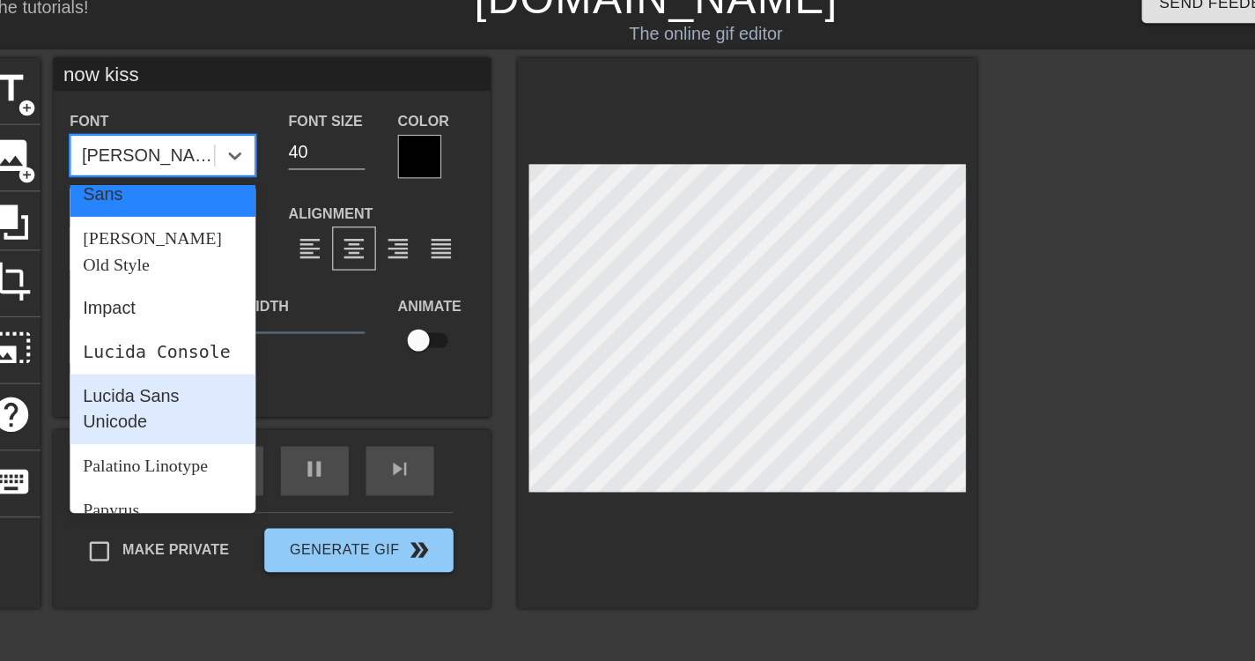
scroll to position [457, 0]
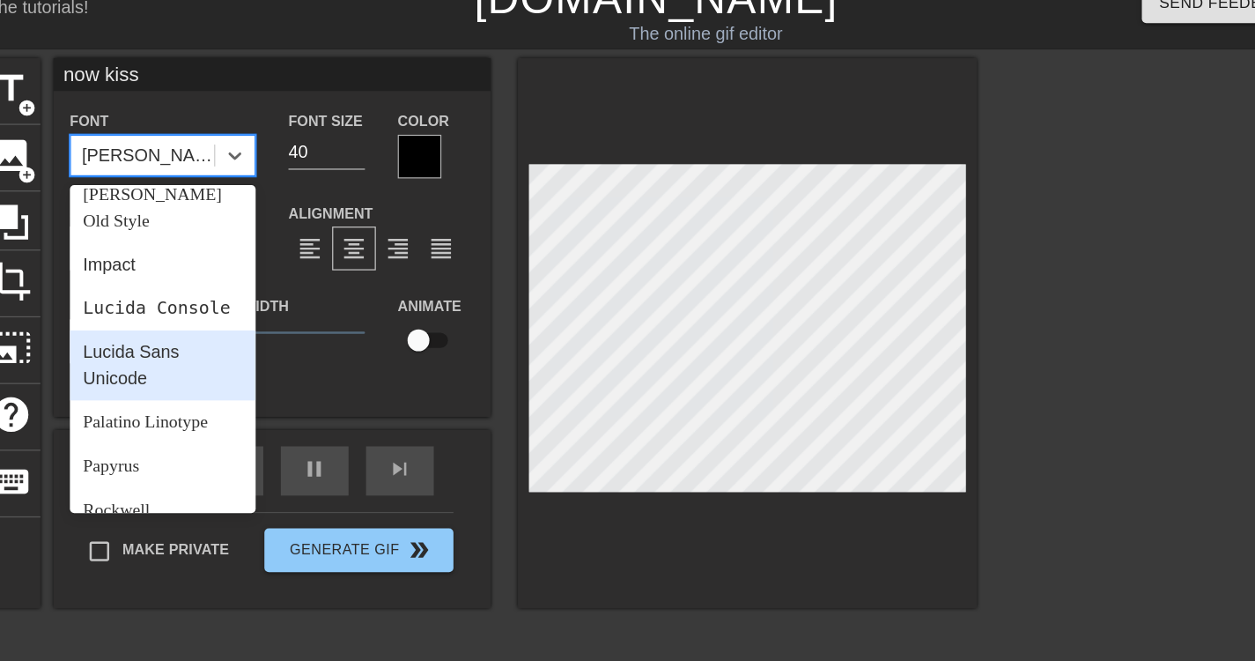
click at [223, 279] on div "Lucida Sans Unicode" at bounding box center [230, 296] width 150 height 56
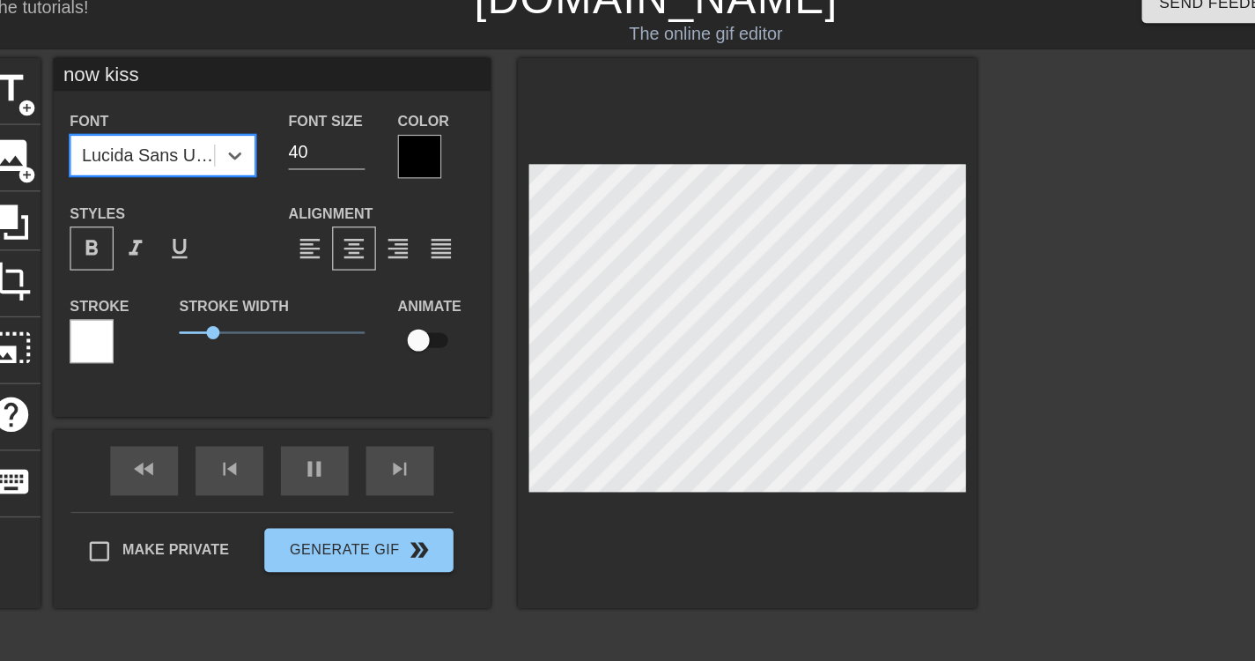
click at [248, 164] on div "Styles format_bold format_italic format_underline" at bounding box center [230, 191] width 176 height 57
click at [252, 105] on div "Font Lucida Sans Unicode" at bounding box center [230, 116] width 150 height 56
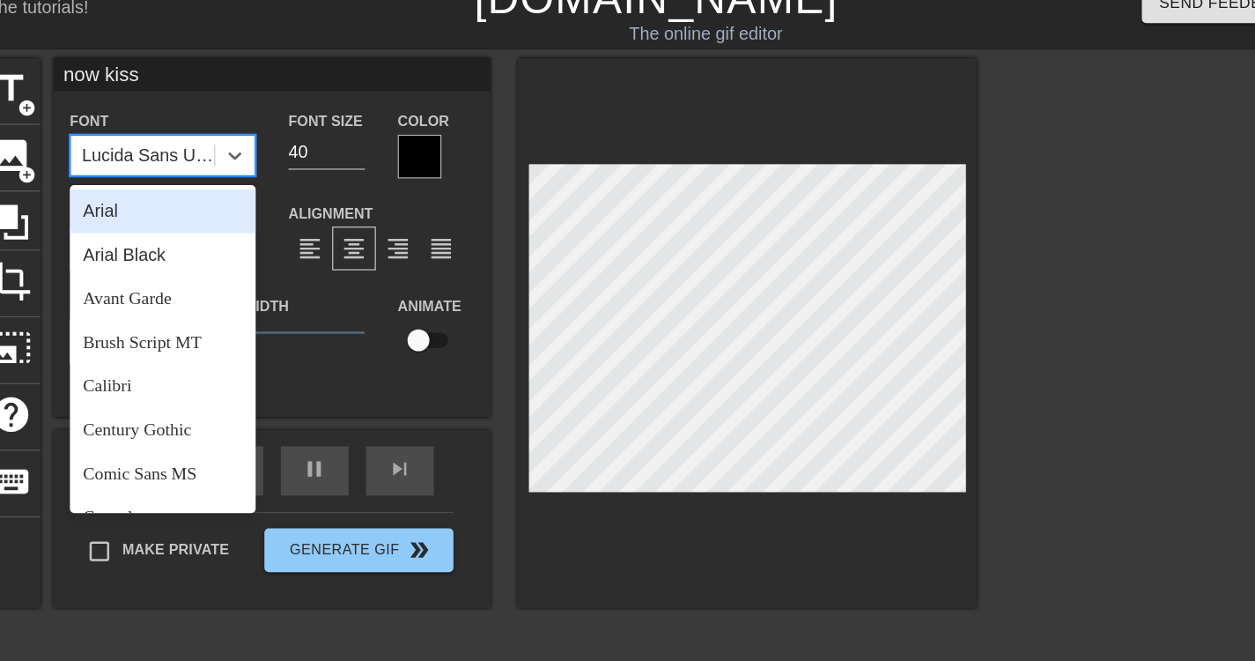
click at [248, 115] on div "Lucida Sans Unicode" at bounding box center [213, 127] width 115 height 32
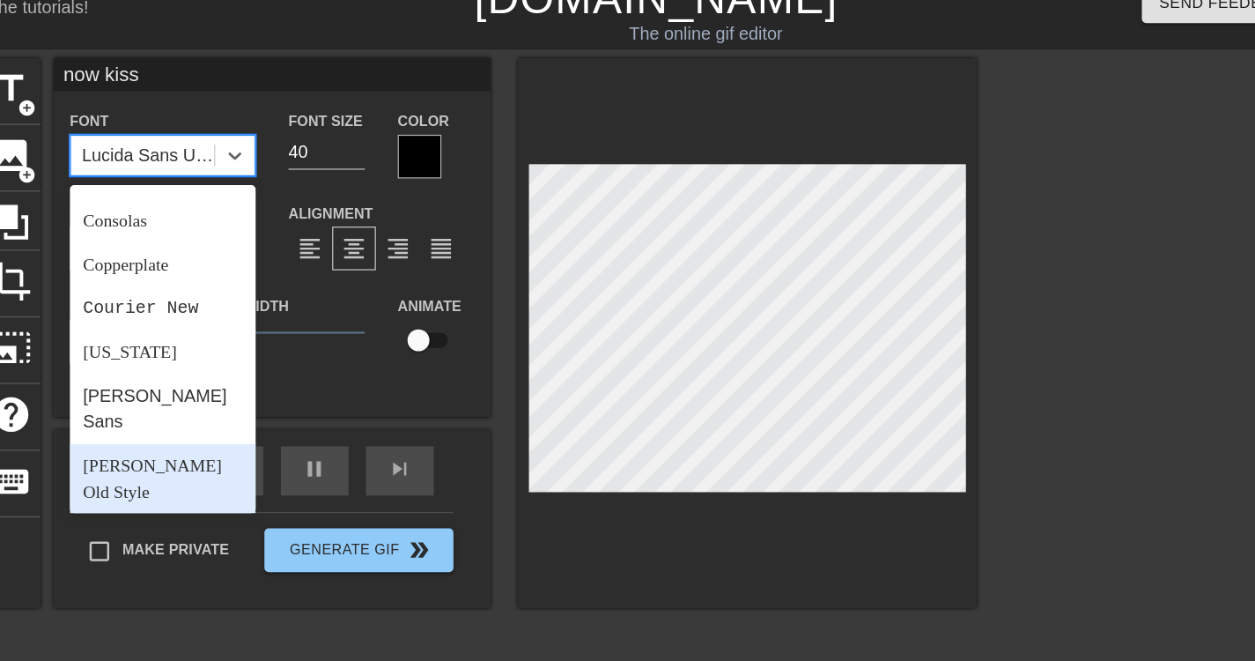
scroll to position [0, 0]
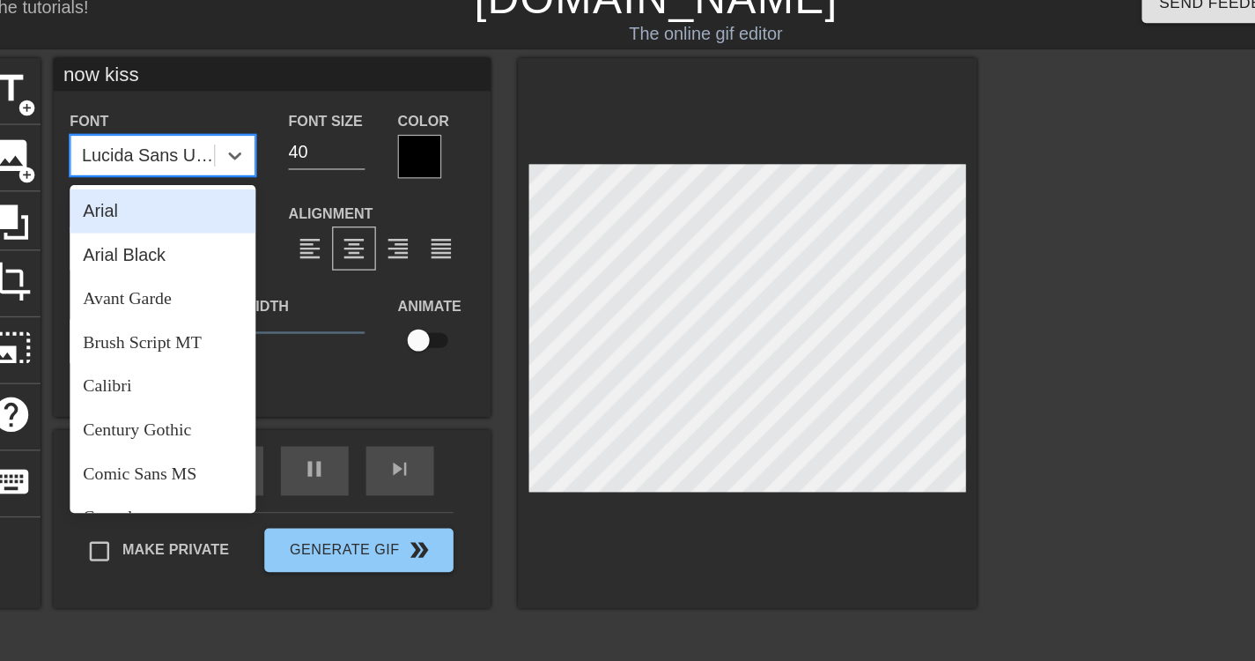
click at [194, 163] on div "Arial" at bounding box center [230, 171] width 150 height 35
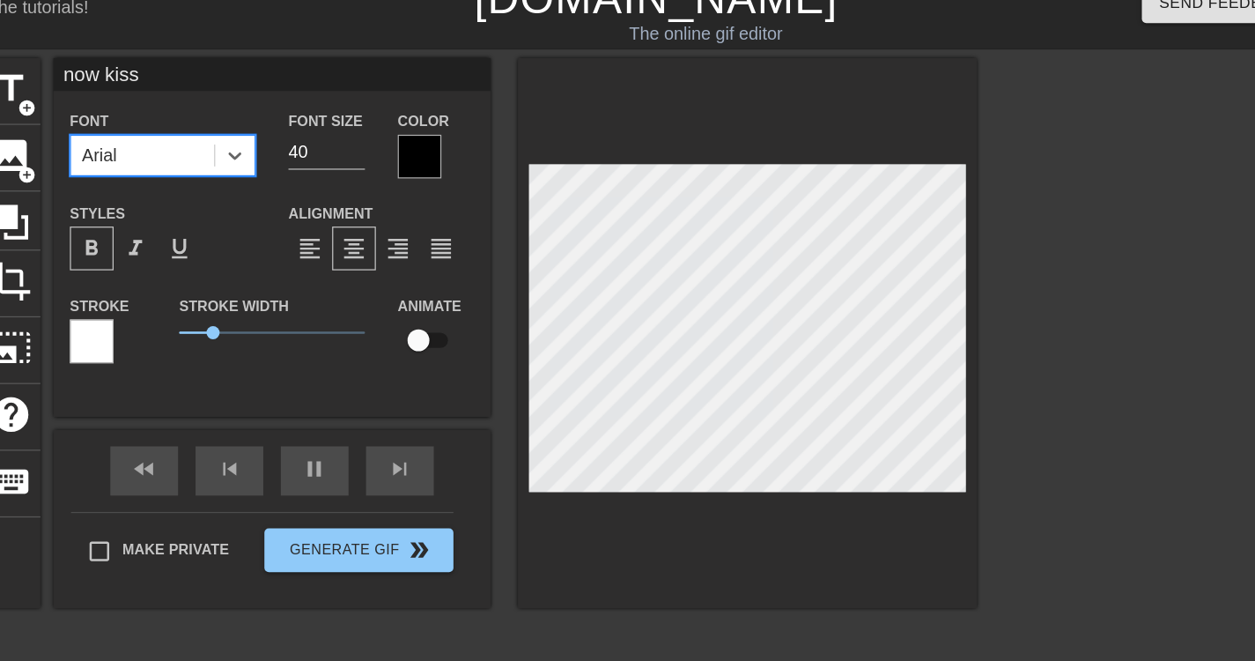
click at [183, 203] on div "format_bold" at bounding box center [172, 201] width 35 height 35
click at [274, 270] on span "1.05" at bounding box center [275, 269] width 11 height 11
click at [273, 270] on span "1" at bounding box center [273, 269] width 11 height 11
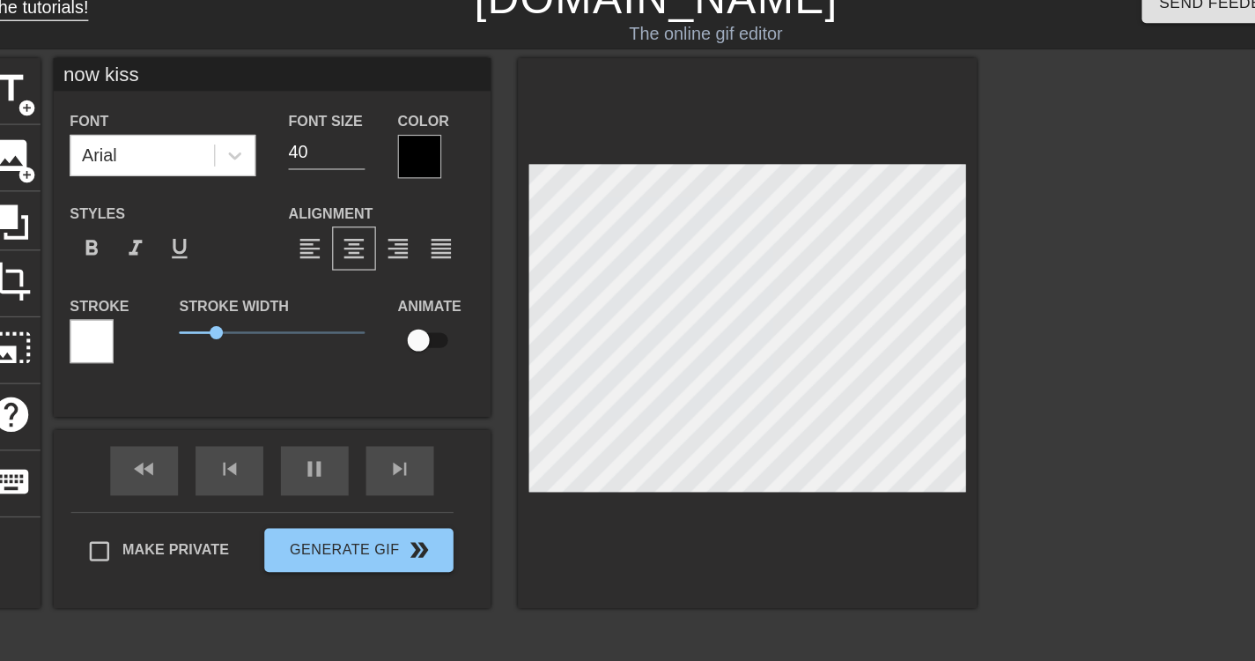
type input "100"
click at [101, 77] on span "title" at bounding box center [107, 72] width 33 height 33
type input "New text 1"
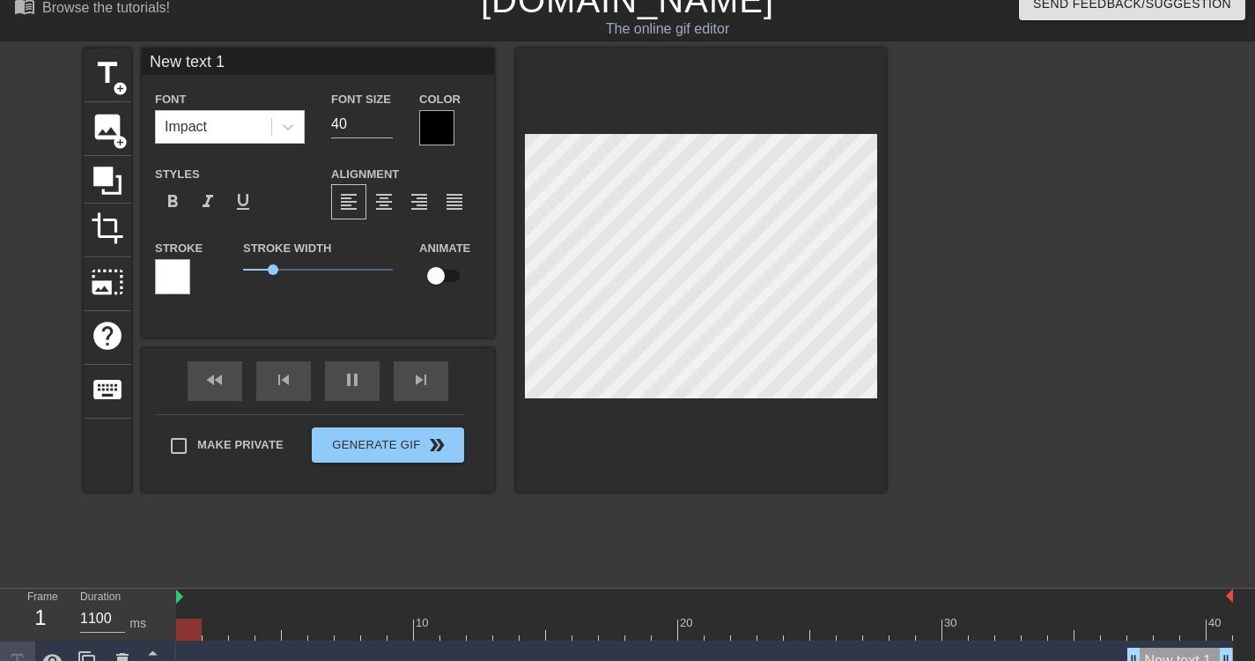
type input "100"
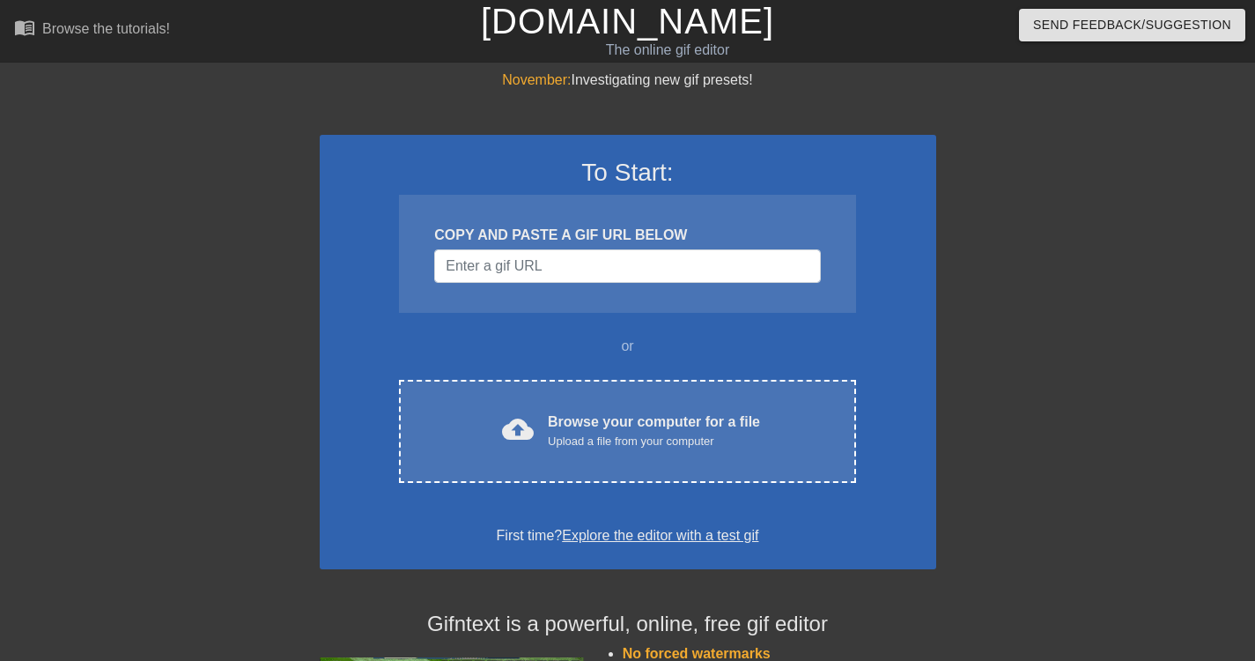
scroll to position [22, 0]
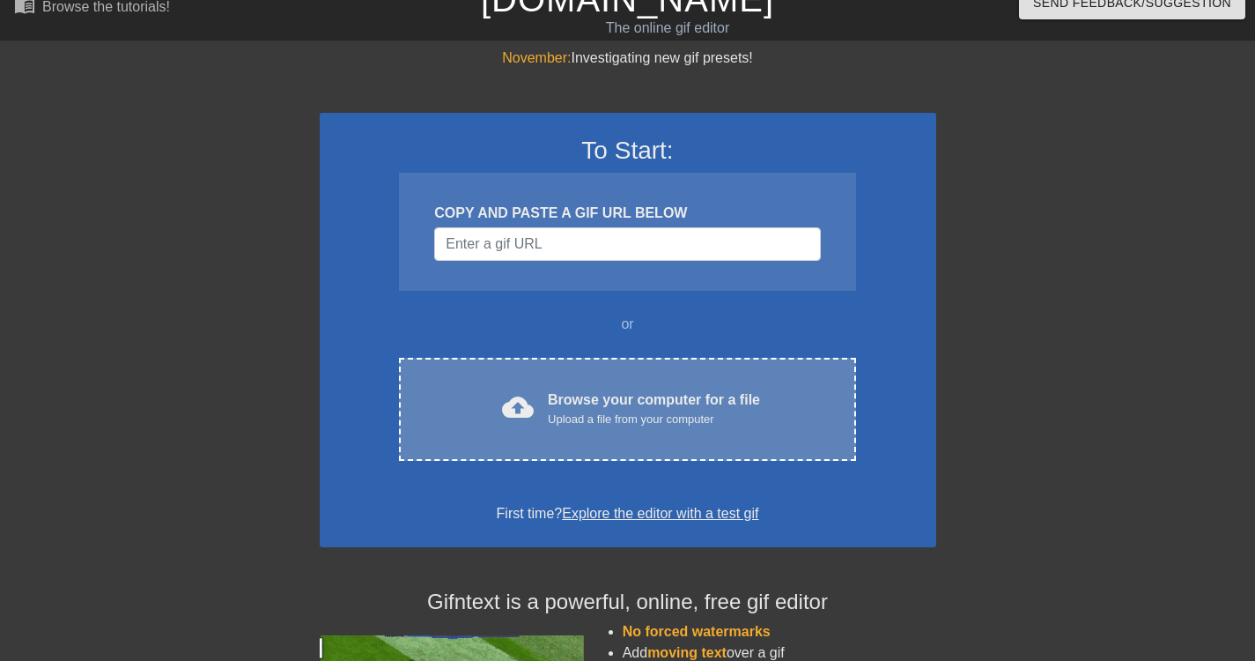
click at [549, 412] on div "Upload a file from your computer" at bounding box center [654, 420] width 212 height 18
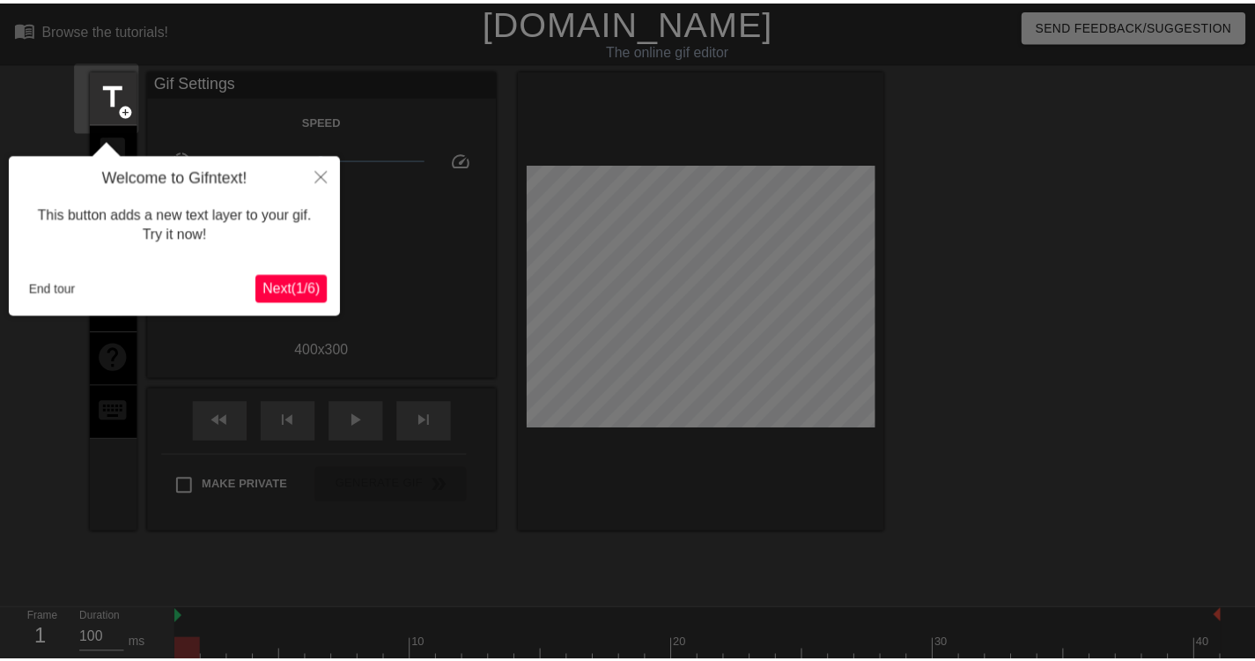
scroll to position [43, 0]
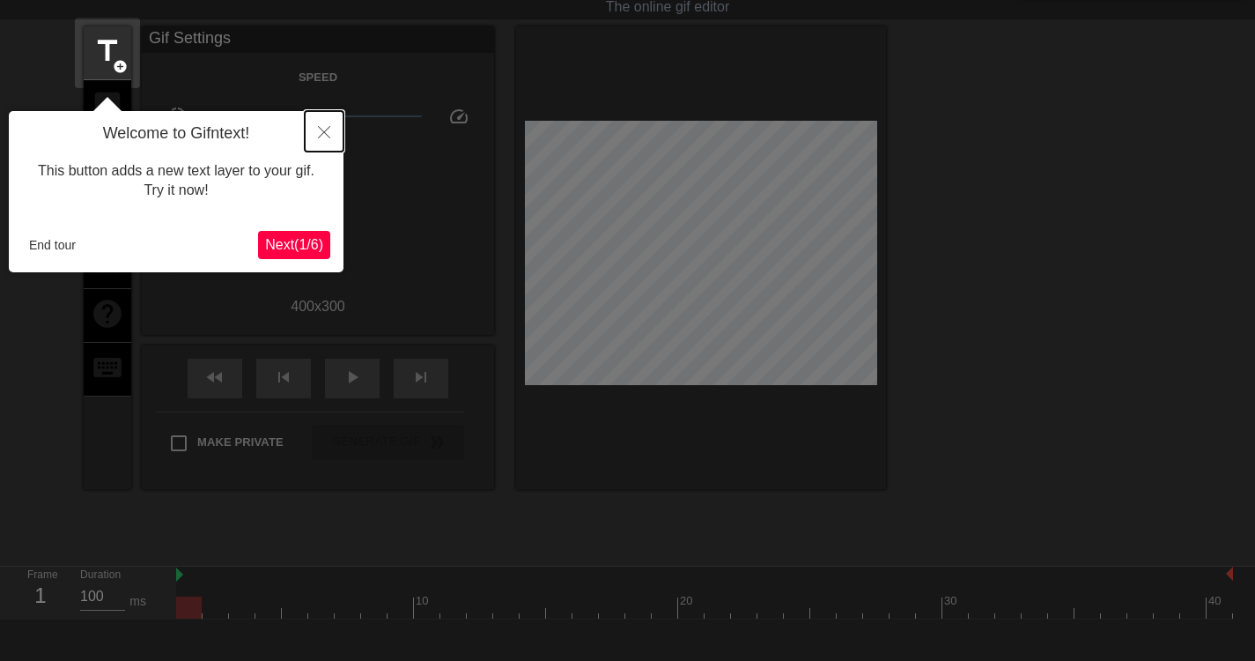
click at [323, 130] on icon "Close" at bounding box center [324, 132] width 12 height 12
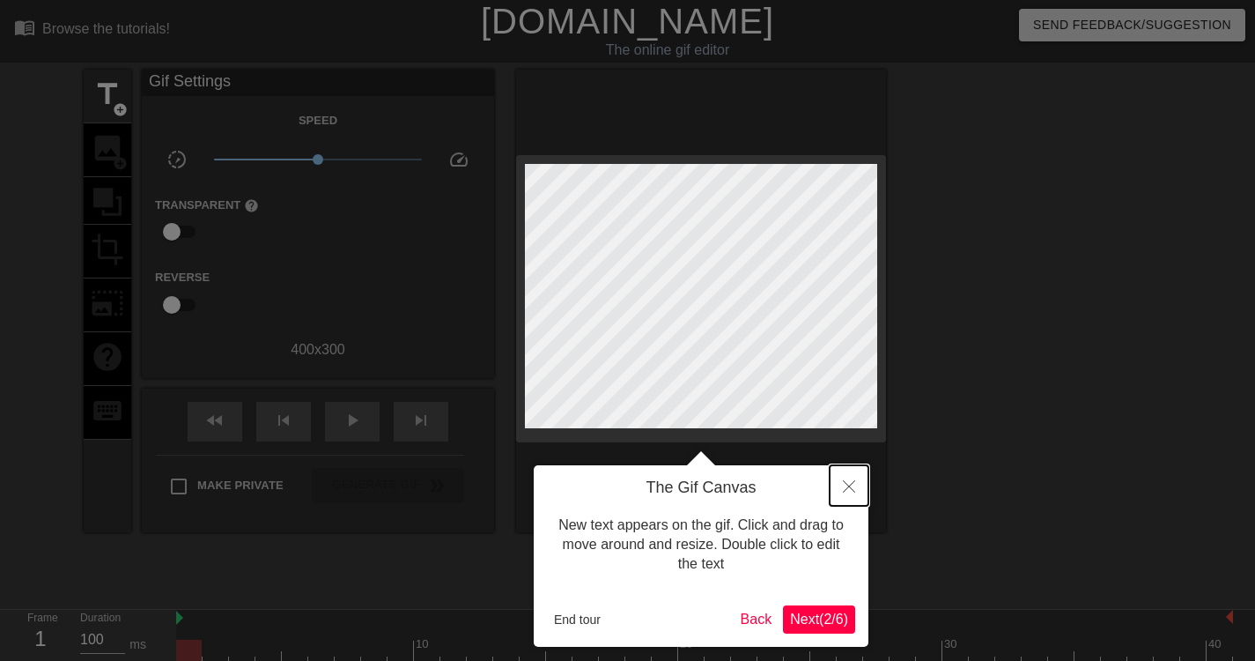
click at [843, 490] on icon "Close" at bounding box center [849, 486] width 12 height 12
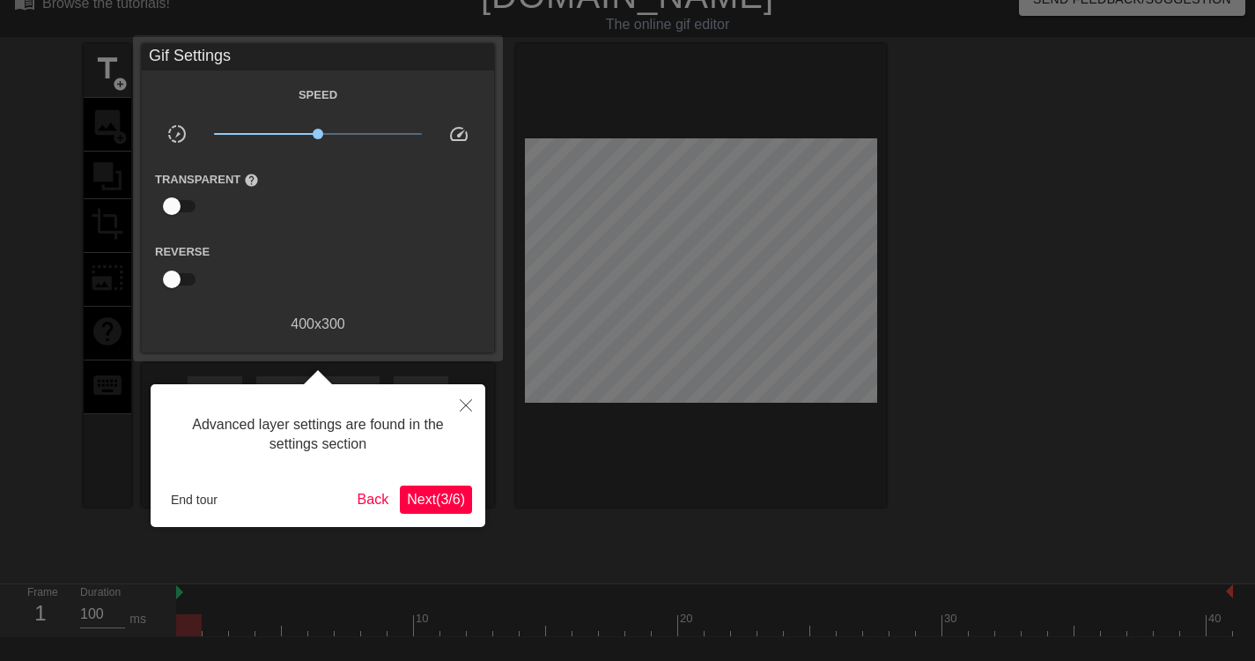
scroll to position [43, 0]
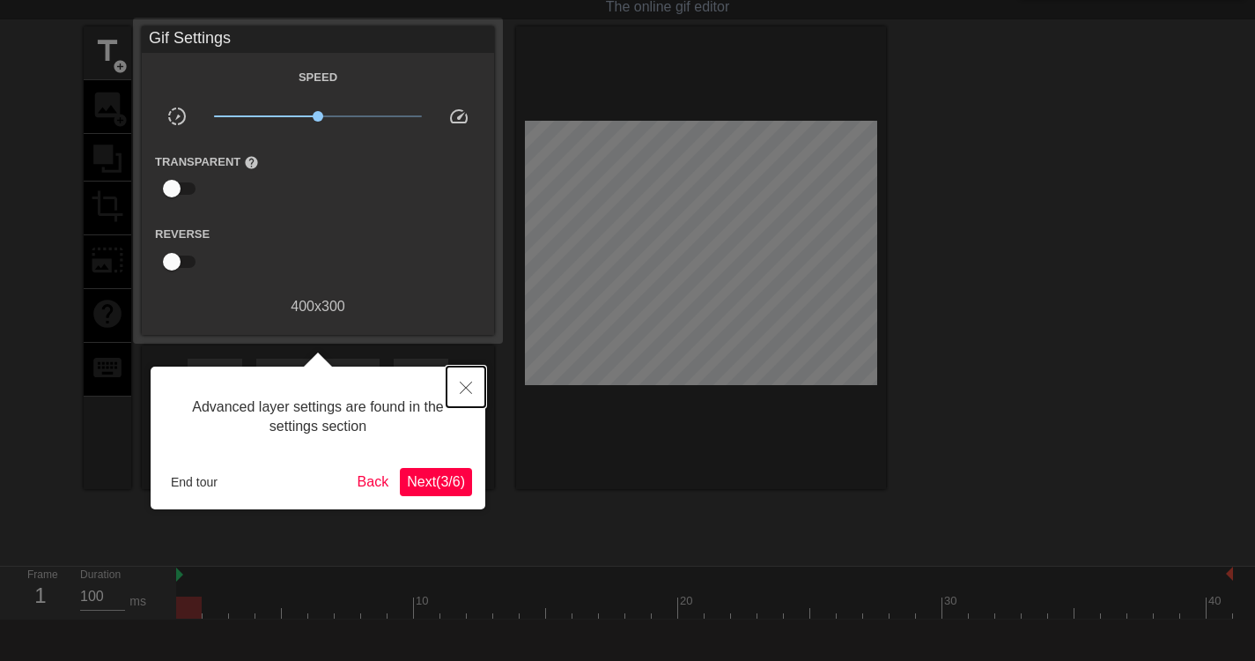
click at [472, 399] on button "Close" at bounding box center [466, 387] width 39 height 41
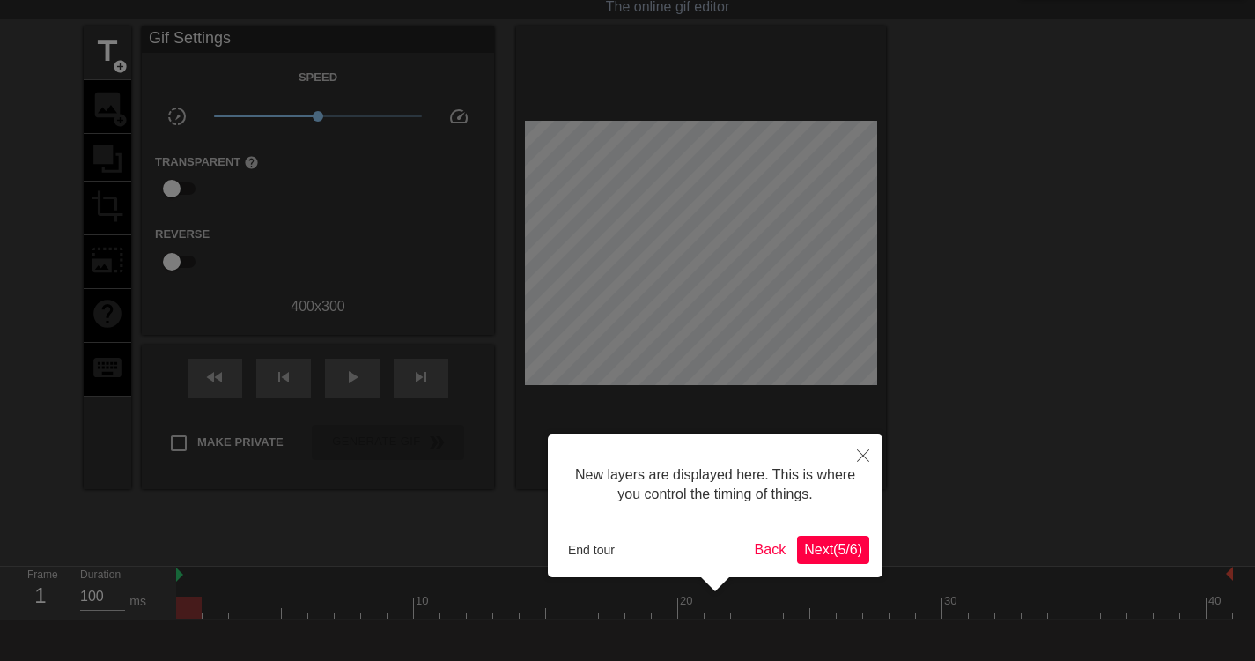
scroll to position [15, 0]
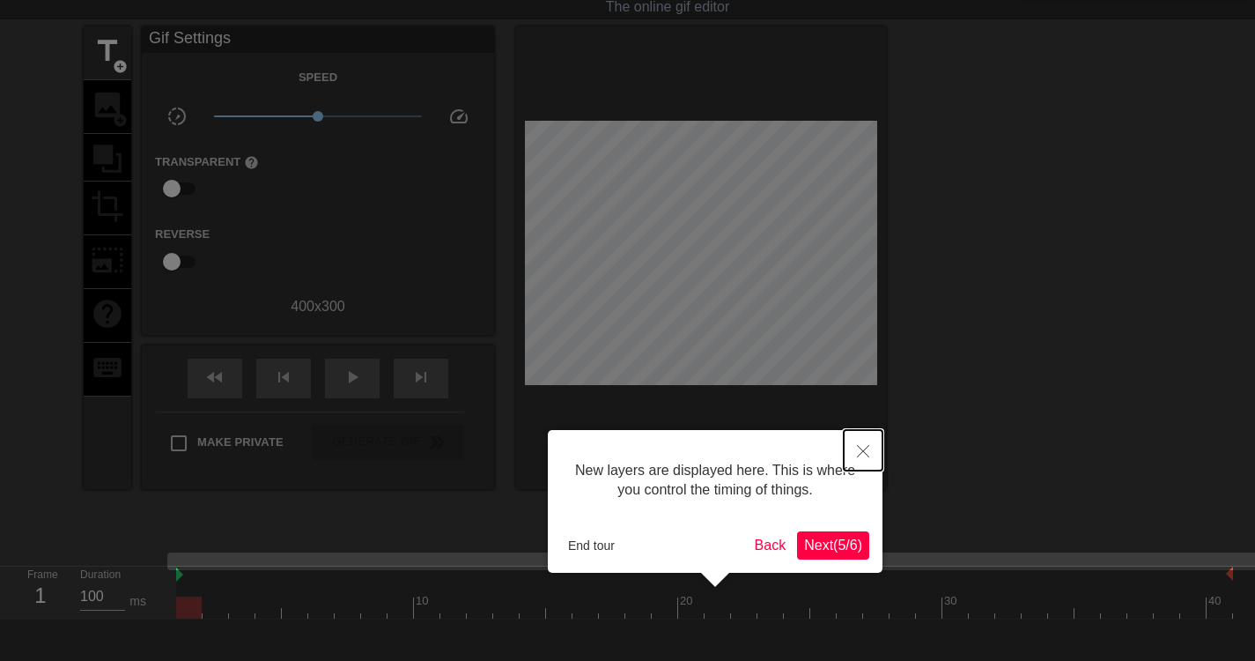
click at [850, 462] on button "Close" at bounding box center [863, 450] width 39 height 41
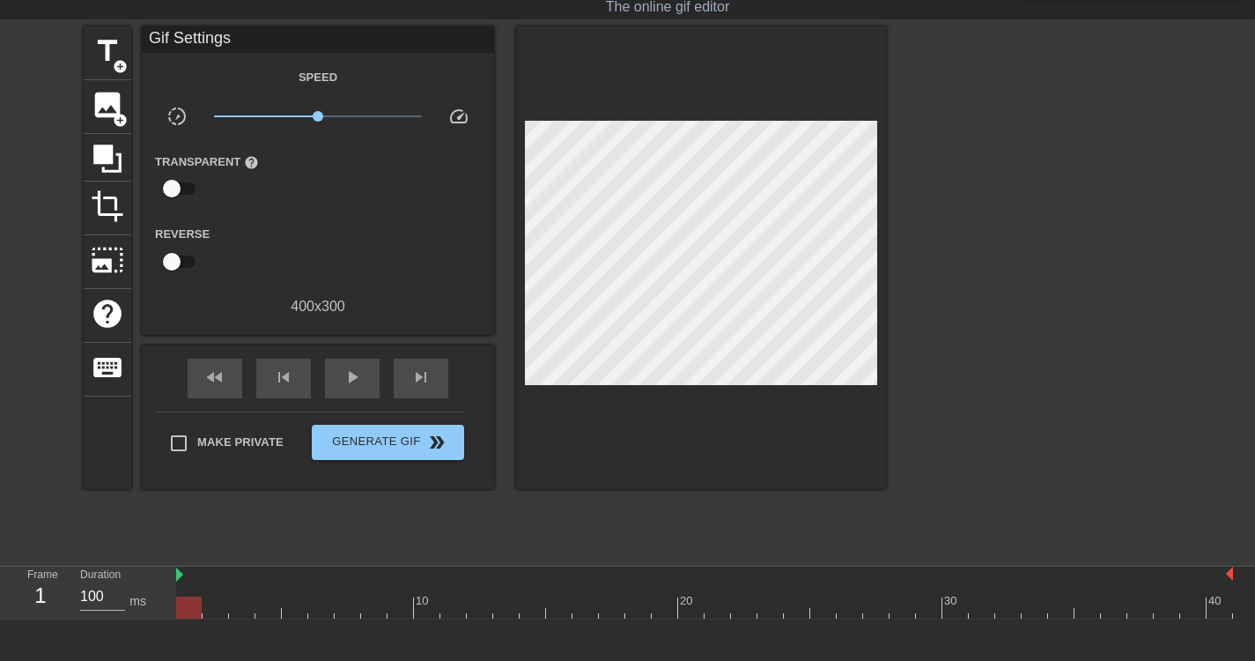
click at [174, 248] on input "checkbox" at bounding box center [172, 261] width 100 height 33
checkbox input "true"
type input "1100"
click at [117, 77] on div "title add_circle" at bounding box center [108, 53] width 48 height 54
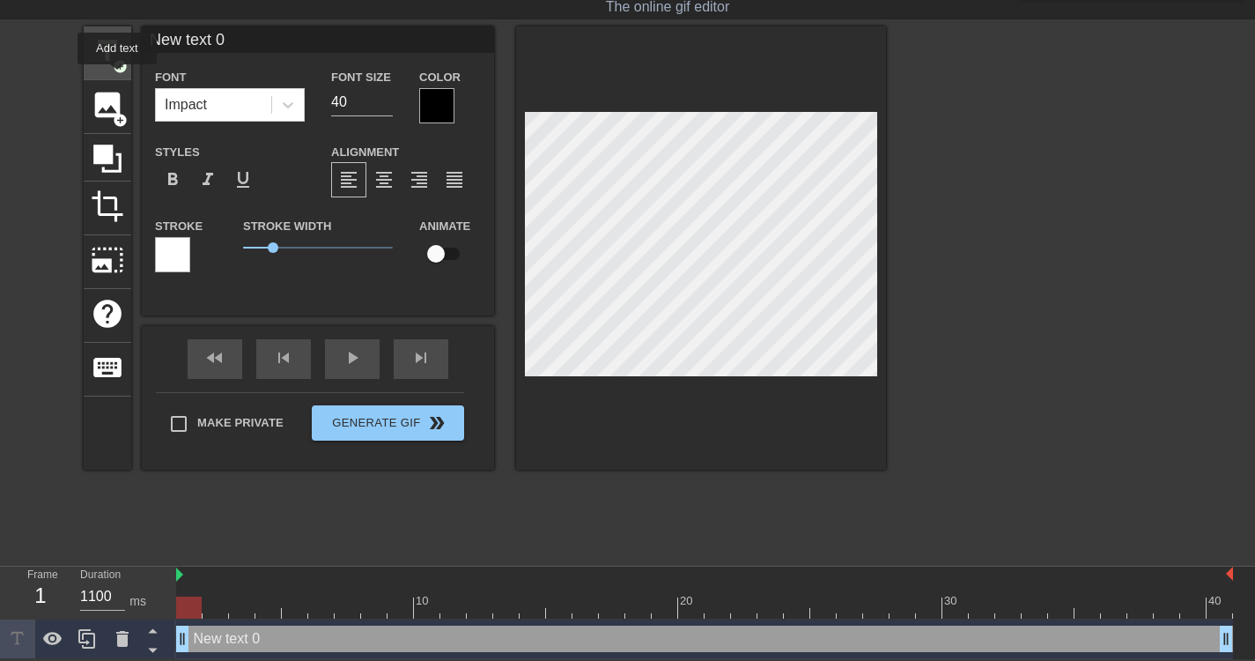
scroll to position [0, 0]
click at [379, 186] on span "format_align_center" at bounding box center [384, 179] width 21 height 21
type input "n"
type textarea "n"
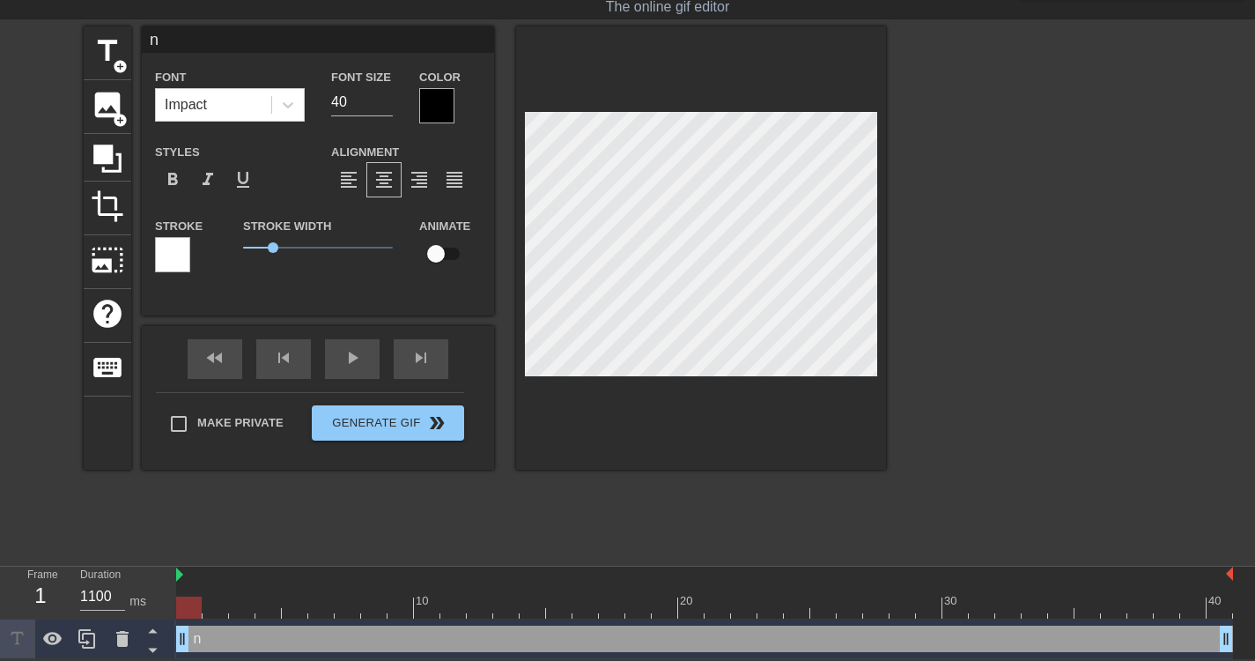
type input "no"
type textarea "no"
type input "now"
type textarea "now"
type input "now"
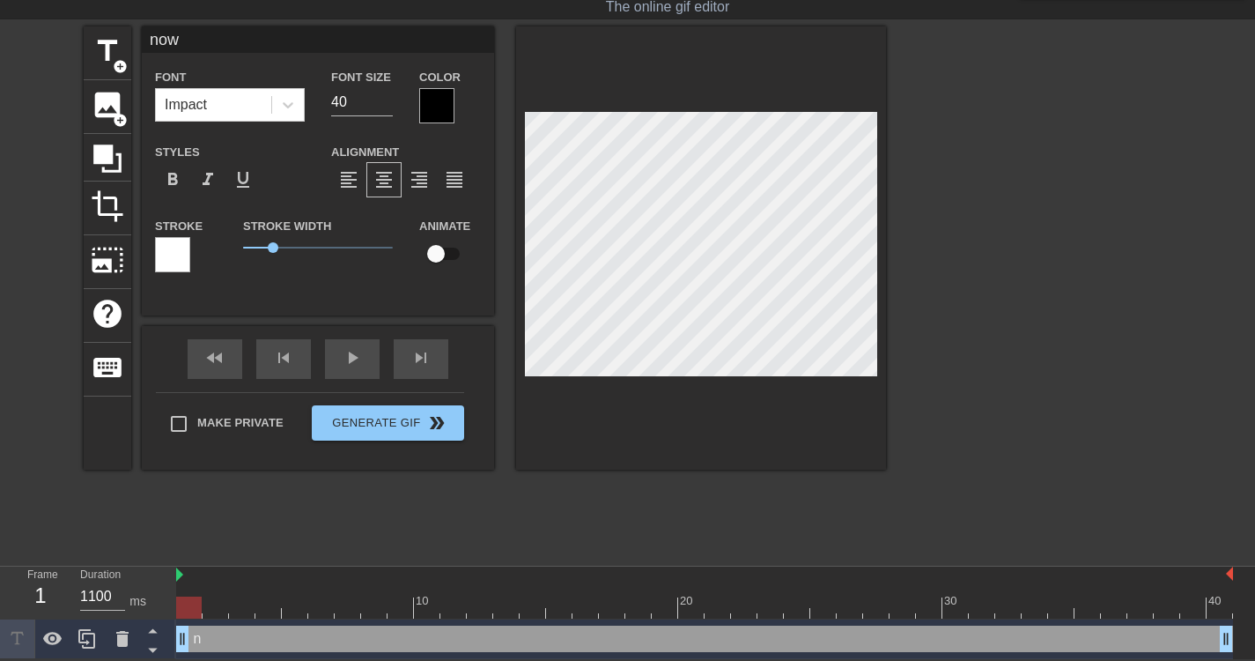
type textarea "now"
type input "now k"
type textarea "now k"
type input "now ki"
type textarea "now ki"
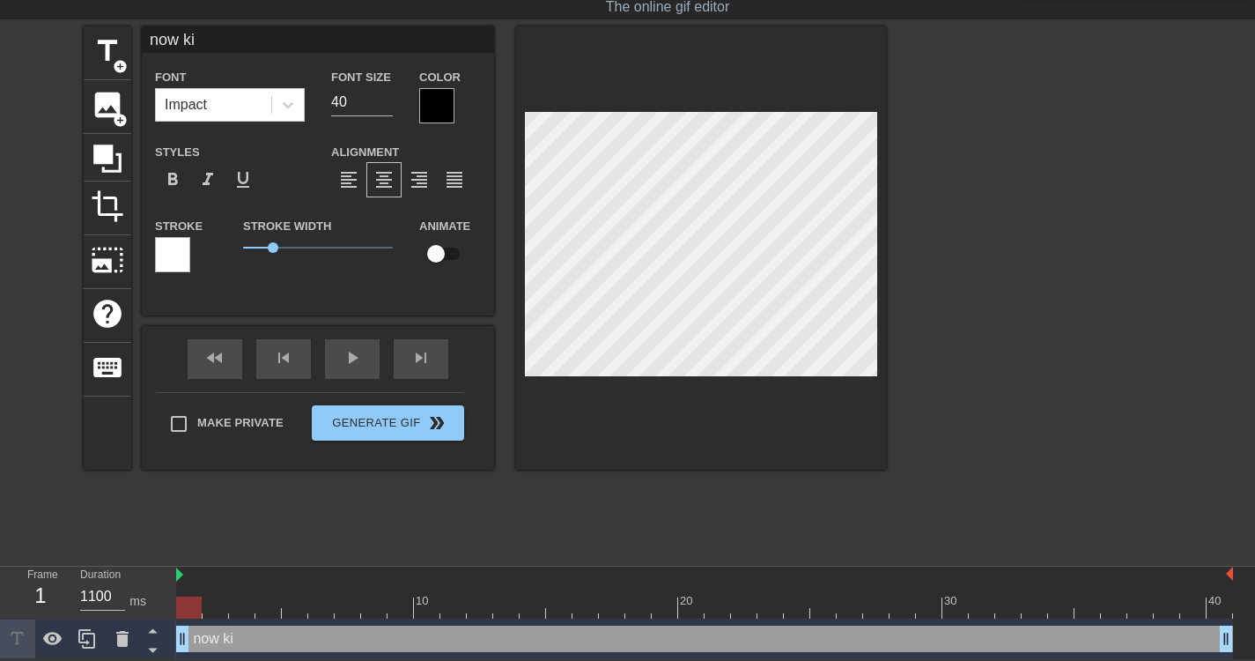
type input "now kis"
type textarea "now kis"
type input "now kiss"
type textarea "now kiss"
click at [670, 433] on div at bounding box center [701, 247] width 370 height 443
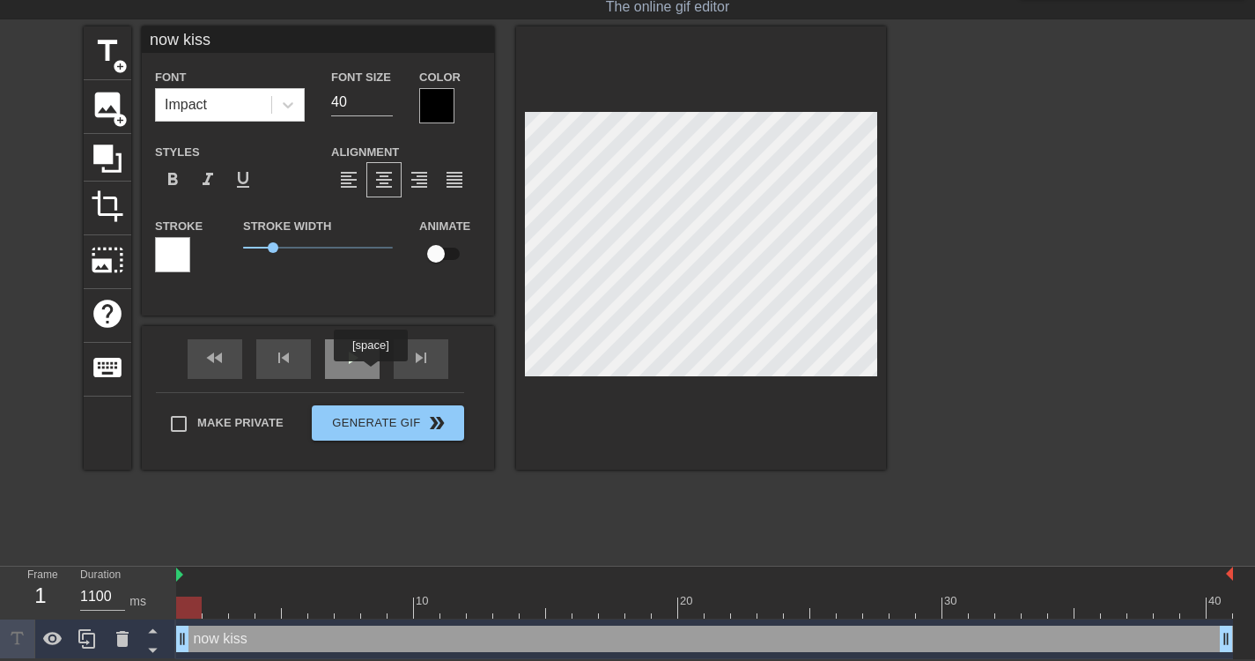
click at [362, 362] on div "play_arrow" at bounding box center [352, 359] width 55 height 40
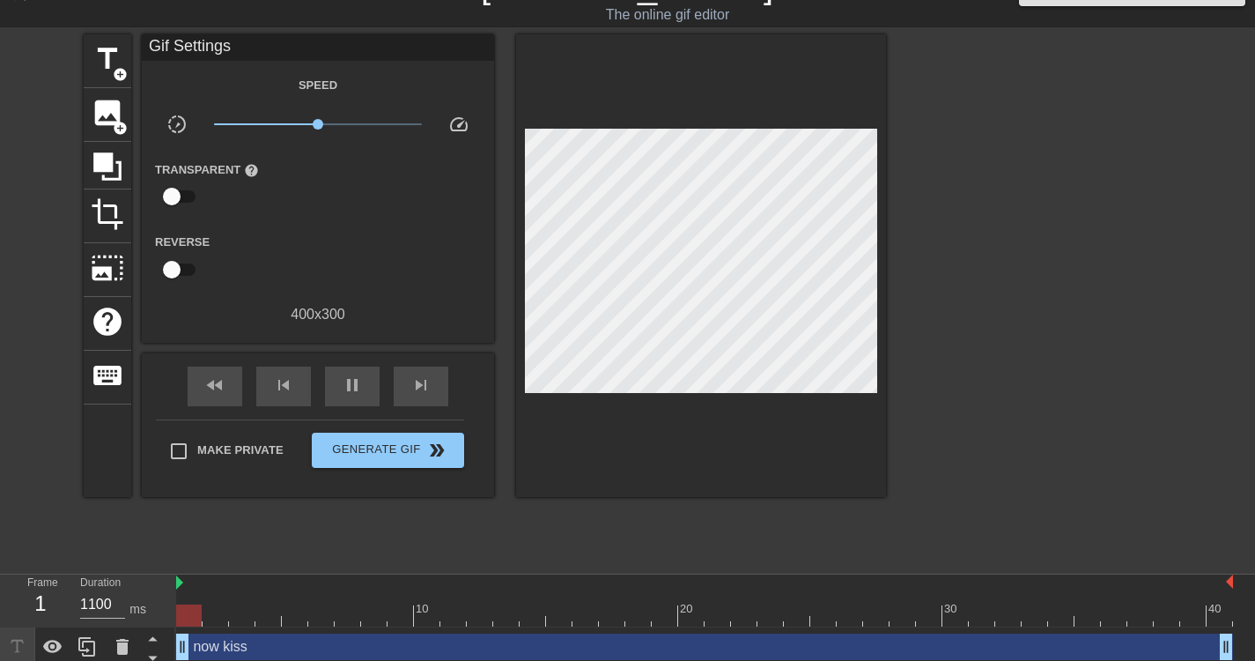
scroll to position [34, 0]
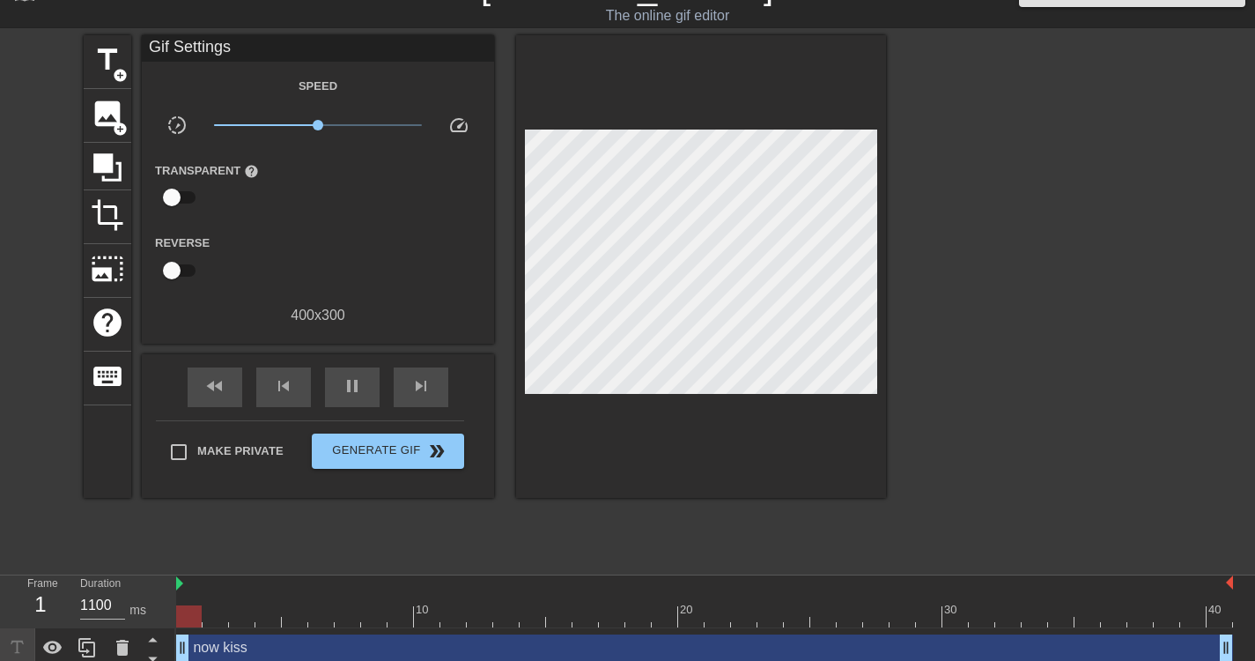
type input "100"
drag, startPoint x: 888, startPoint y: 263, endPoint x: 684, endPoint y: 500, distance: 313.0
click at [684, 500] on div "title add_circle image add_circle crop photo_size_select_large help keyboard Gi…" at bounding box center [485, 299] width 803 height 529
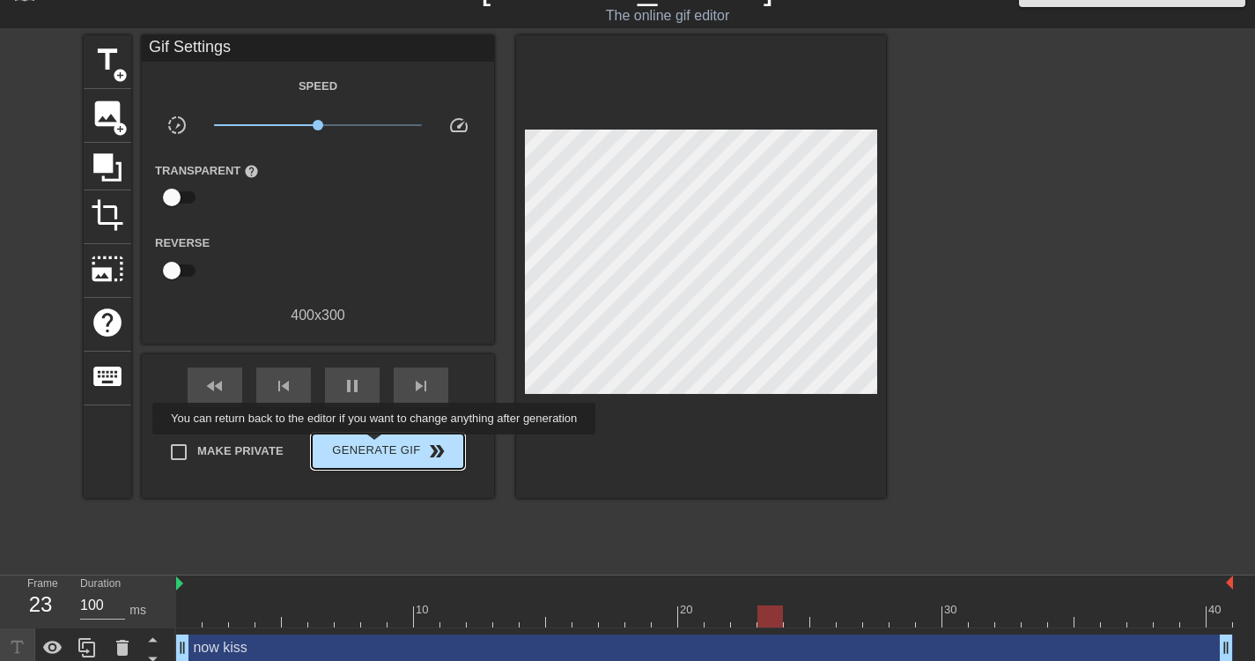
click at [377, 447] on span "Generate Gif double_arrow" at bounding box center [388, 451] width 138 height 21
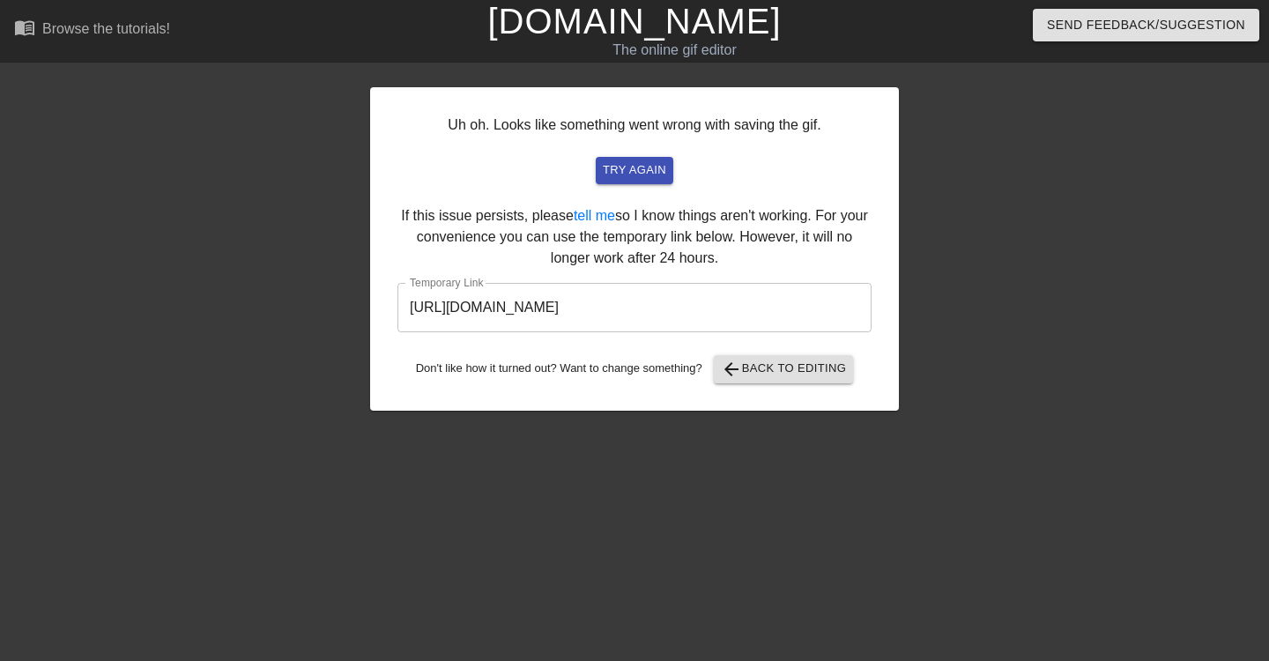
click at [707, 319] on input "https://www.gifntext.com/temp_generations/PfgPjjld.gif" at bounding box center [634, 307] width 474 height 49
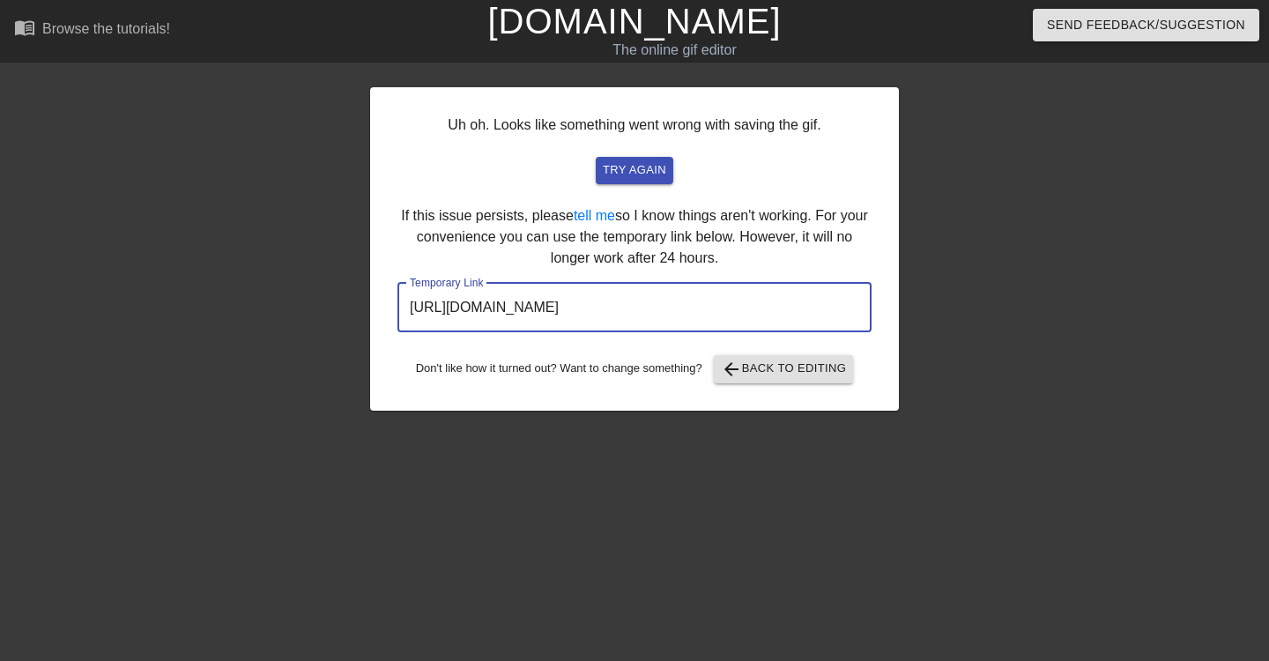
click at [707, 319] on input "https://www.gifntext.com/temp_generations/PfgPjjld.gif" at bounding box center [634, 307] width 474 height 49
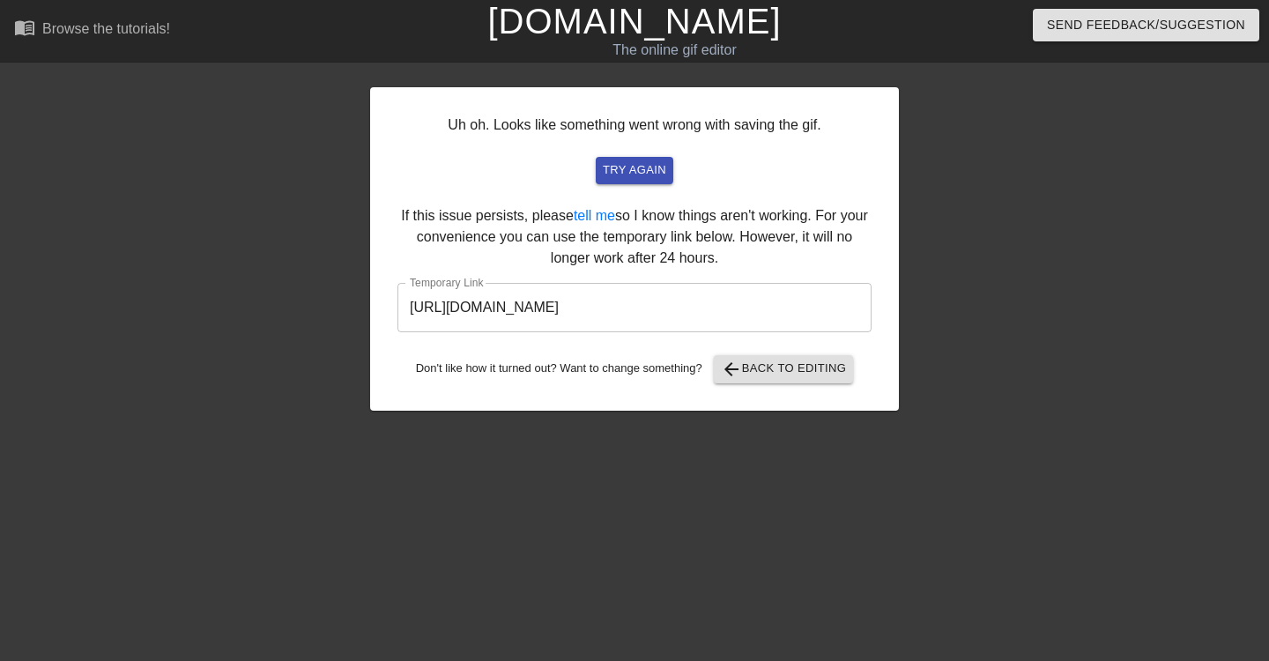
click at [1056, 324] on div at bounding box center [1052, 334] width 264 height 529
click at [741, 375] on span "arrow_back" at bounding box center [731, 369] width 21 height 21
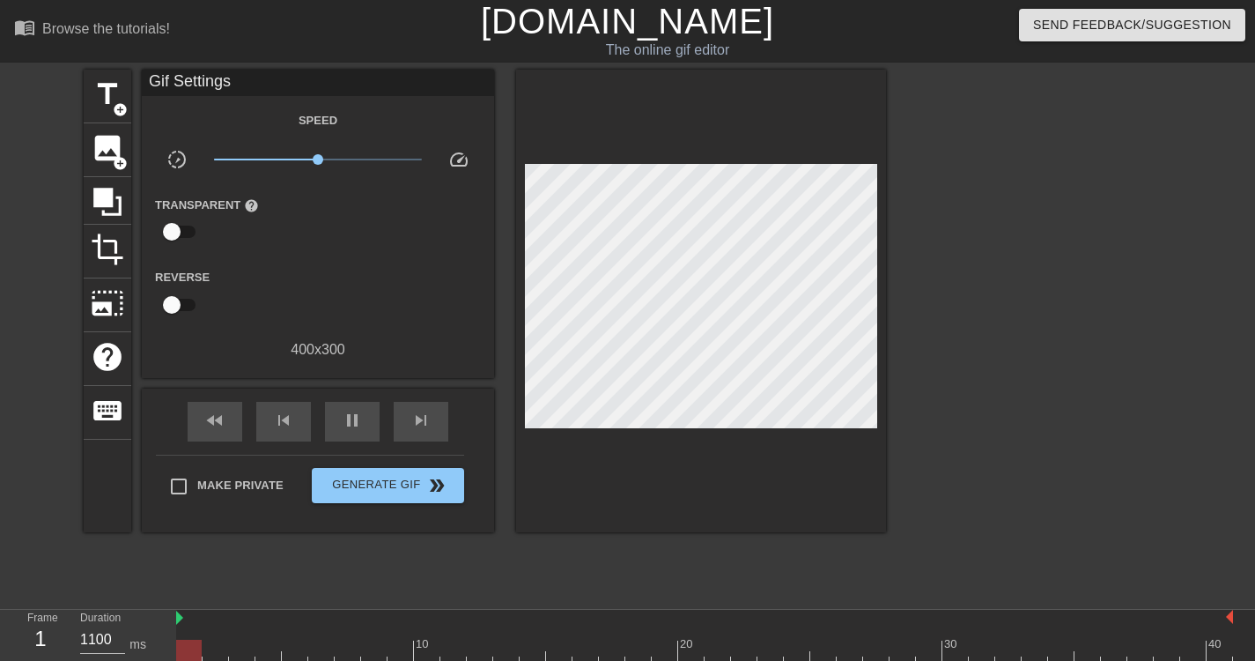
type input "100"
